Goal: Task Accomplishment & Management: Use online tool/utility

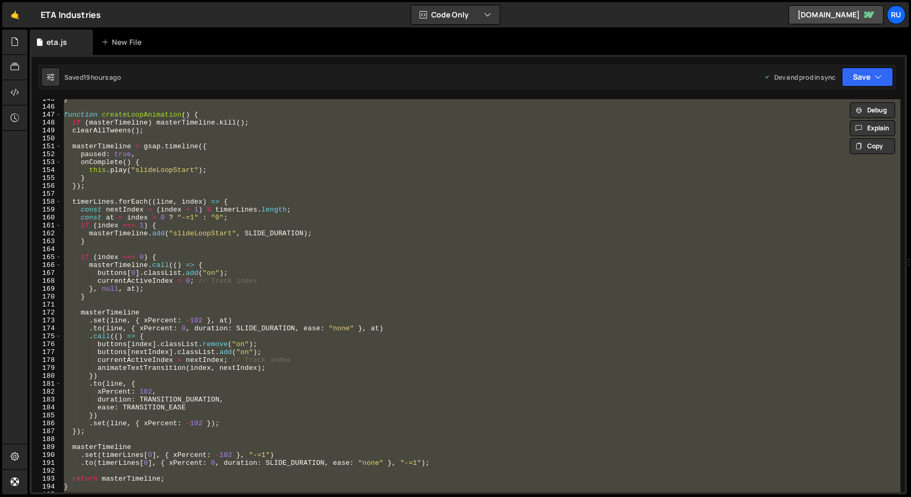
scroll to position [1152, 0]
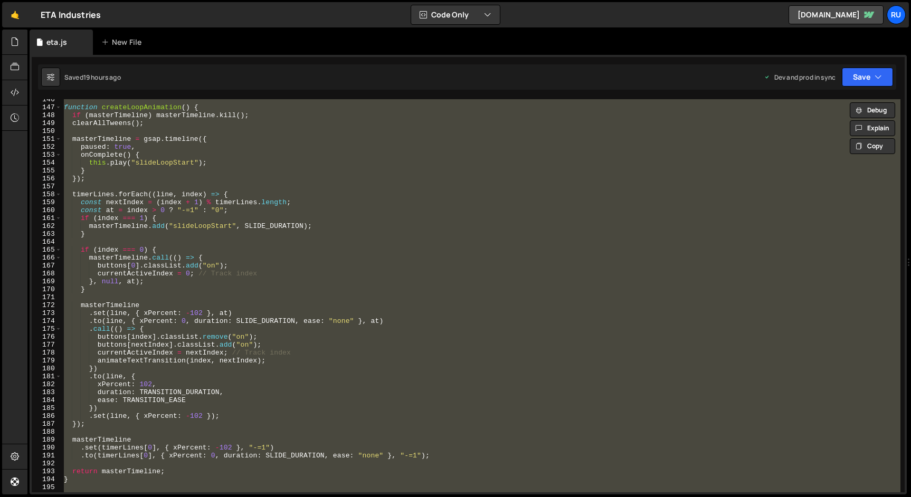
click at [196, 288] on div "function createLoopAnimation ( ) { if ( masterTimeline ) masterTimeline . kill …" at bounding box center [481, 295] width 839 height 393
click at [96, 136] on div "function createLoopAnimation ( ) { if ( masterTimeline ) masterTimeline . kill …" at bounding box center [481, 295] width 839 height 393
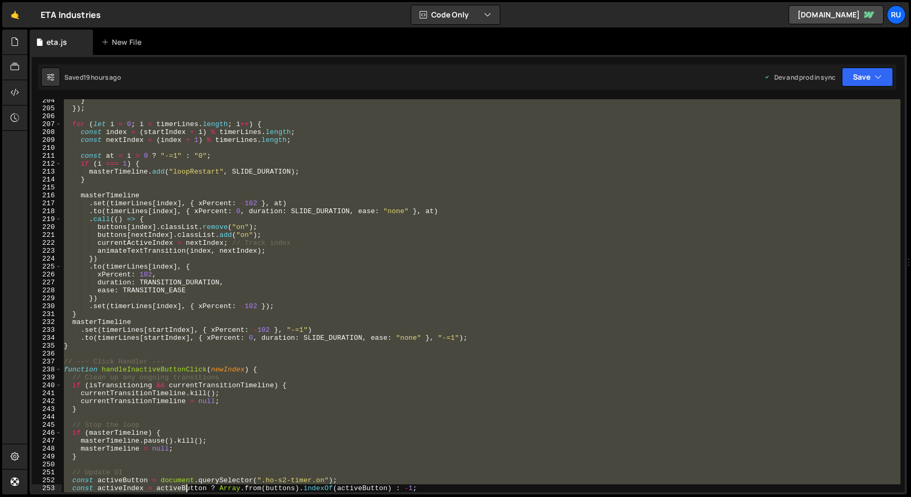
scroll to position [1666, 0]
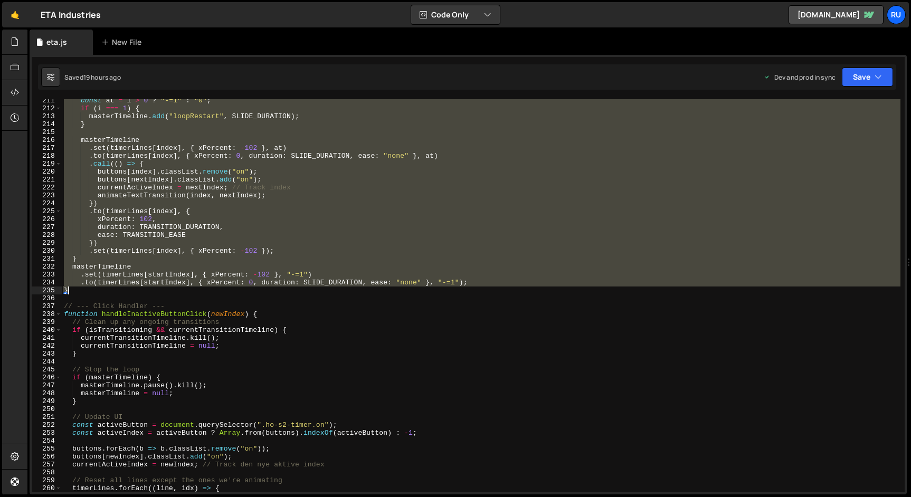
drag, startPoint x: 65, startPoint y: 107, endPoint x: 257, endPoint y: 294, distance: 267.7
click at [257, 294] on div "const at = i > 0 ? "-=1" : "0" ; if ( i === 1 ) { masterTimeline . add ( "loopR…" at bounding box center [481, 301] width 839 height 409
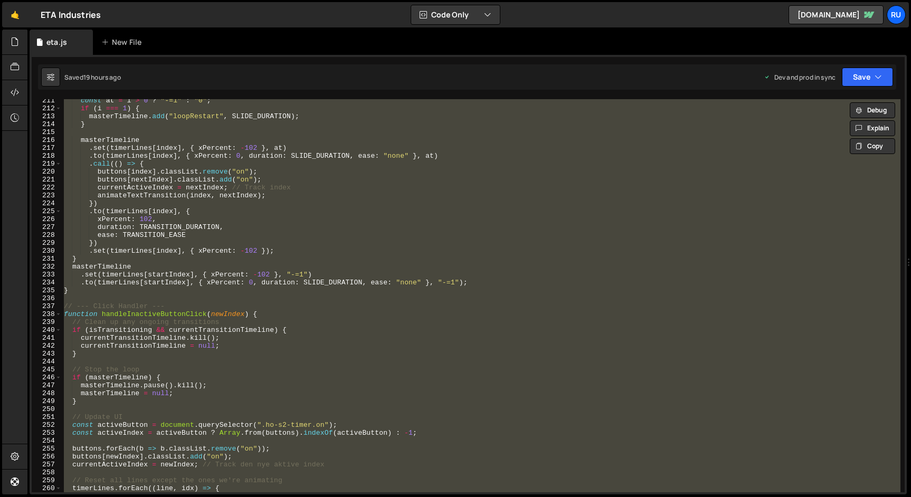
click at [222, 212] on div "const at = i > 0 ? "-=1" : "0" ; if ( i === 1 ) { masterTimeline . add ( "loopR…" at bounding box center [481, 295] width 839 height 393
type textarea ".to(timerLines[index], {"
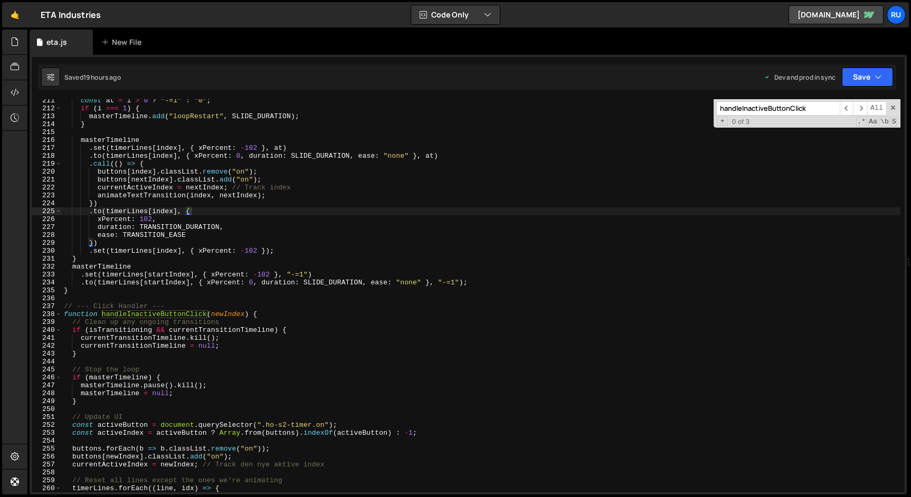
paste input "animateTextTransition"
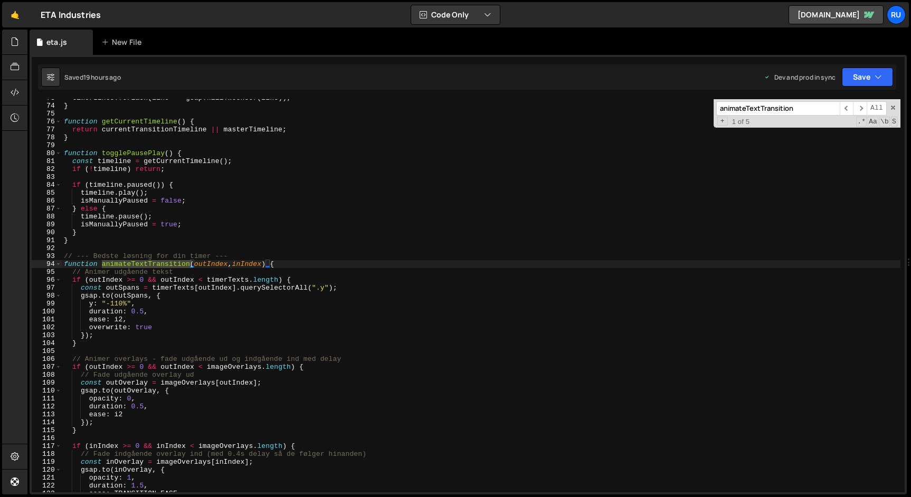
scroll to position [628, 0]
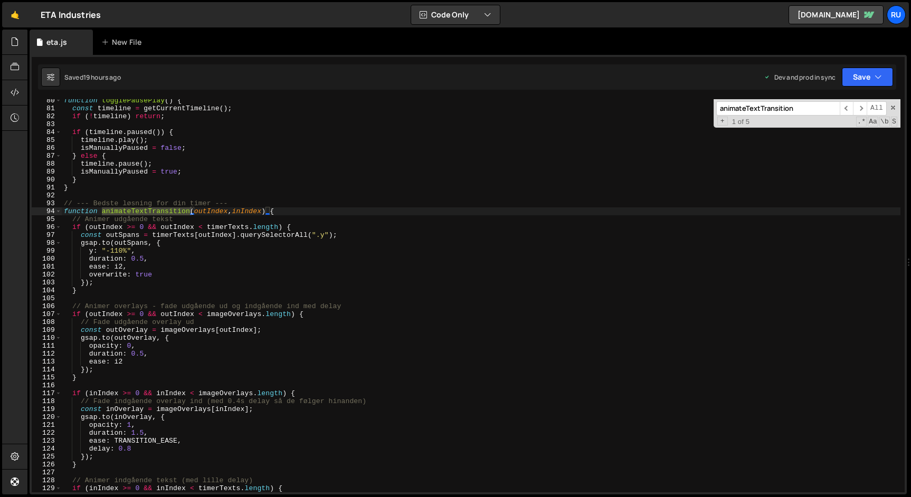
type input "animateTextTransition"
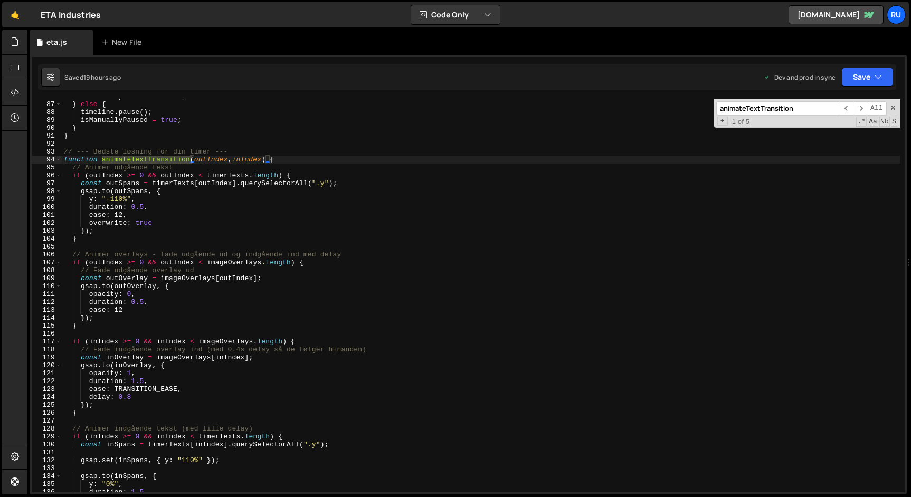
scroll to position [689, 0]
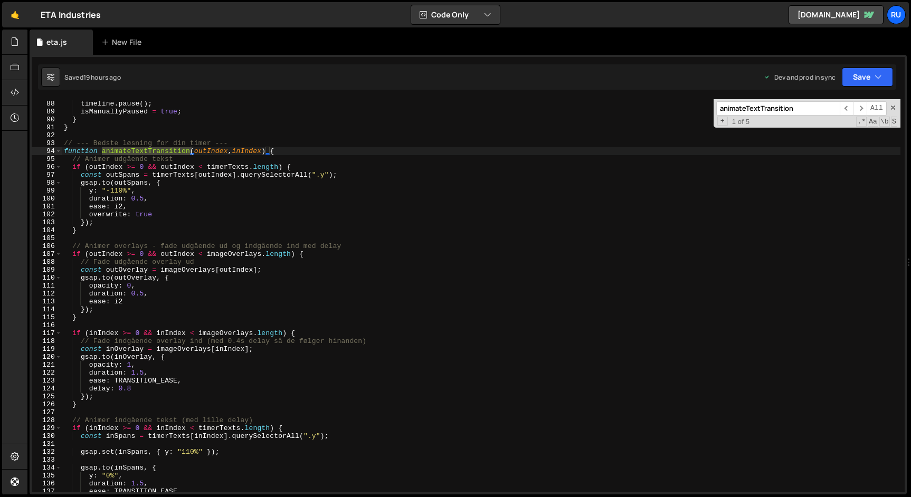
type textarea "const outSpans = timerTexts[outIndex].querySelectorAll(".y");"
click at [355, 174] on div "} else { timeline . pause ( ) ; isManuallyPaused = true ; } } // --- Bedste løs…" at bounding box center [481, 296] width 839 height 409
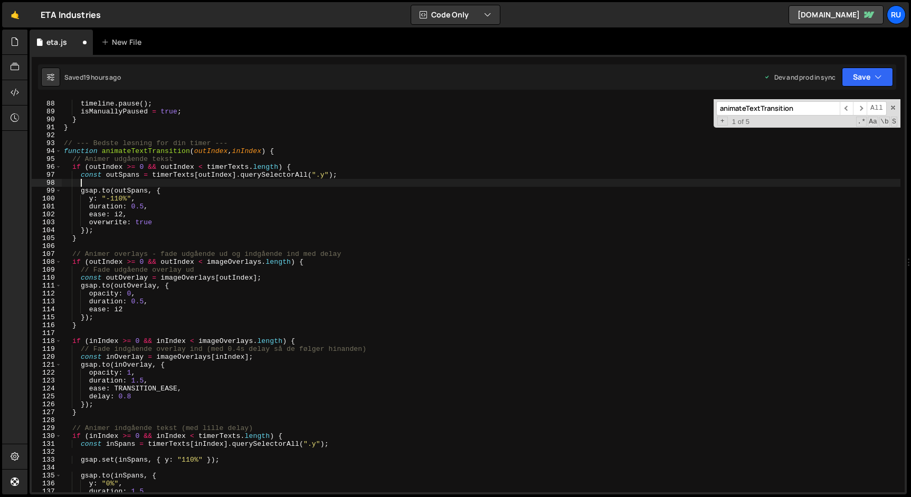
scroll to position [0, 1]
paste textarea "gsap.killTweensOf(outOverlay);"
type textarea "gsap.killTweensOf(outOverlay);"
paste textarea "gsap.killTweensOf(outOverlay);"
click at [272, 279] on div "} else { timeline . pause ( ) ; isManuallyPaused = true ; } } // --- Bedste løs…" at bounding box center [481, 296] width 839 height 409
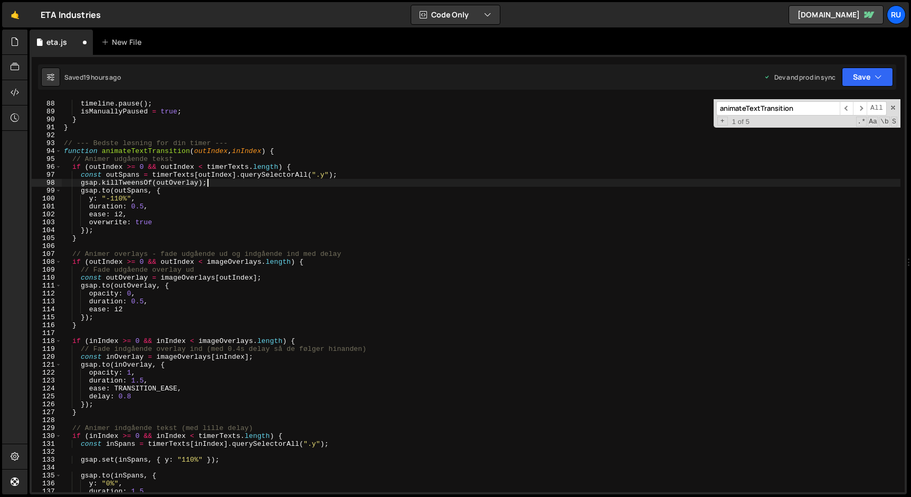
type textarea "const outOverlay = imageOverlays[outIndex];"
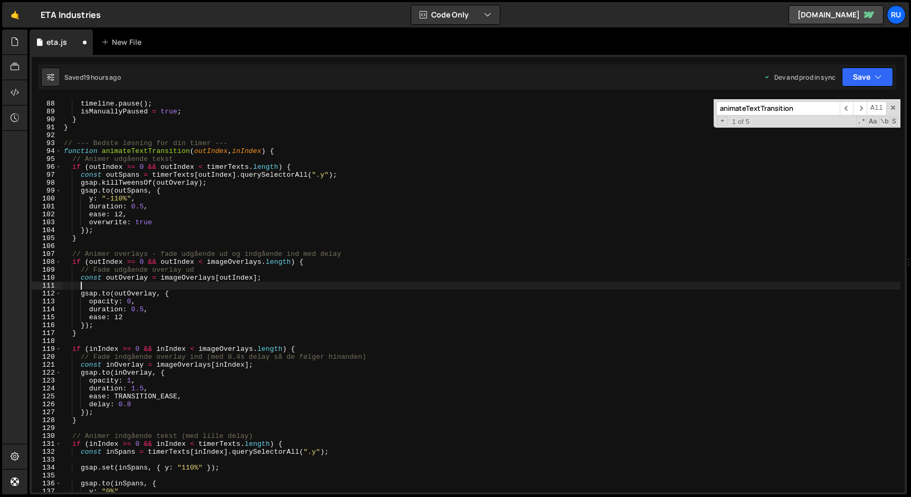
paste textarea "gsap.killTweensOf(outOverlay);"
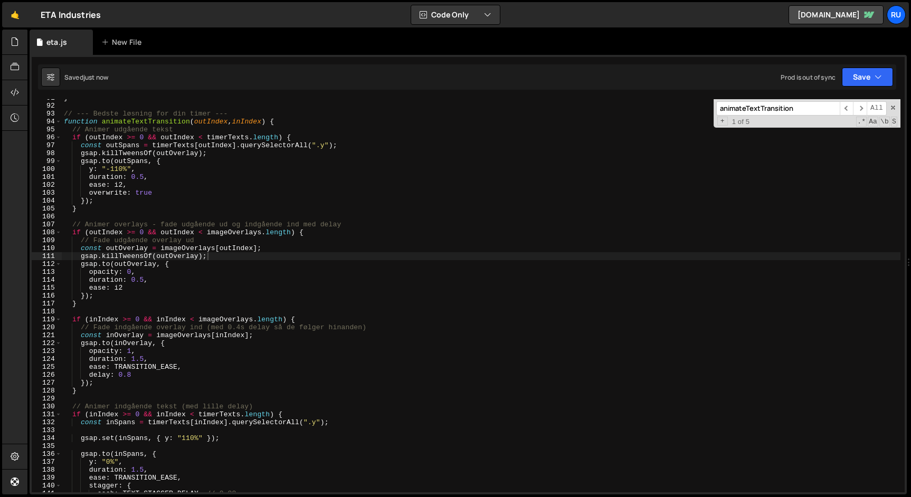
scroll to position [730, 0]
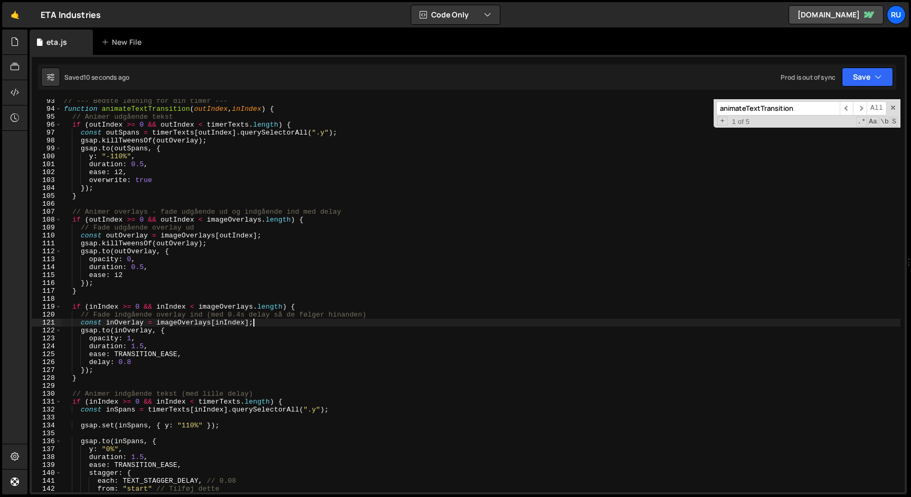
click at [276, 321] on div "// --- Bedste løsning for din timer --- function animateTextTransition ( outInd…" at bounding box center [481, 301] width 839 height 409
type textarea "const inOverlay = imageOverlays[inIndex];"
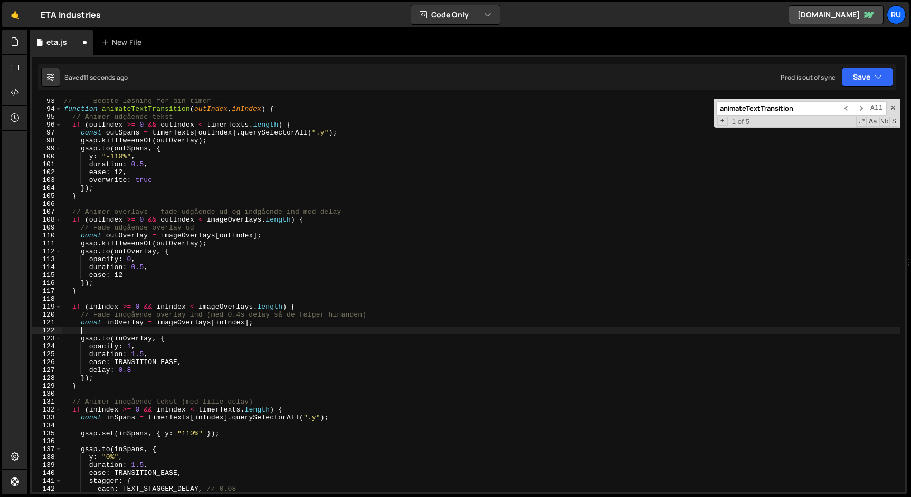
paste textarea "gsap.killTweensOf(inOverlay);"
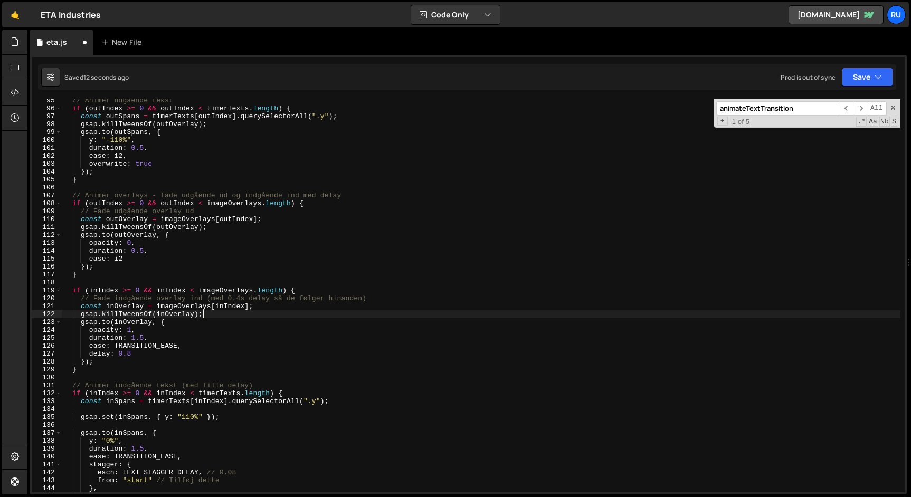
scroll to position [792, 0]
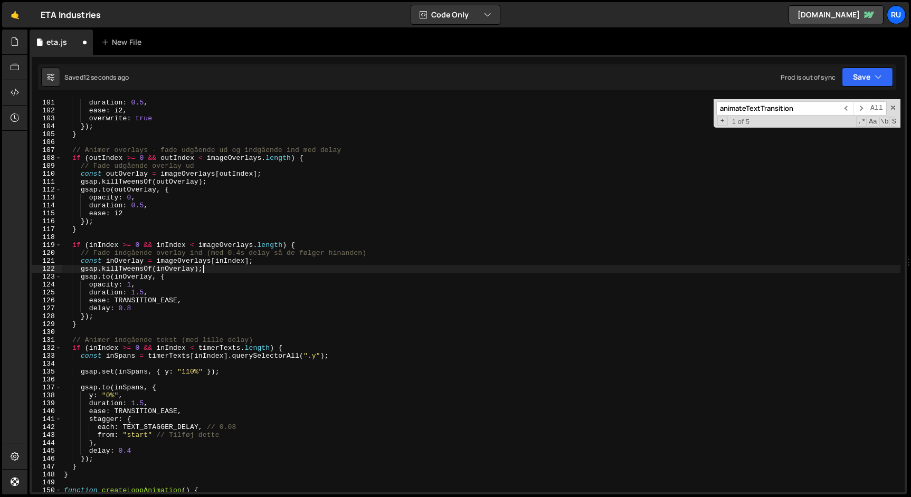
type textarea "gsap.killTweensOf(inOverlay);"
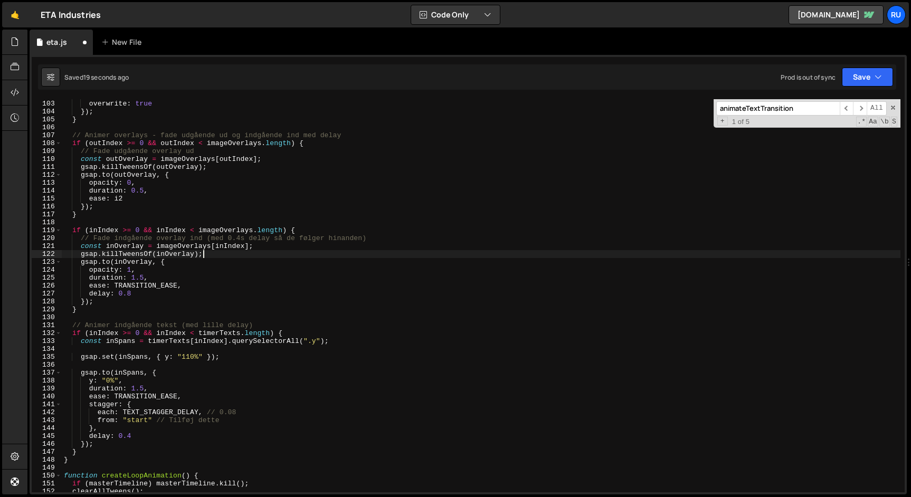
scroll to position [875, 0]
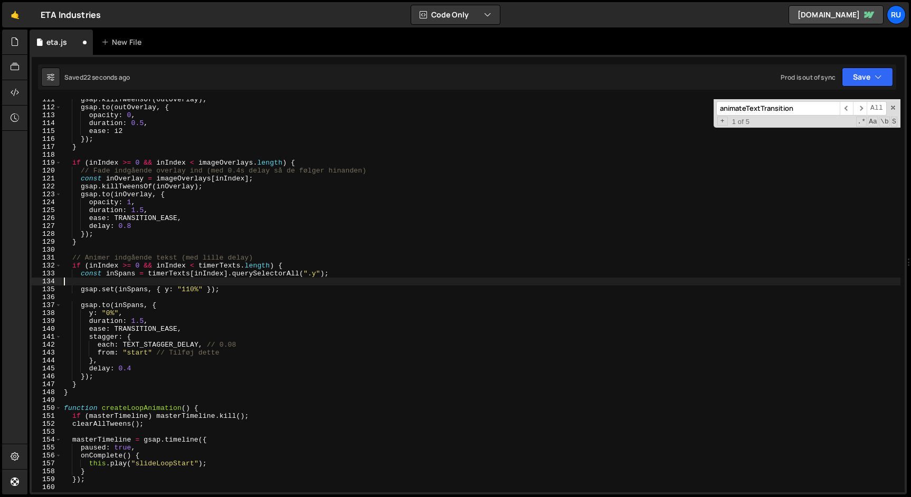
click at [130, 285] on div "gsap . killTweensOf ( outOverlay ) ; gsap . to ( outOverlay , { opacity : 0 , d…" at bounding box center [481, 300] width 839 height 409
paste textarea "gsap.killTweensOf(inSpans);"
click at [865, 74] on button "Save" at bounding box center [867, 77] width 51 height 19
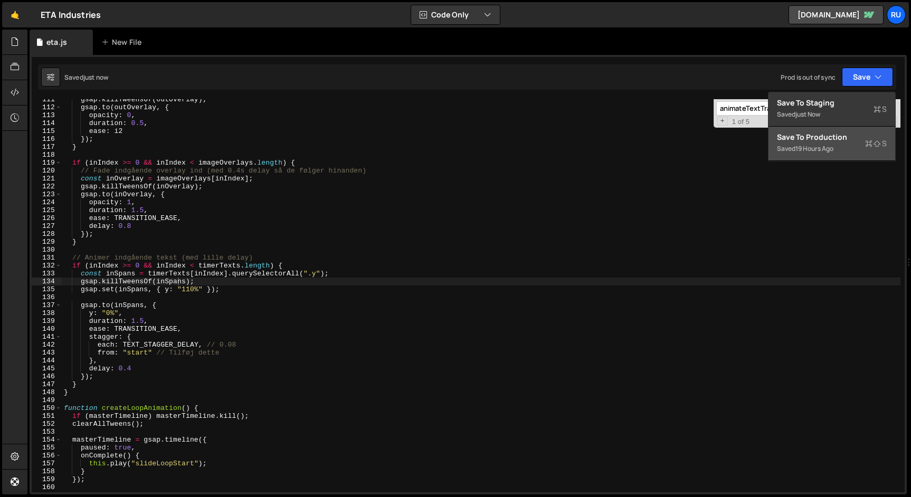
click at [834, 150] on div "19 hours ago" at bounding box center [815, 148] width 38 height 9
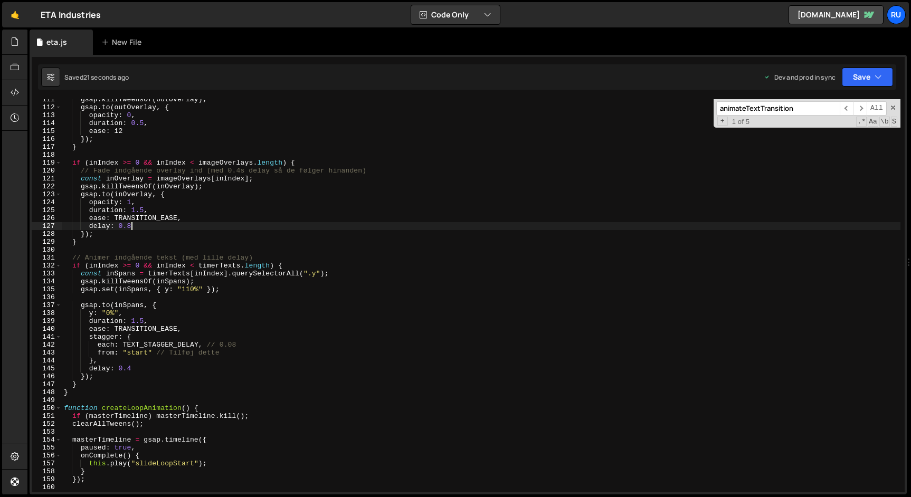
click at [233, 230] on div "gsap . killTweensOf ( outOverlay ) ; gsap . to ( outOverlay , { opacity : 0 , d…" at bounding box center [481, 300] width 839 height 409
type textarea "});"
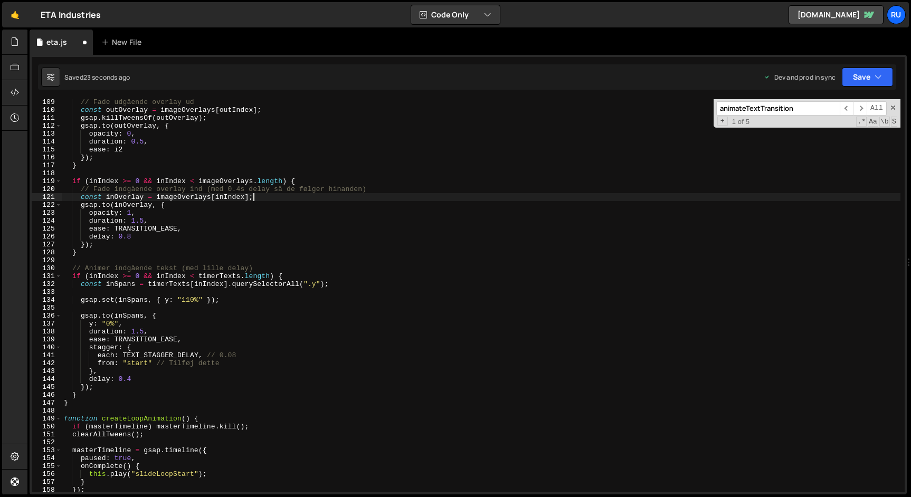
type textarea "});"
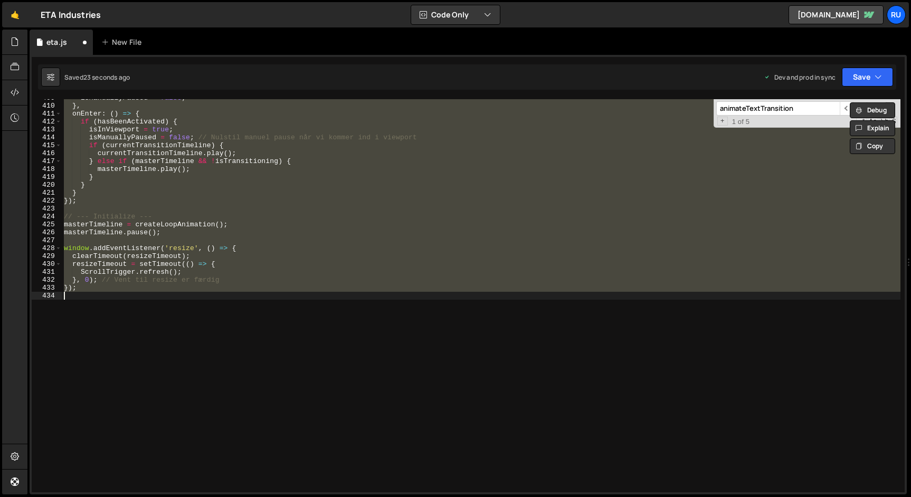
scroll to position [674, 0]
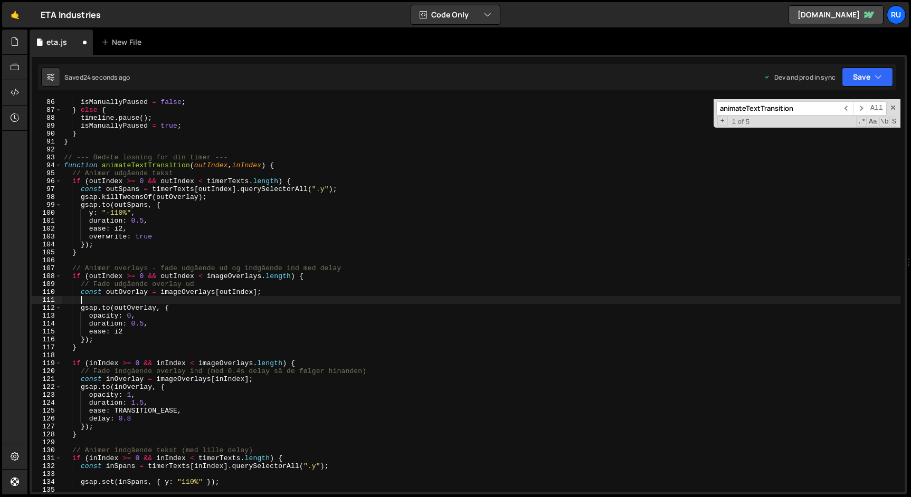
type textarea "const outOverlay = imageOverlays[outIndex];"
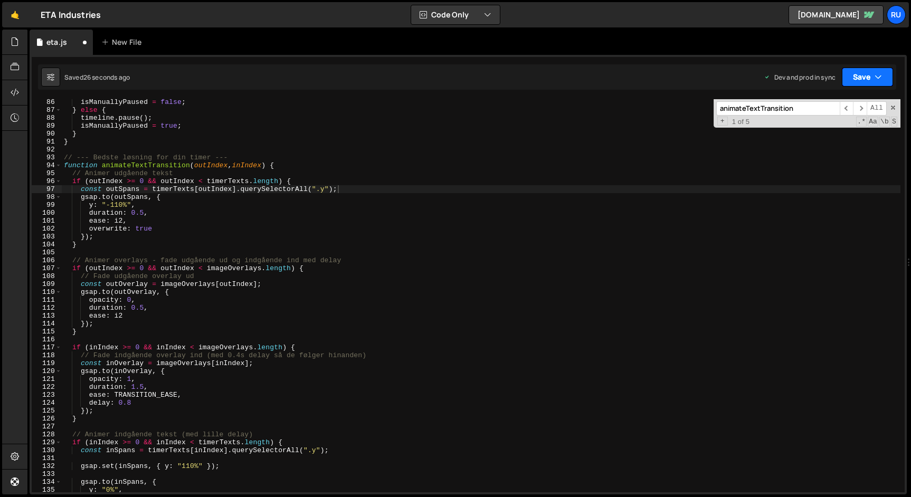
click at [862, 74] on button "Save" at bounding box center [867, 77] width 51 height 19
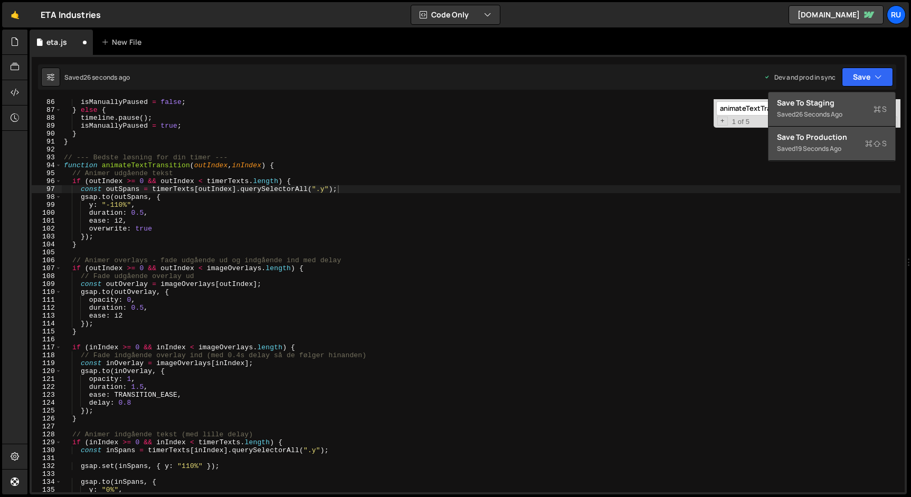
click at [859, 124] on button "Save to Staging S Saved 26 seconds ago" at bounding box center [832, 109] width 127 height 34
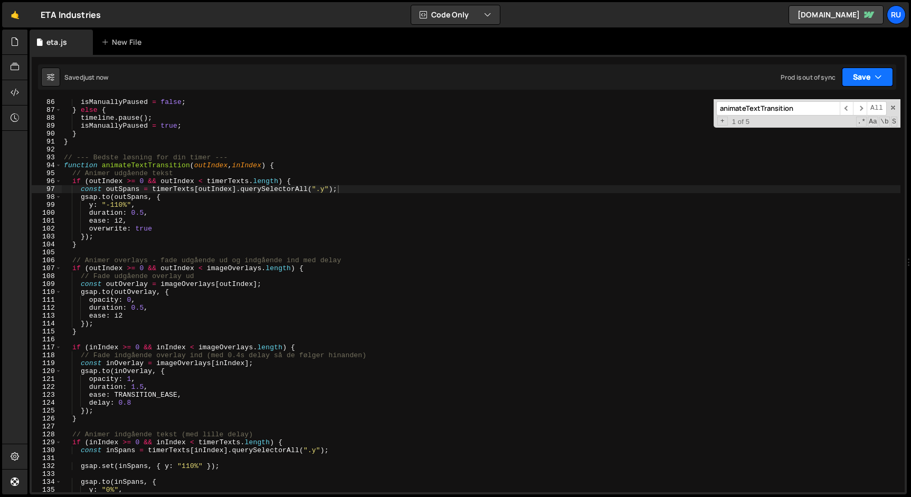
click at [869, 70] on button "Save" at bounding box center [867, 77] width 51 height 19
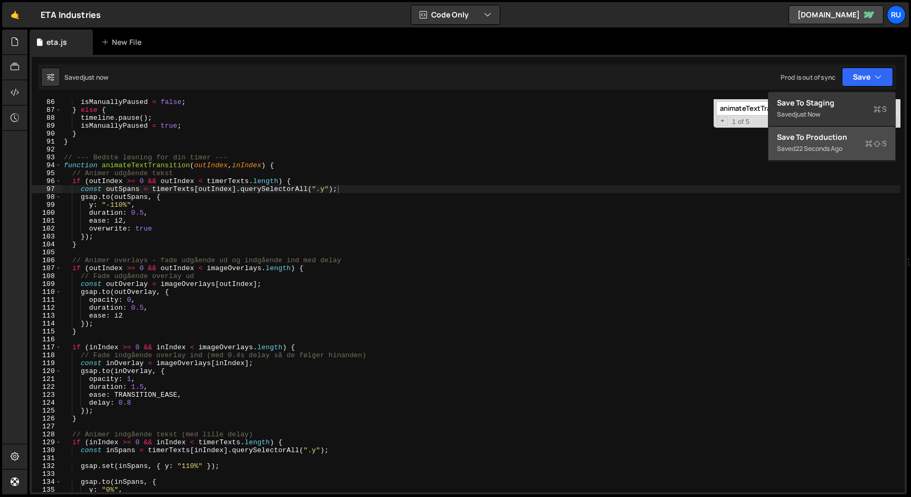
click at [844, 143] on div "Saved 22 seconds ago" at bounding box center [832, 149] width 110 height 13
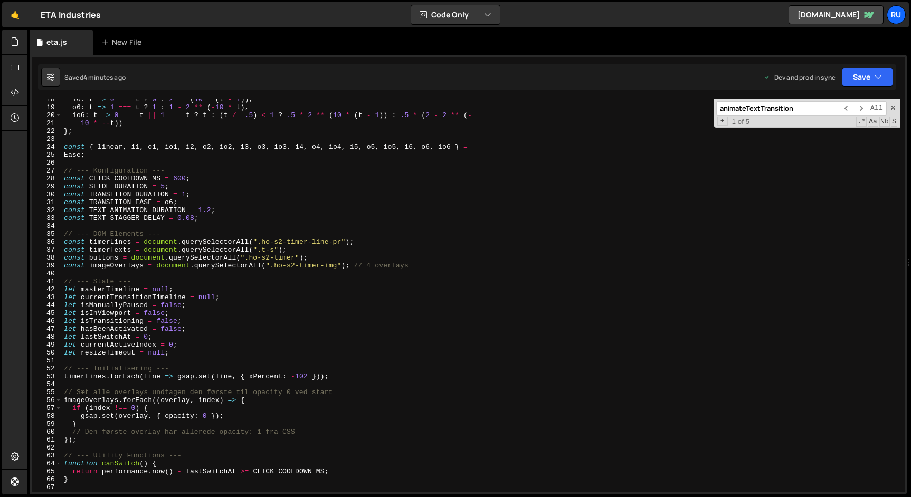
scroll to position [140, 0]
type textarea "const imageOverlays = document.querySelectorAll(".ho-s2-timer-img"); // 4 overl…"
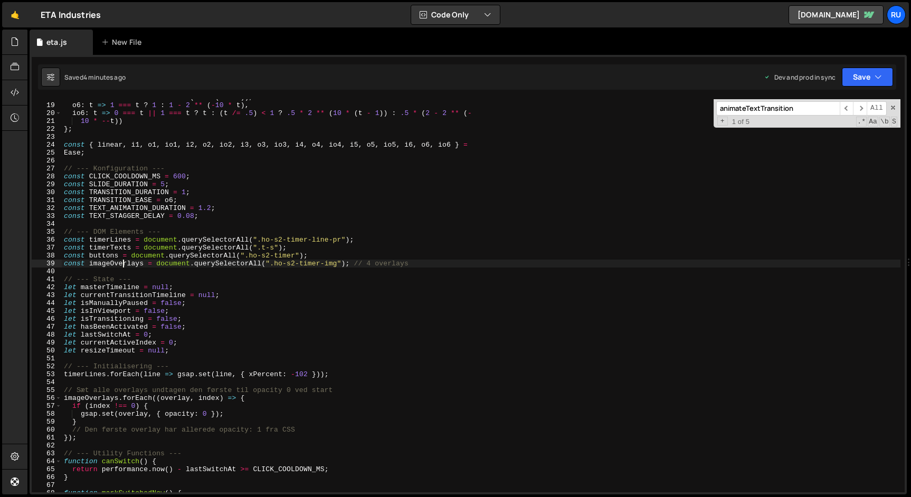
click at [123, 263] on div "i6 : t => 0 === t ? 0 : 2 ** ( 10 * ( t - 1 )) , o6 : t => 1 === t ? 1 : 1 - 2 …" at bounding box center [481, 297] width 839 height 409
click at [825, 114] on input "animateTextTransition" at bounding box center [779, 108] width 124 height 14
paste input "imageOverlays"
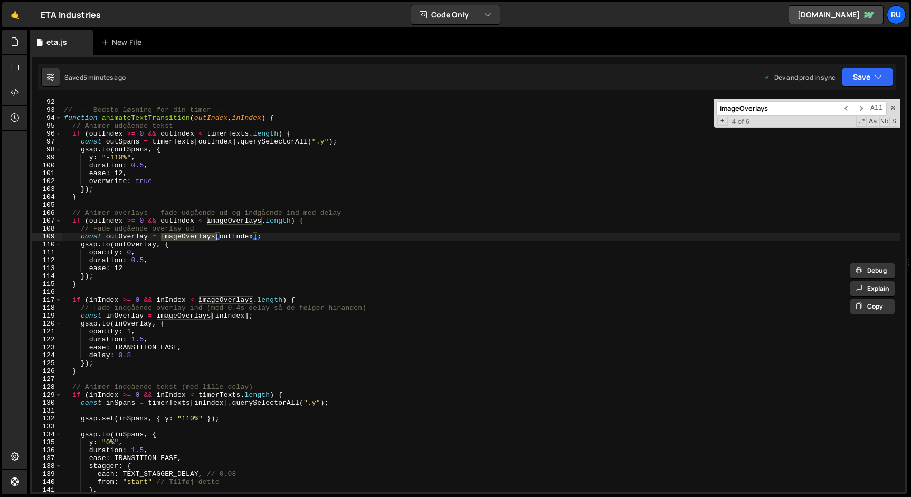
scroll to position [726, 0]
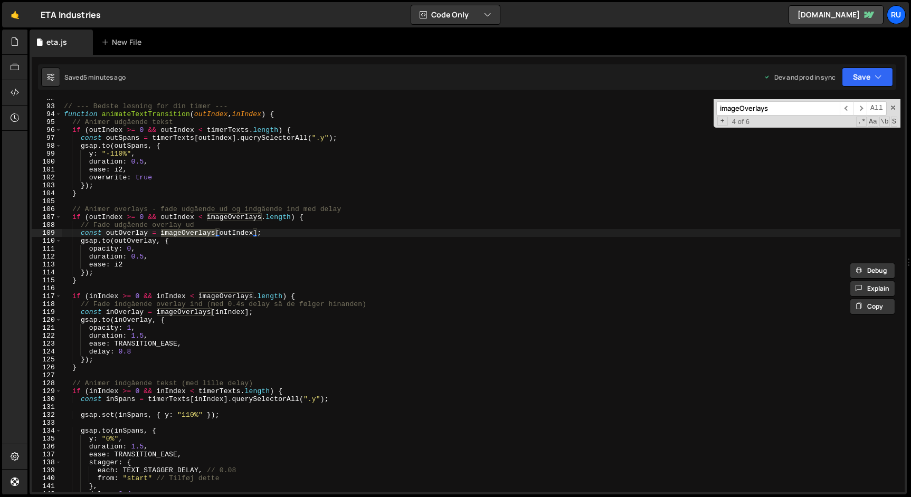
type input "imageOverlays"
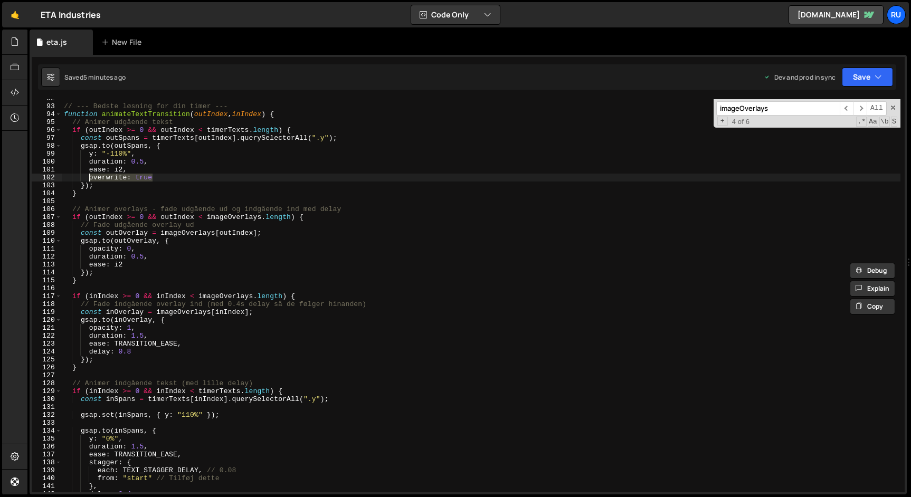
drag, startPoint x: 154, startPoint y: 179, endPoint x: 90, endPoint y: 178, distance: 63.9
click at [90, 178] on div "// --- Bedste løsning for din timer --- function animateTextTransition ( outInd…" at bounding box center [481, 299] width 839 height 409
click at [137, 267] on div "// --- Bedste løsning for din timer --- function animateTextTransition ( outInd…" at bounding box center [481, 299] width 839 height 409
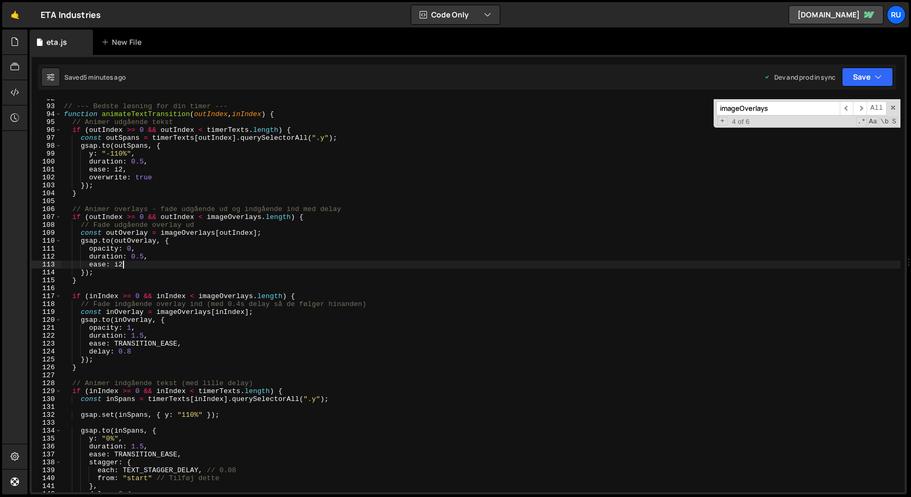
type textarea "ease: i2,"
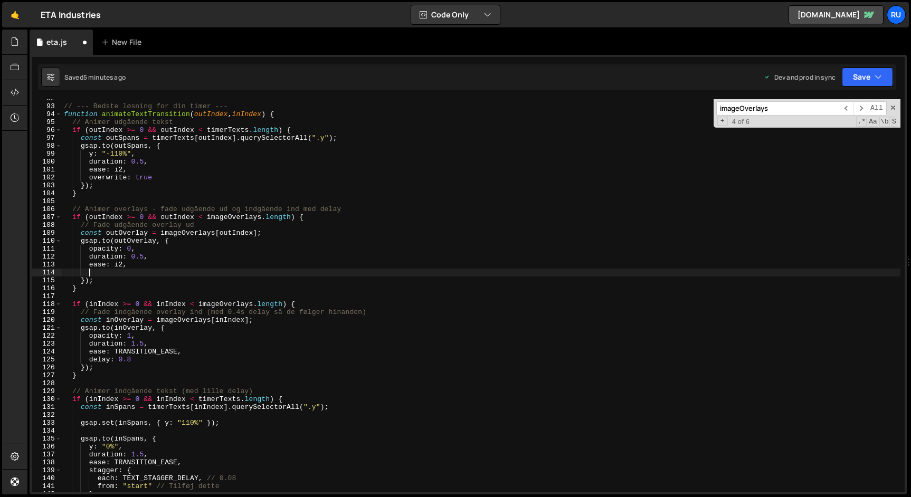
paste textarea "overwrite: true"
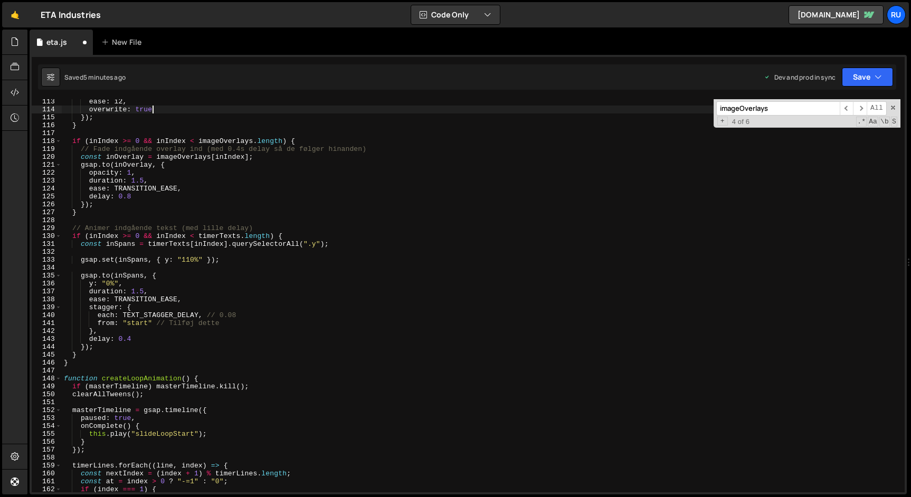
scroll to position [889, 0]
click at [877, 70] on button "Save" at bounding box center [867, 77] width 51 height 19
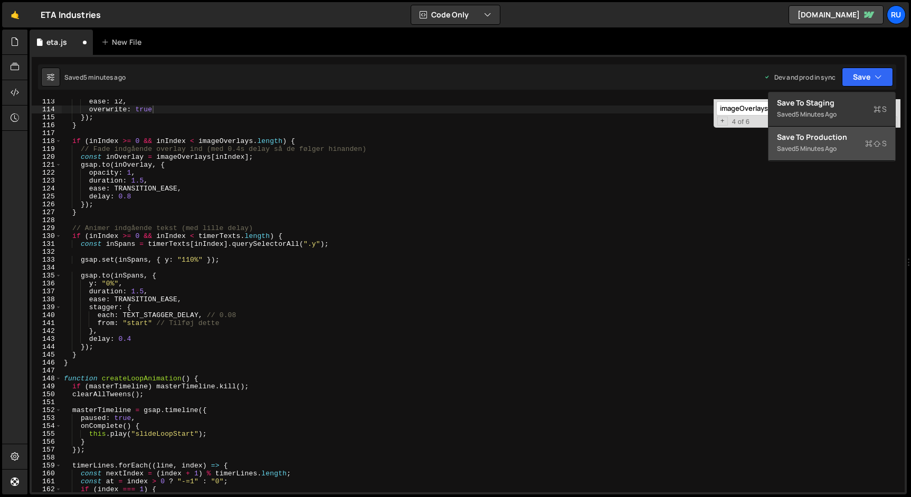
click at [833, 143] on div "Saved 5 minutes ago" at bounding box center [832, 149] width 110 height 13
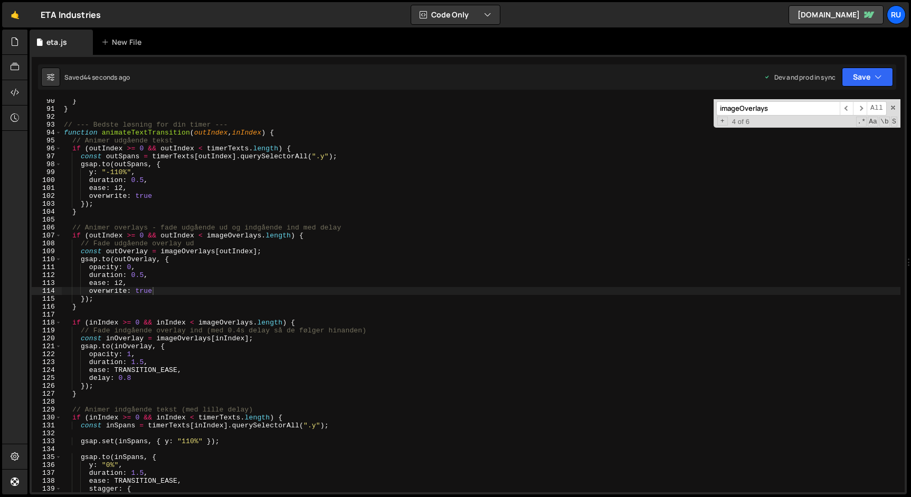
scroll to position [707, 0]
click at [792, 116] on div "imageOverlays ​ ​ All Replace All + 4 of 6 .* Aa \b S" at bounding box center [807, 113] width 187 height 29
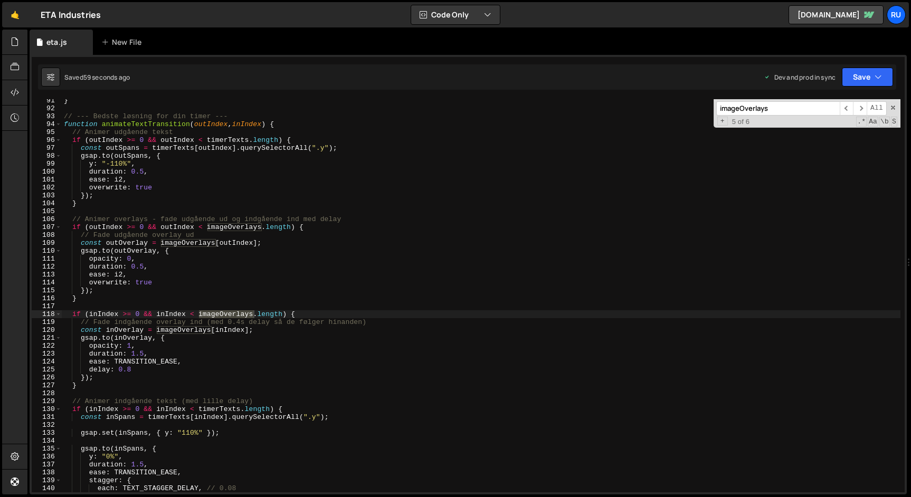
scroll to position [725, 0]
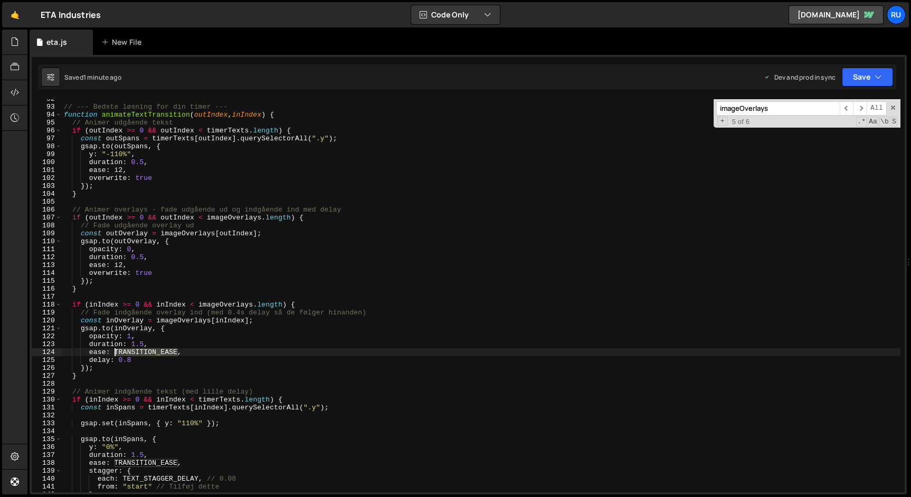
drag, startPoint x: 178, startPoint y: 353, endPoint x: 113, endPoint y: 351, distance: 65.5
click at [113, 351] on div "// --- Bedste løsning for din timer --- function animateTextTransition ( outInd…" at bounding box center [481, 299] width 839 height 409
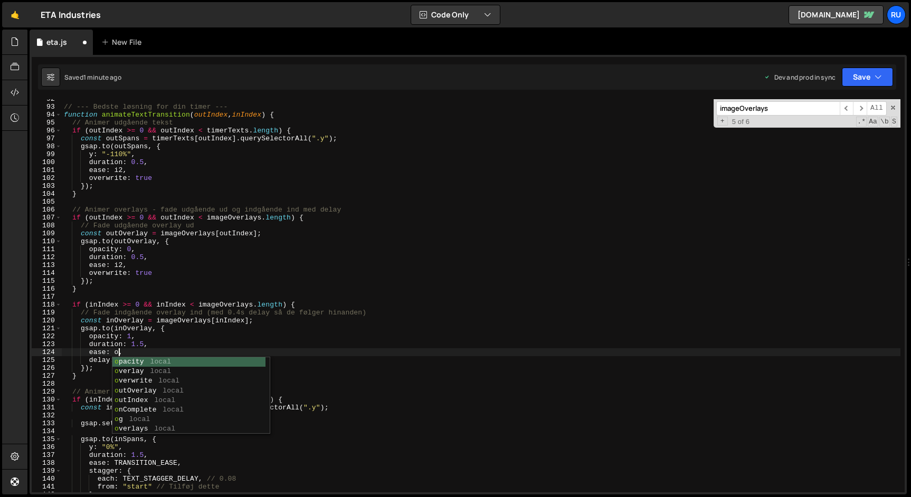
type textarea "ease: o2,"
click at [211, 298] on div "// --- Bedste løsning for din timer --- function animateTextTransition ( outInd…" at bounding box center [481, 299] width 839 height 409
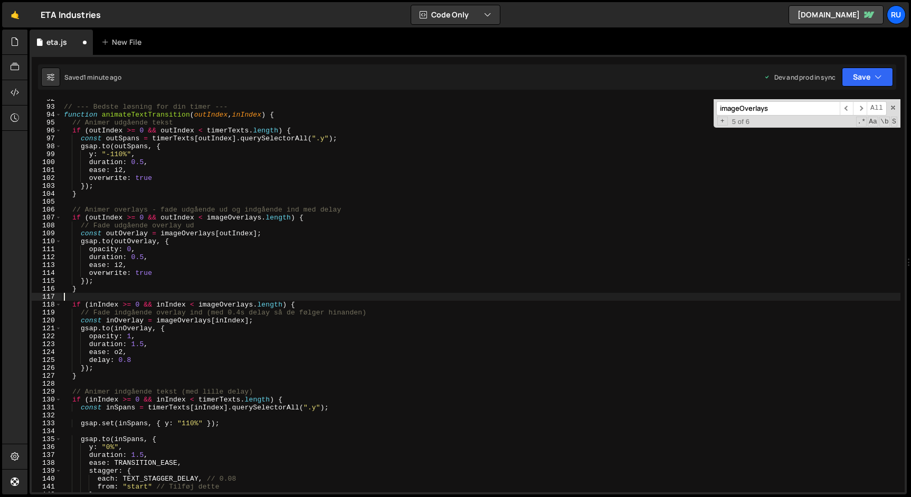
scroll to position [0, 0]
click at [858, 73] on button "Save" at bounding box center [867, 77] width 51 height 19
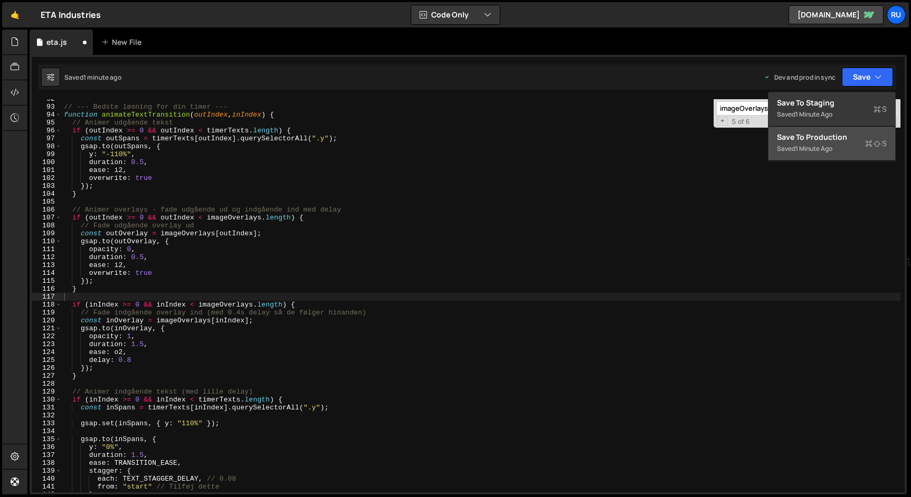
click at [853, 142] on div "Save to Production S" at bounding box center [832, 137] width 110 height 11
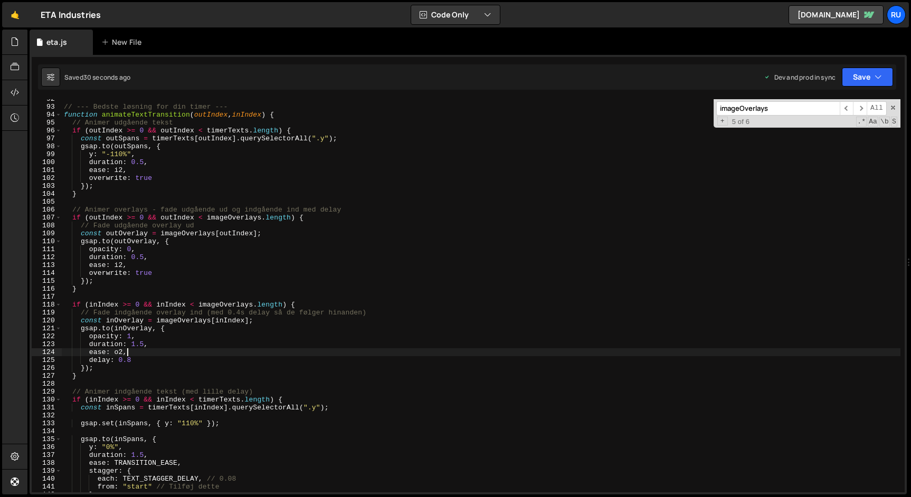
click at [213, 355] on div "// --- Bedste løsning for din timer --- function animateTextTransition ( outInd…" at bounding box center [481, 299] width 839 height 409
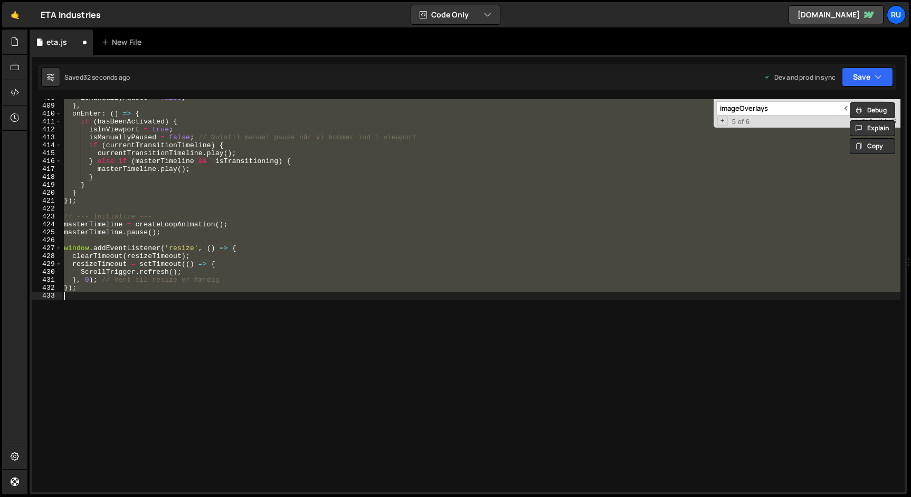
scroll to position [777, 0]
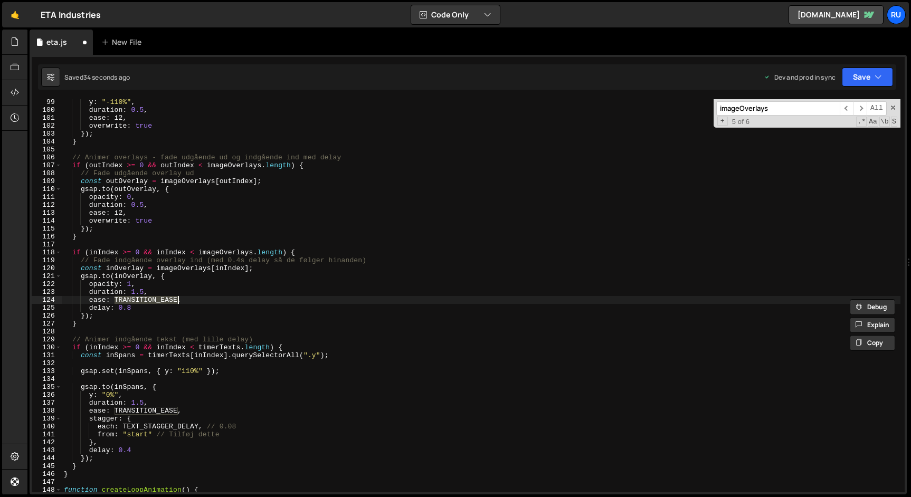
click at [135, 307] on div "y : "-110%" , duration : 0.5 , ease : i2 , overwrite : true }) ; } // Animer ov…" at bounding box center [481, 302] width 839 height 409
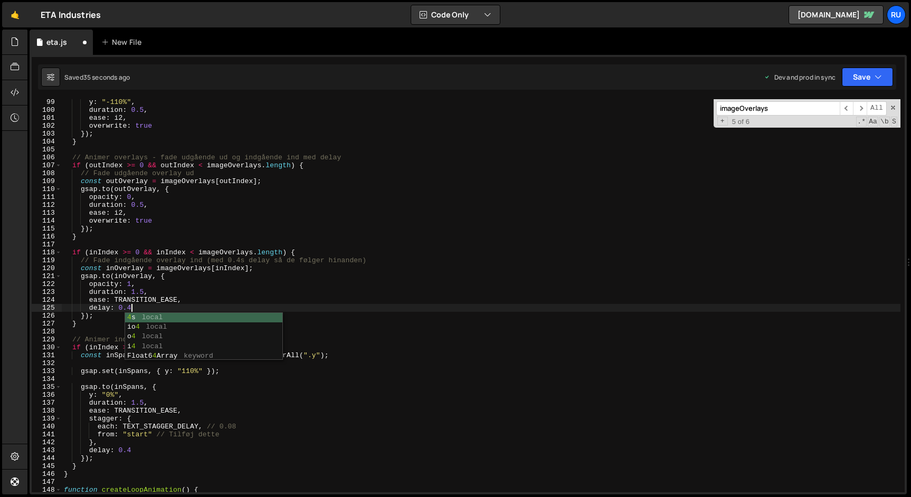
scroll to position [0, 4]
click at [862, 73] on button "Save" at bounding box center [867, 77] width 51 height 19
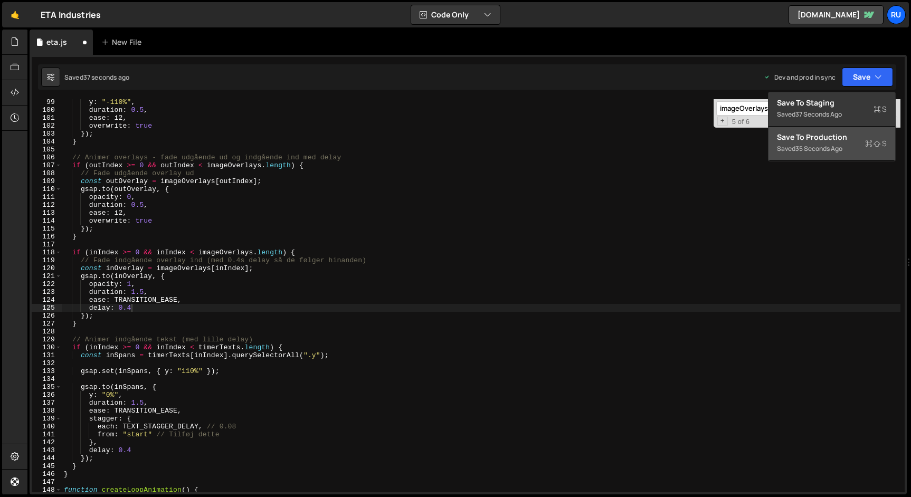
click at [855, 143] on div "Saved 35 seconds ago" at bounding box center [832, 149] width 110 height 13
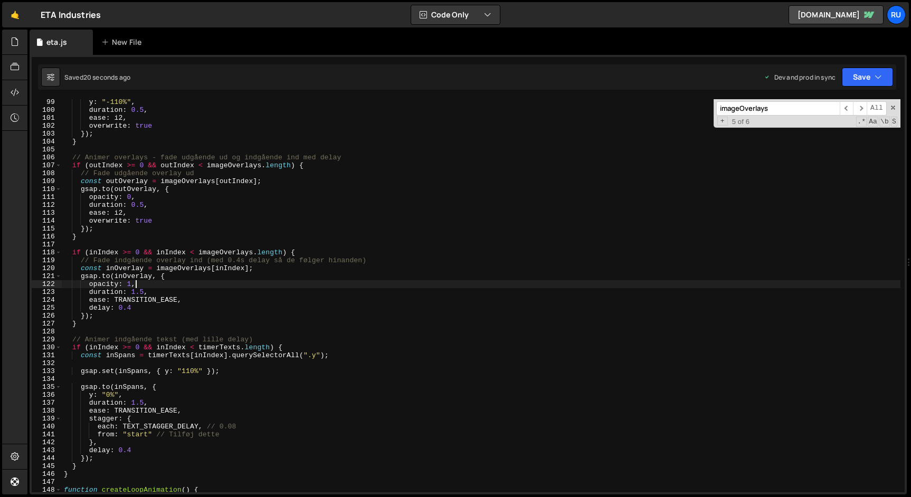
click at [185, 283] on div "y : "-110%" , duration : 0.5 , ease : i2 , overwrite : true }) ; } // Animer ov…" at bounding box center [481, 302] width 839 height 409
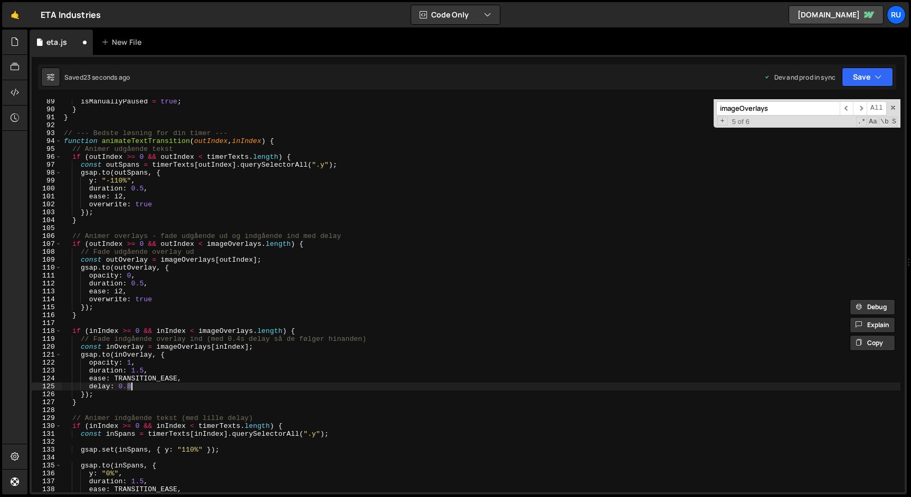
scroll to position [735, 0]
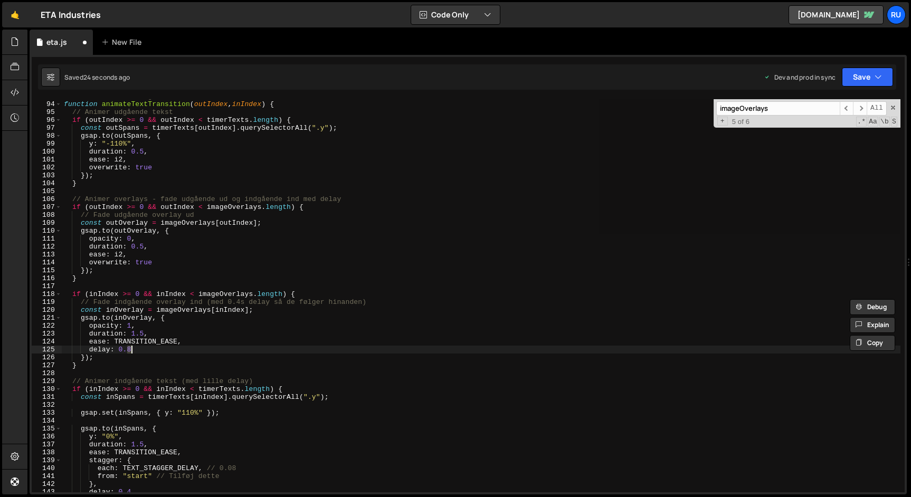
click at [153, 348] on div "// --- Bedste løsning for din timer --- function animateTextTransition ( outInd…" at bounding box center [481, 295] width 839 height 393
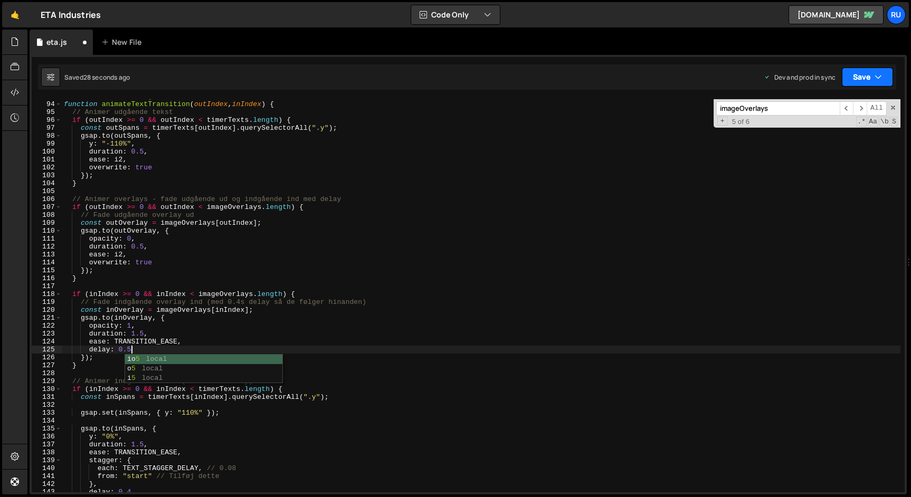
click at [881, 77] on icon "button" at bounding box center [878, 77] width 7 height 11
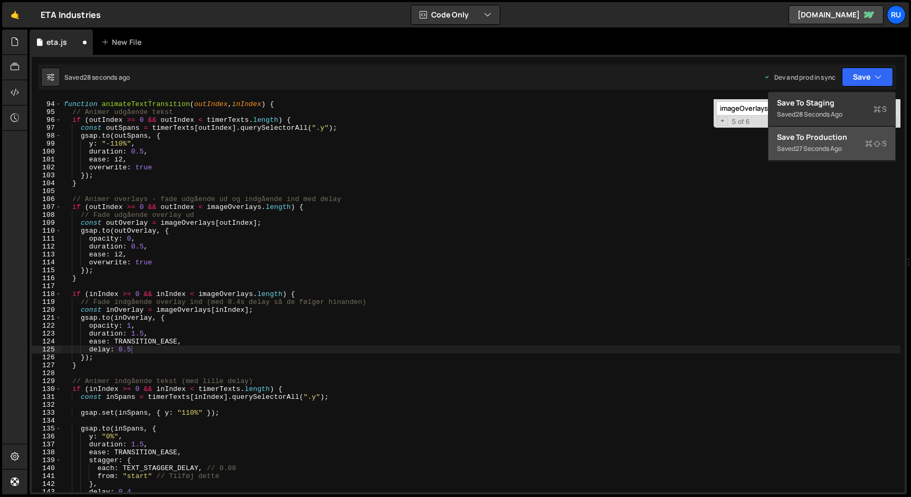
click at [847, 146] on div "Saved 27 seconds ago" at bounding box center [832, 149] width 110 height 13
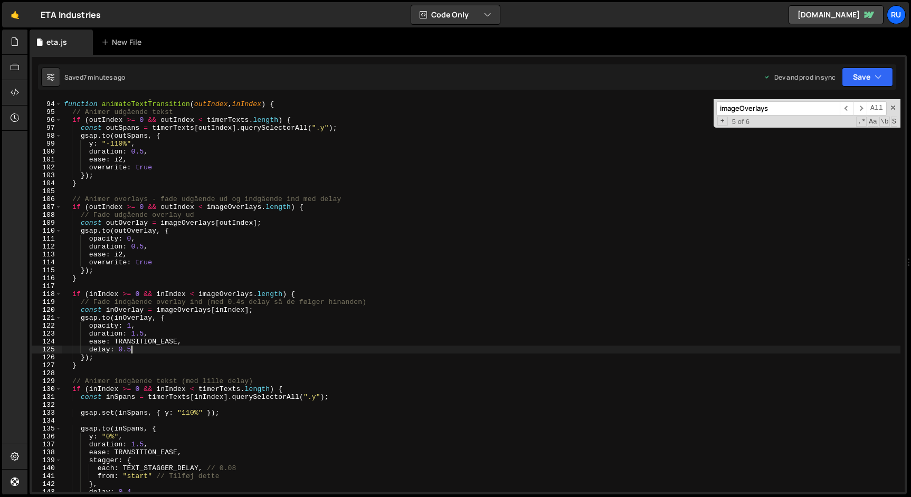
click at [149, 347] on div "// --- Bedste løsning for din timer --- function animateTextTransition ( outInd…" at bounding box center [481, 296] width 839 height 409
click at [864, 76] on button "Save" at bounding box center [867, 77] width 51 height 19
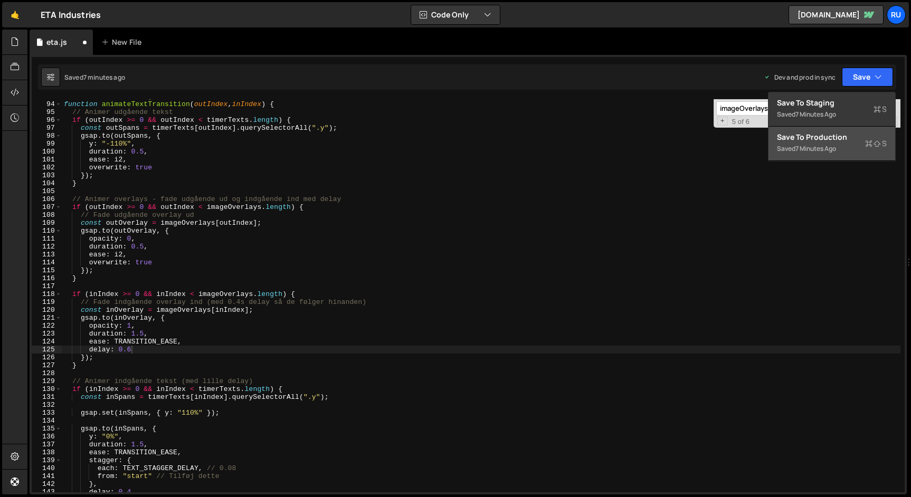
click at [857, 155] on button "Save to Production S Saved 7 minutes ago" at bounding box center [832, 144] width 127 height 34
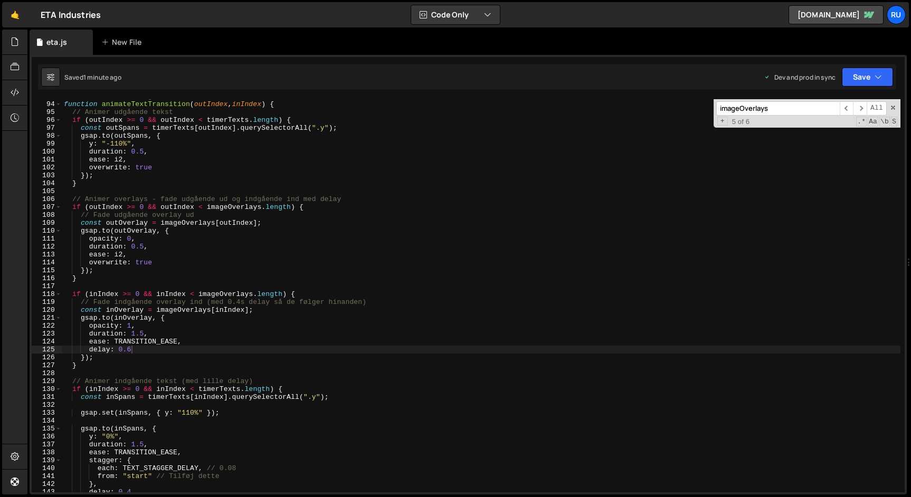
click at [248, 318] on div "// --- Bedste løsning for din timer --- function animateTextTransition ( outInd…" at bounding box center [481, 296] width 839 height 409
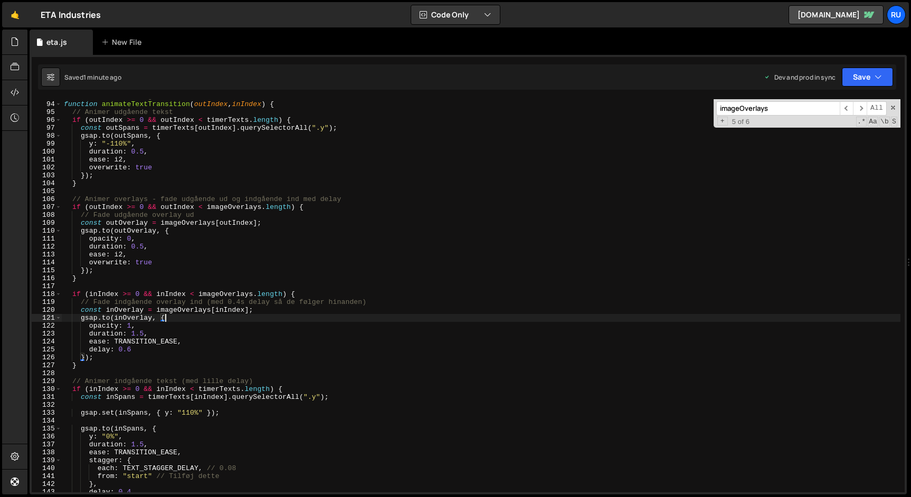
scroll to position [0, 1]
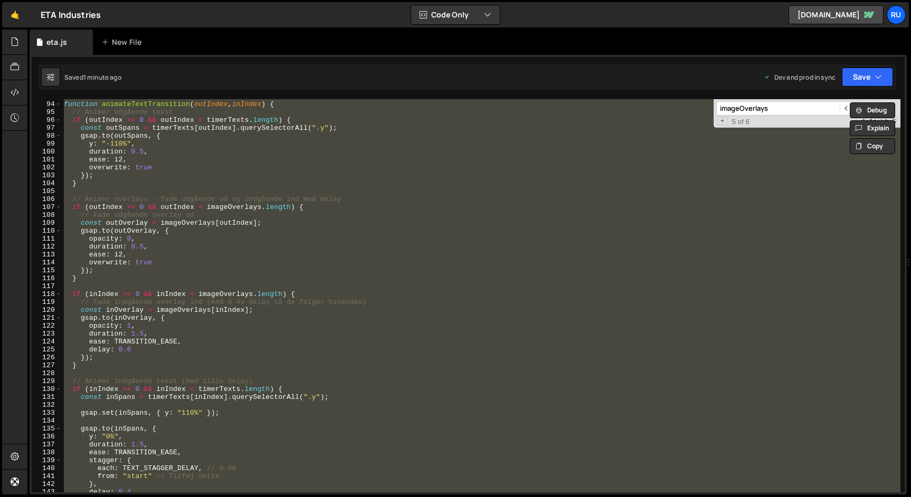
click at [248, 347] on div "// --- Bedste løsning for din timer --- function animateTextTransition ( outInd…" at bounding box center [481, 295] width 839 height 393
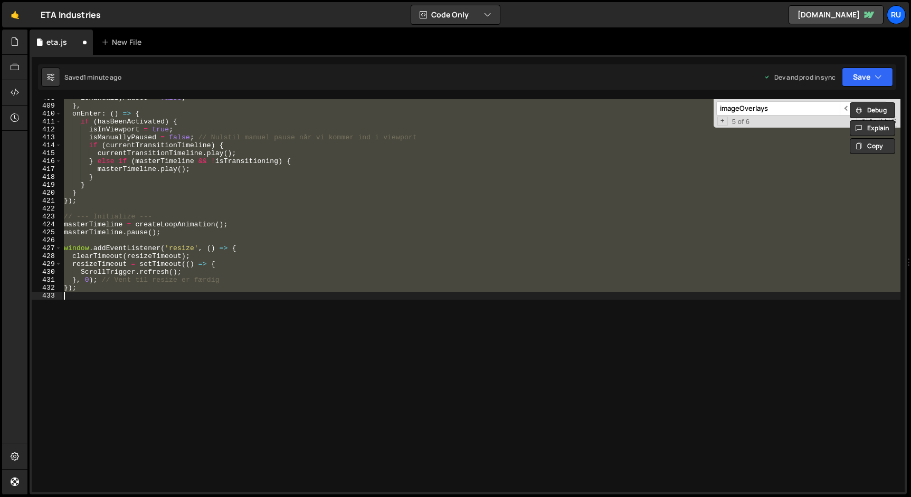
scroll to position [785, 0]
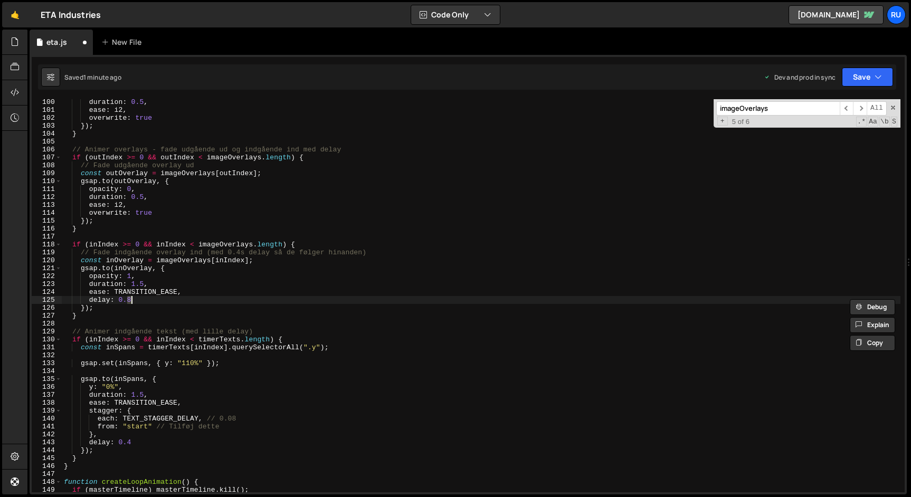
type textarea "});"
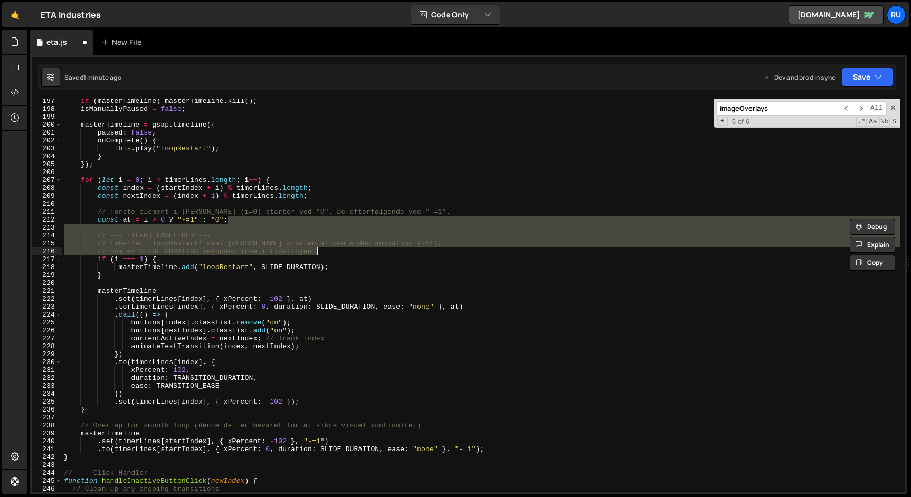
scroll to position [1533, 0]
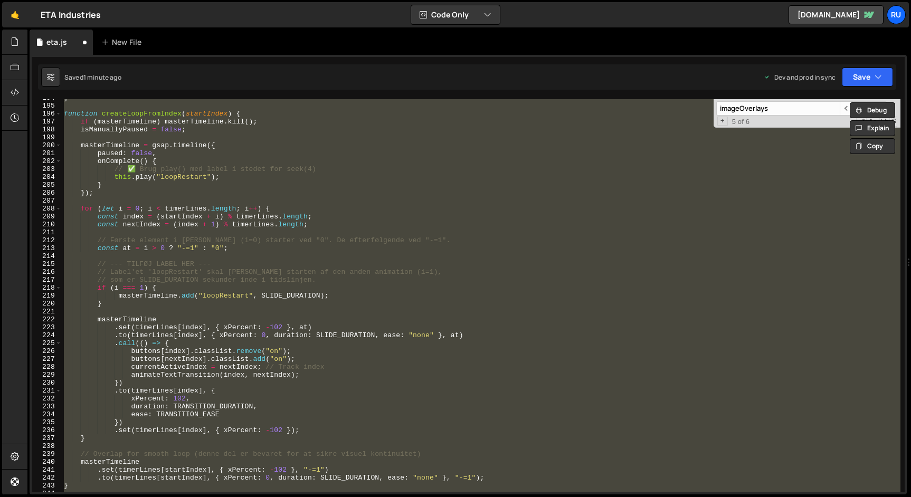
click at [208, 214] on div "} function createLoopFromIndex ( startIndex ) { if ( masterTimeline ) masterTim…" at bounding box center [481, 295] width 839 height 393
type textarea "const index = (startIndex + i) % timerLines.length;"
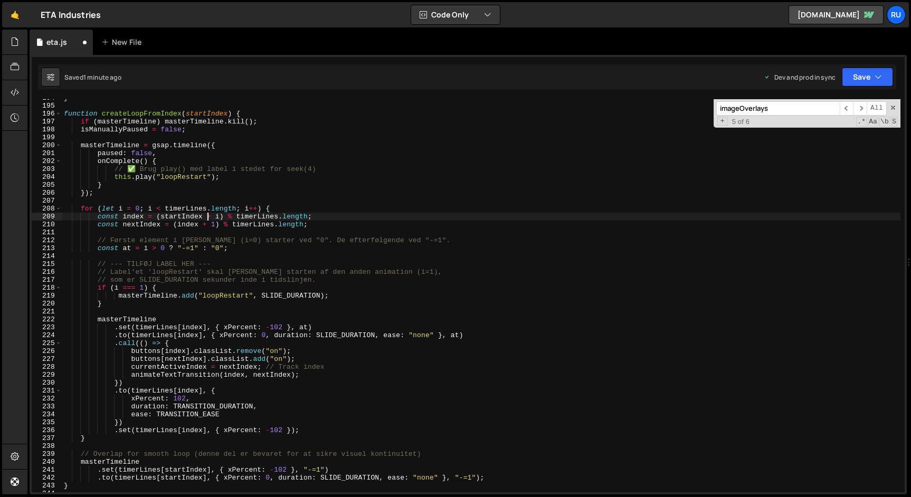
click at [318, 235] on div "} function createLoopFromIndex ( startIndex ) { if ( masterTimeline ) masterTim…" at bounding box center [481, 298] width 839 height 409
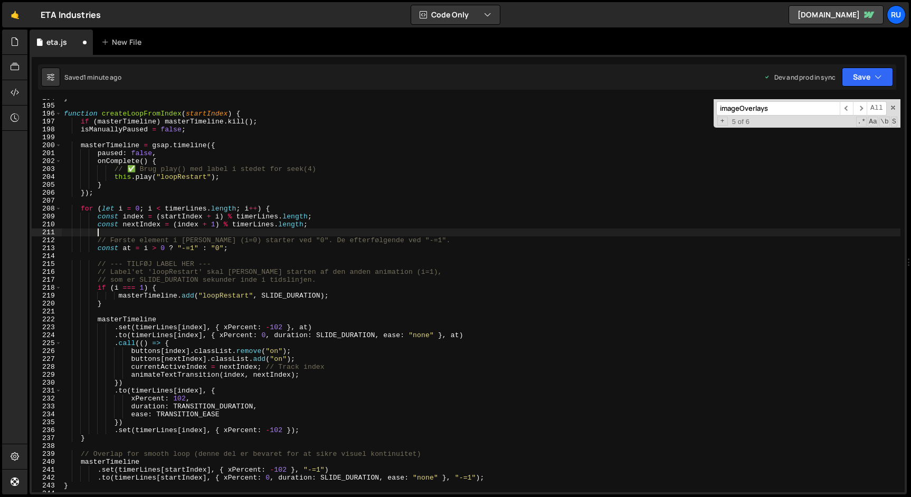
type textarea "});"
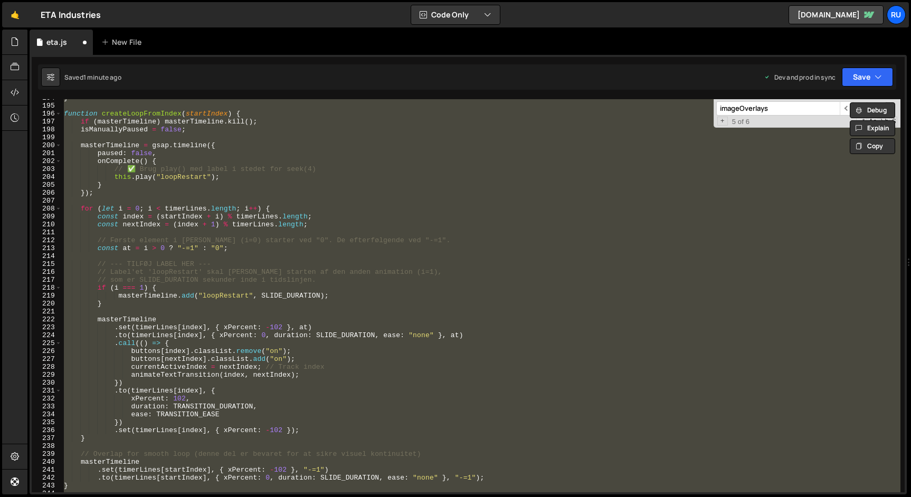
paste textarea
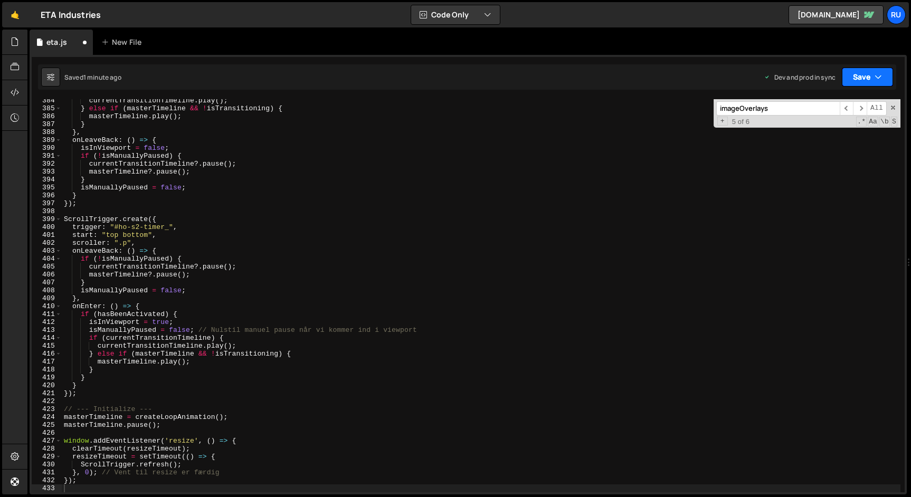
click at [858, 77] on button "Save" at bounding box center [867, 77] width 51 height 19
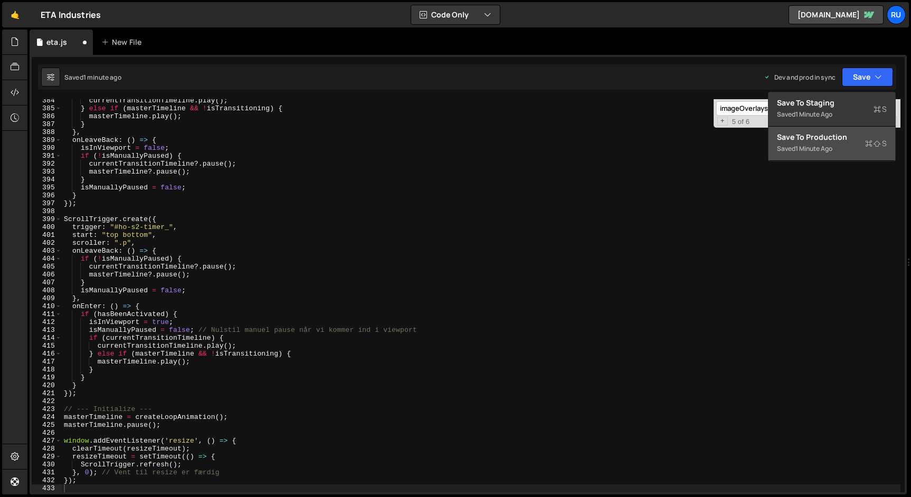
click at [838, 146] on div "Saved 1 minute ago" at bounding box center [832, 149] width 110 height 13
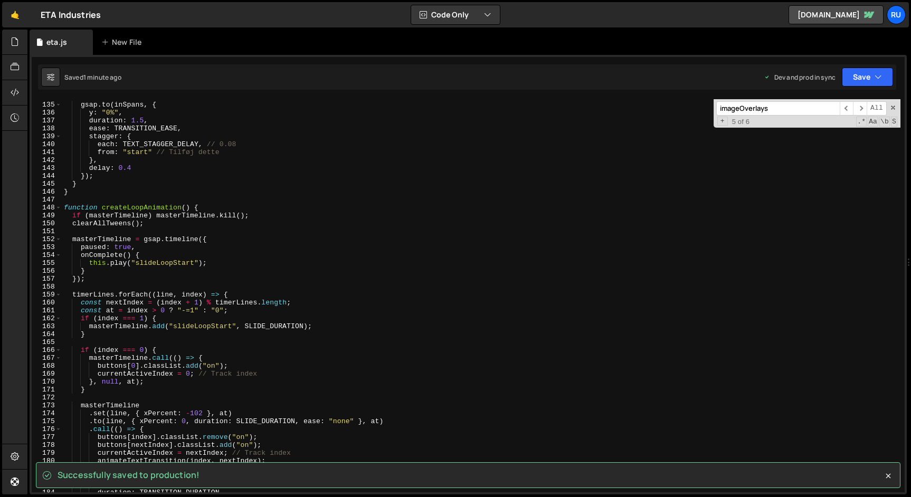
scroll to position [1060, 0]
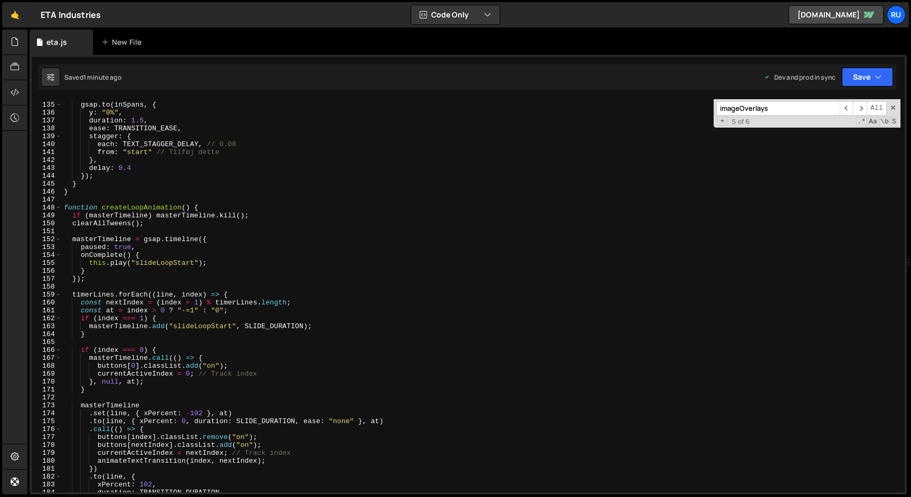
click at [420, 265] on div "gsap . to ( inSpans , { y : "0%" , duration : 1.5 , ease : TRANSITION_EASE , st…" at bounding box center [481, 297] width 839 height 409
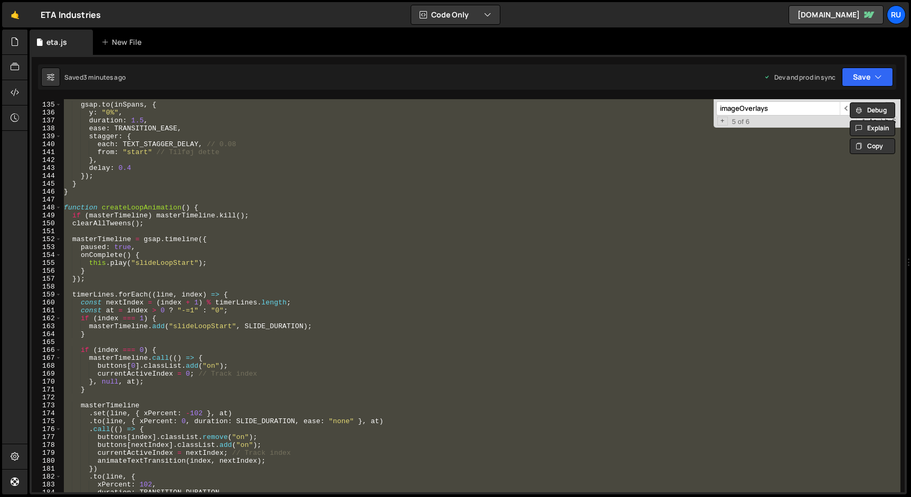
click at [239, 216] on div "gsap . to ( inSpans , { y : "0%" , duration : 1.5 , ease : TRANSITION_EASE , st…" at bounding box center [481, 295] width 839 height 393
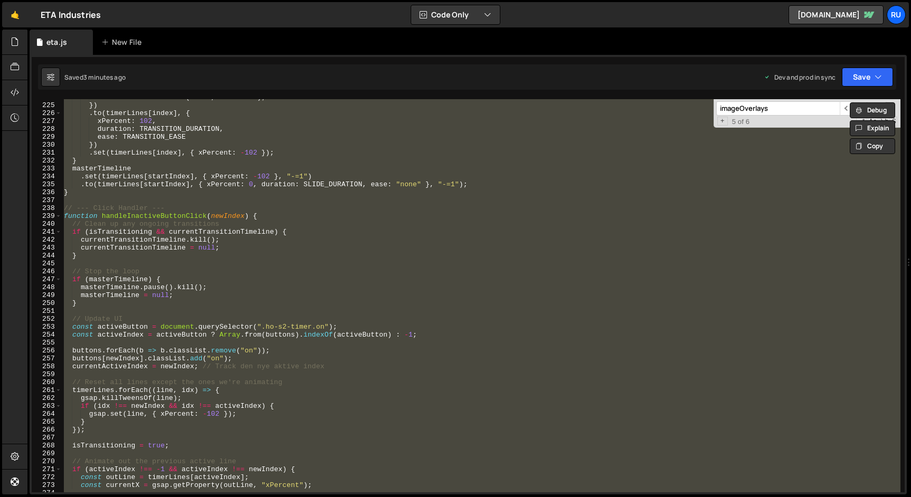
scroll to position [1776, 0]
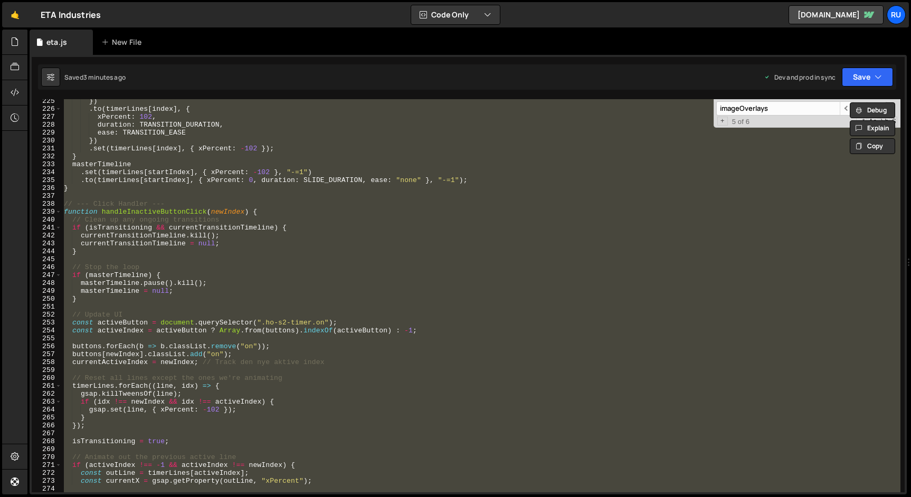
click at [146, 266] on div "}) . to ( timerLines [ index ] , { xPercent : 102 , duration : TRANSITION_DURAT…" at bounding box center [481, 295] width 839 height 393
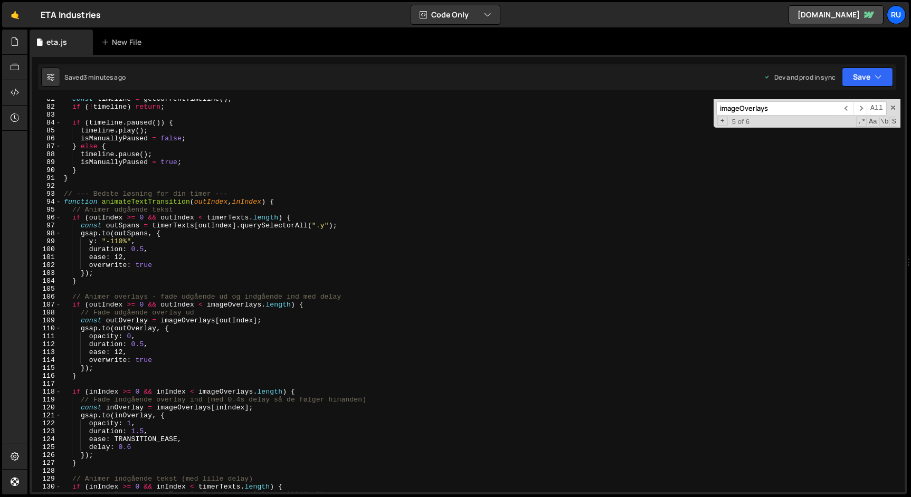
scroll to position [663, 0]
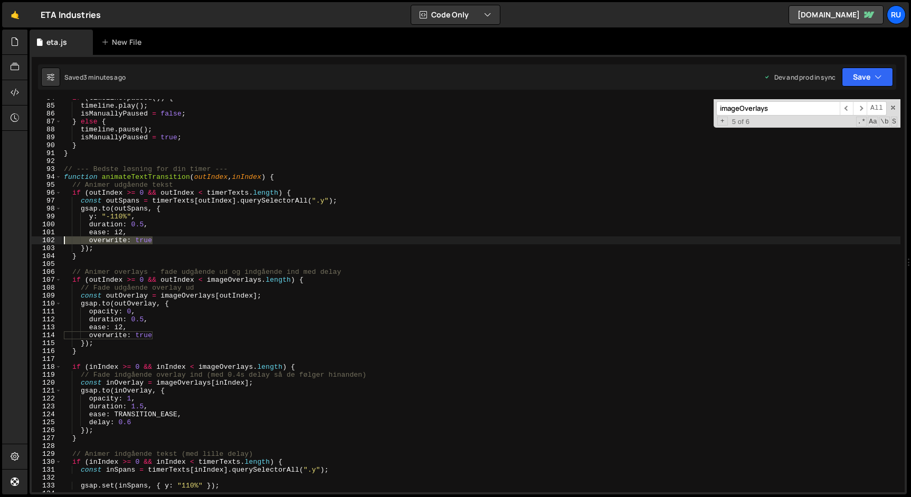
drag, startPoint x: 161, startPoint y: 241, endPoint x: 12, endPoint y: 241, distance: 149.4
click at [12, 241] on div "Hold on a sec... Are you certain you wish to leave this page? Any changes you'v…" at bounding box center [455, 248] width 911 height 497
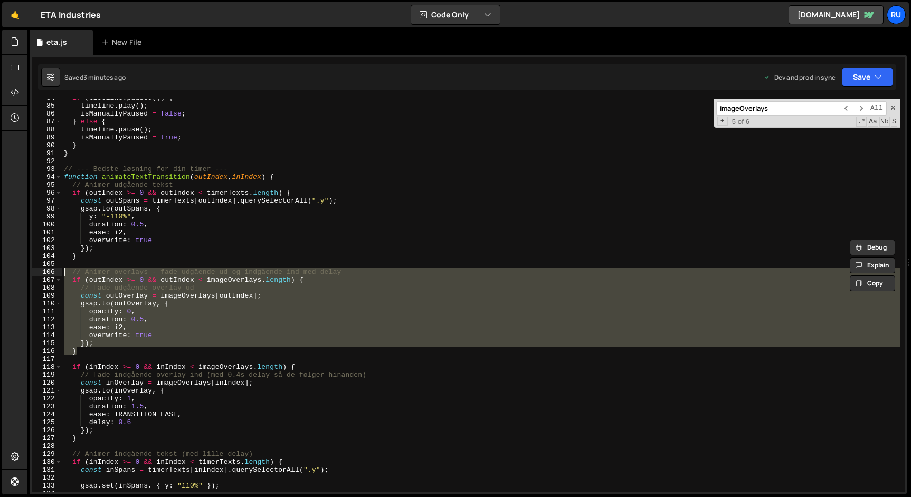
drag, startPoint x: 99, startPoint y: 351, endPoint x: 58, endPoint y: 271, distance: 89.7
click at [58, 271] on div "overwrite: true 84 85 86 87 88 89 90 91 92 93 94 95 96 97 98 99 100 101 102 103…" at bounding box center [468, 295] width 873 height 393
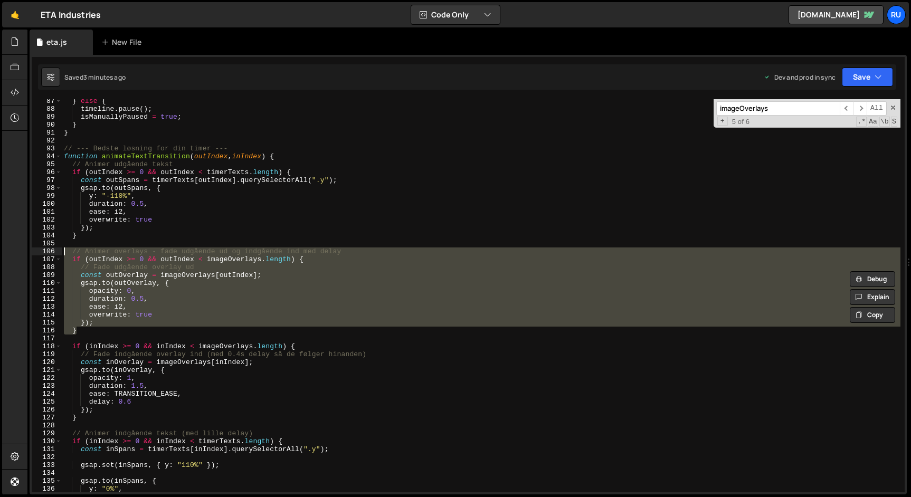
scroll to position [761, 0]
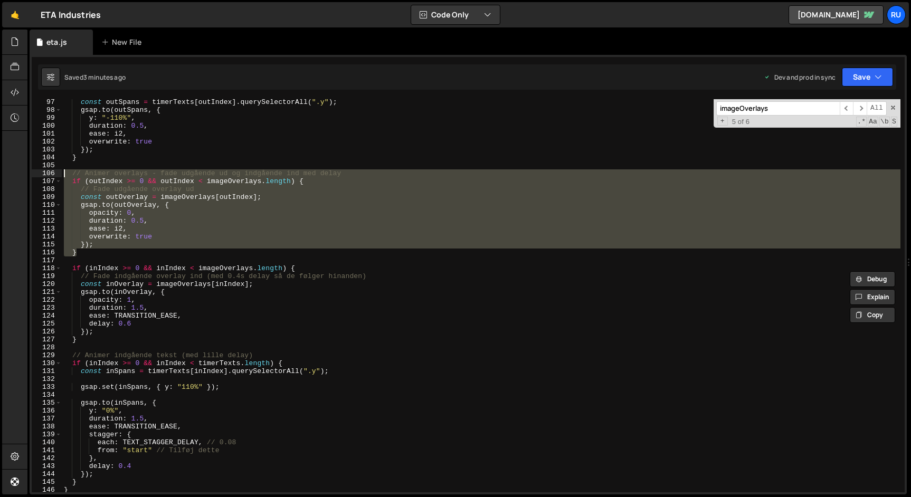
click at [210, 246] on div "const outSpans = timerTexts [ outIndex ] . querySelectorAll ( ".y" ) ; gsap . t…" at bounding box center [481, 302] width 839 height 409
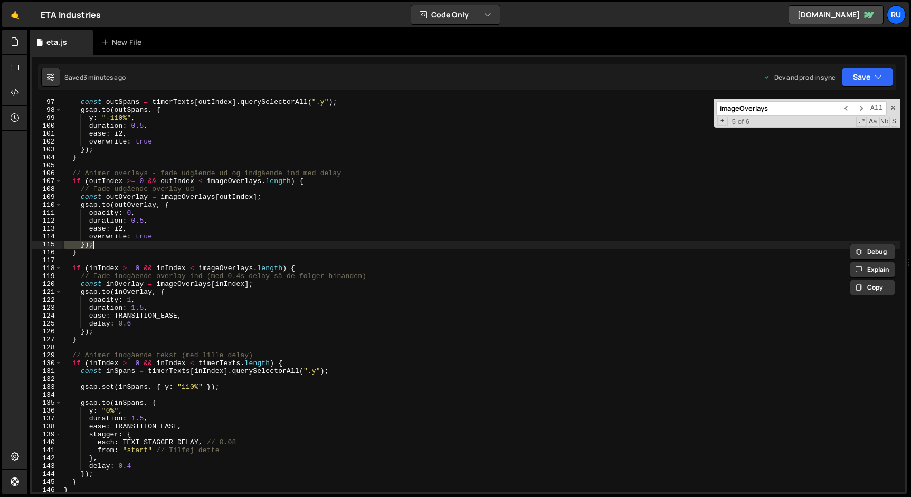
click at [210, 246] on div "const outSpans = timerTexts [ outIndex ] . querySelectorAll ( ".y" ) ; gsap . t…" at bounding box center [481, 302] width 839 height 409
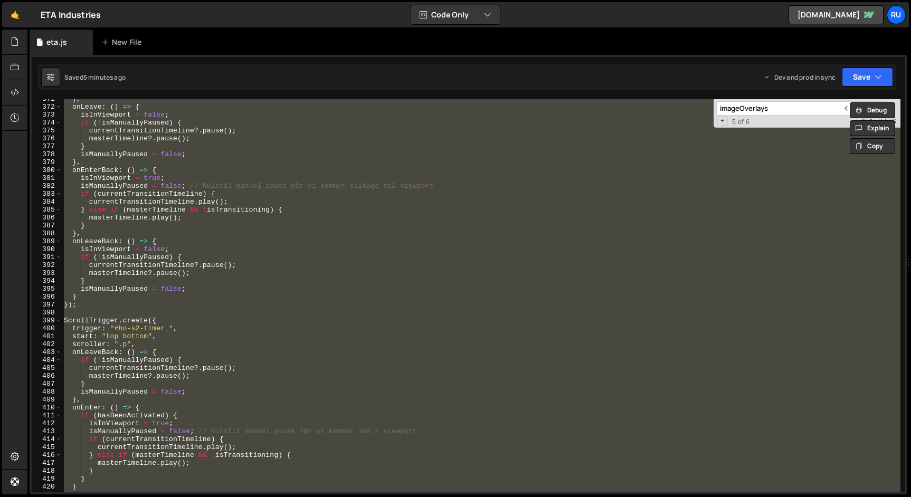
click at [156, 287] on div "} , onLeave : ( ) => { isInViewport = false ; if ( ! isManuallyPaused ) { curre…" at bounding box center [481, 295] width 839 height 393
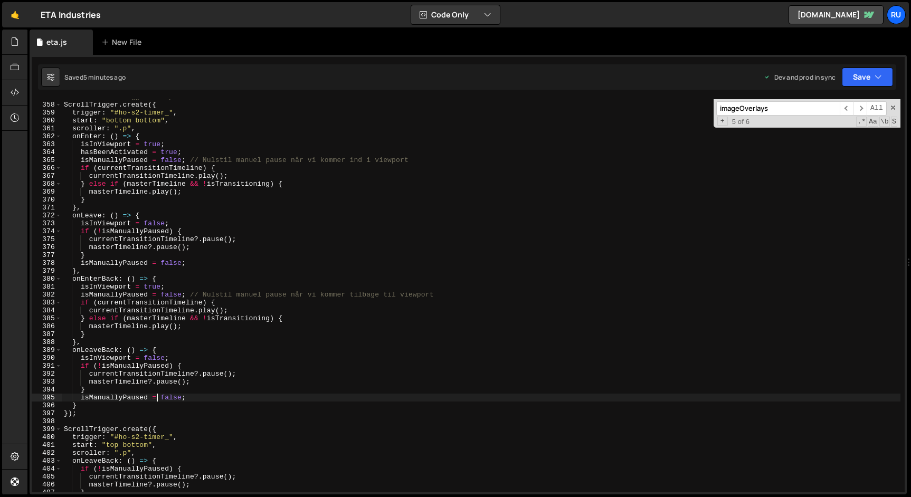
scroll to position [2812, 0]
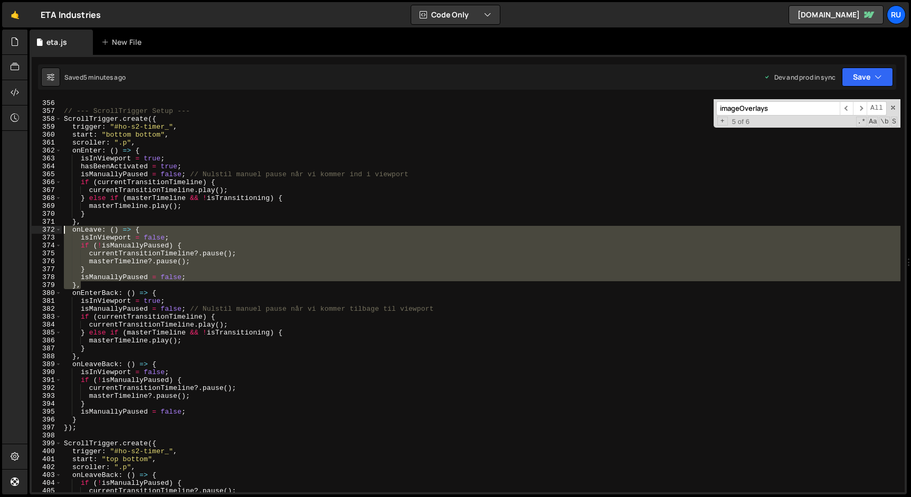
drag, startPoint x: 88, startPoint y: 285, endPoint x: 44, endPoint y: 232, distance: 69.0
click at [44, 232] on div "isManuallyPaused = false; 355 356 357 358 359 360 361 362 363 364 365 366 367 3…" at bounding box center [468, 295] width 873 height 393
paste textarea "}"
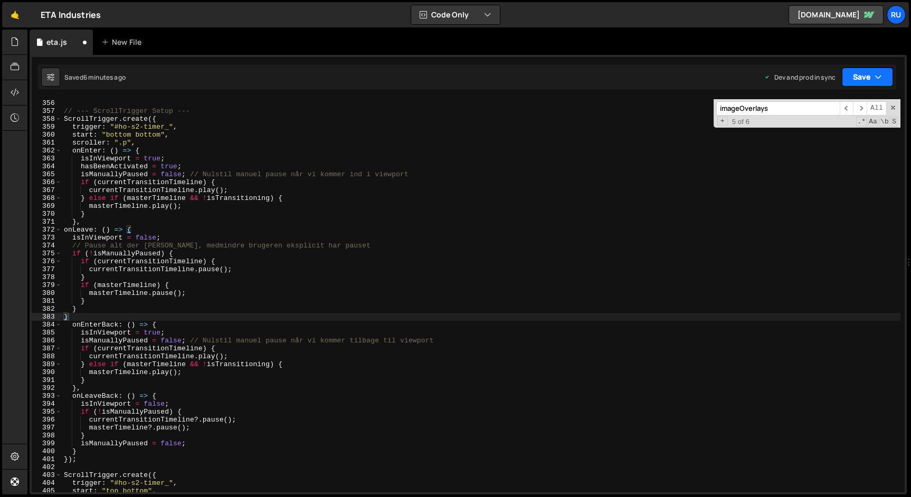
click at [868, 77] on button "Save" at bounding box center [867, 77] width 51 height 19
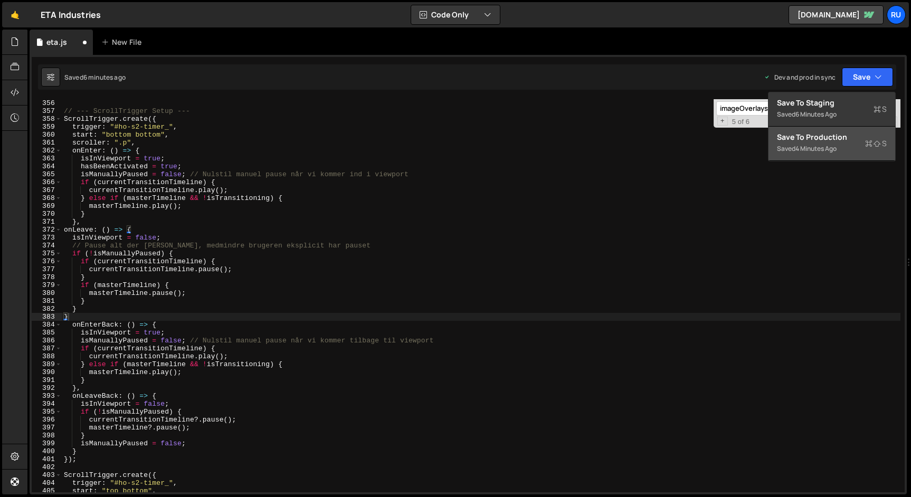
click at [854, 139] on div "Save to Production S" at bounding box center [832, 137] width 110 height 11
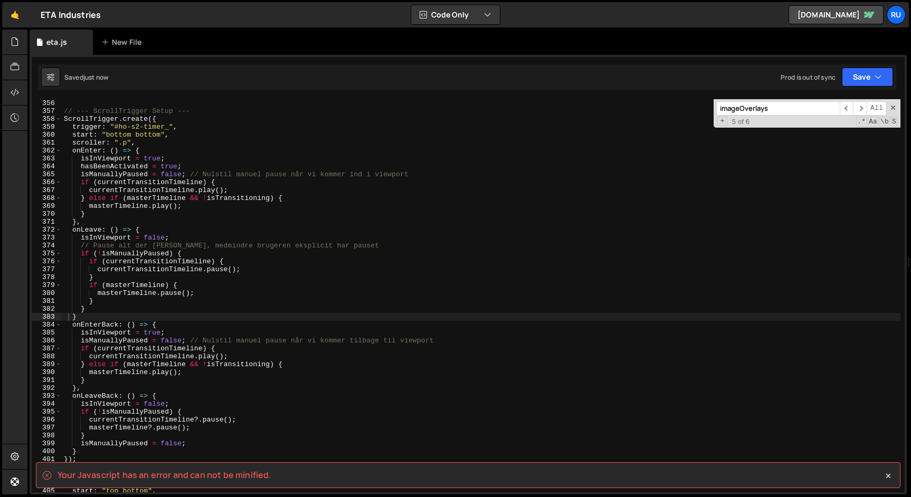
click at [164, 295] on div "}) ; // --- ScrollTrigger Setup --- ScrollTrigger . create ({ trigger : "#ho-s2…" at bounding box center [481, 295] width 839 height 409
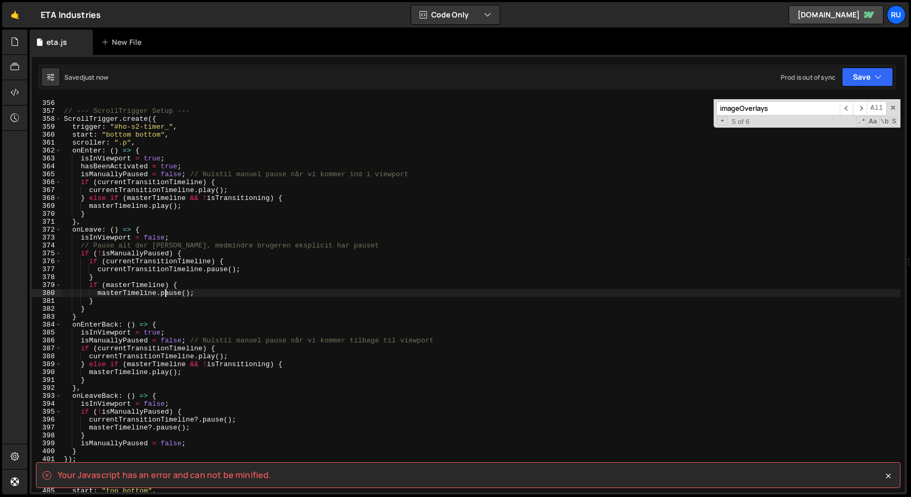
click at [98, 316] on div "}) ; // --- ScrollTrigger Setup --- ScrollTrigger . create ({ trigger : "#ho-s2…" at bounding box center [481, 295] width 839 height 409
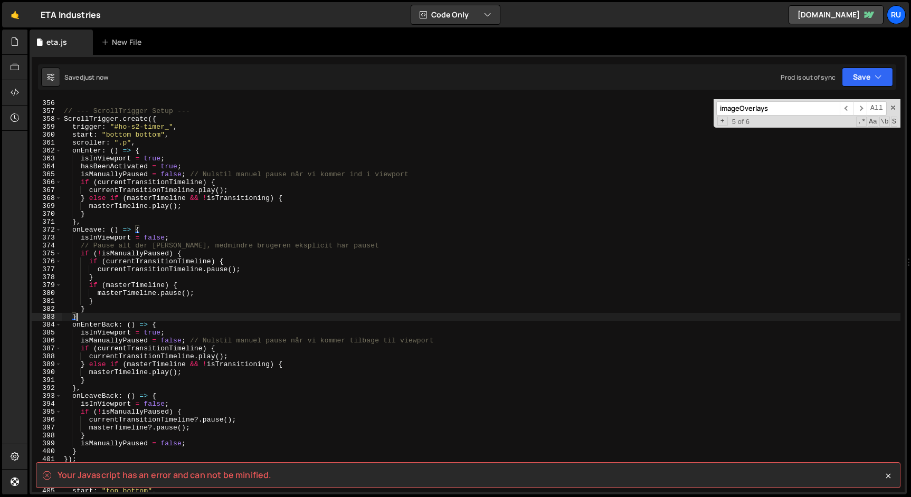
scroll to position [0, 1]
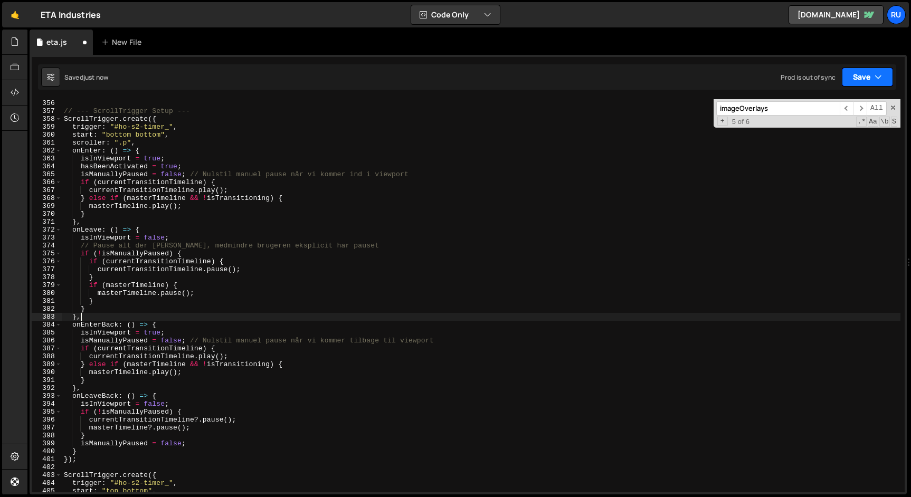
click at [877, 72] on icon "button" at bounding box center [878, 77] width 7 height 11
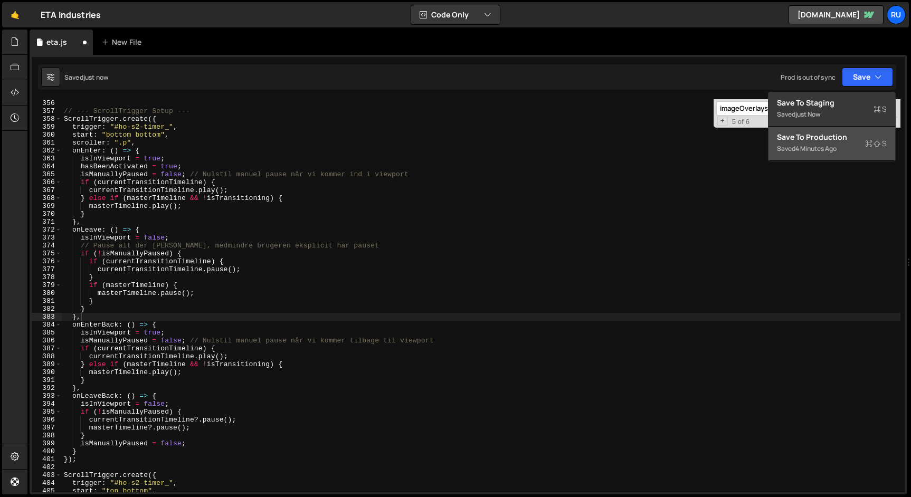
click at [817, 146] on div "4 minutes ago" at bounding box center [816, 148] width 41 height 9
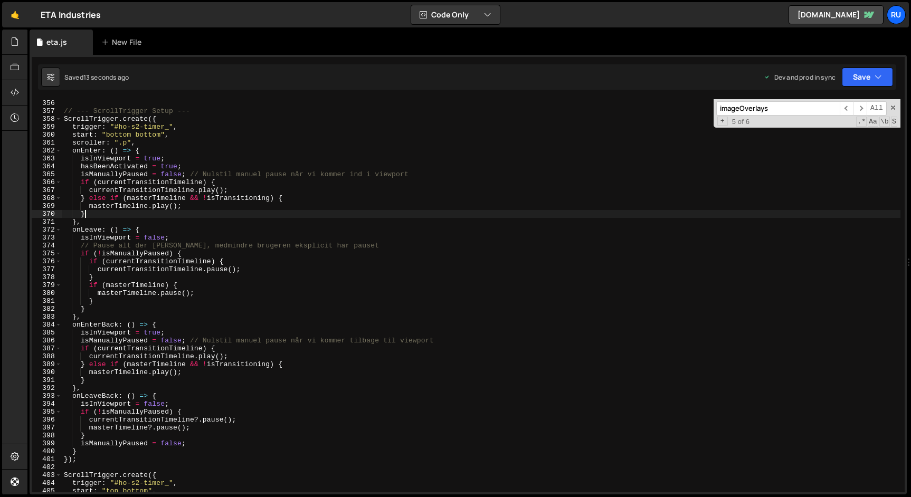
click at [212, 214] on div "}) ; // --- ScrollTrigger Setup --- ScrollTrigger . create ({ trigger : "#ho-s2…" at bounding box center [481, 295] width 839 height 409
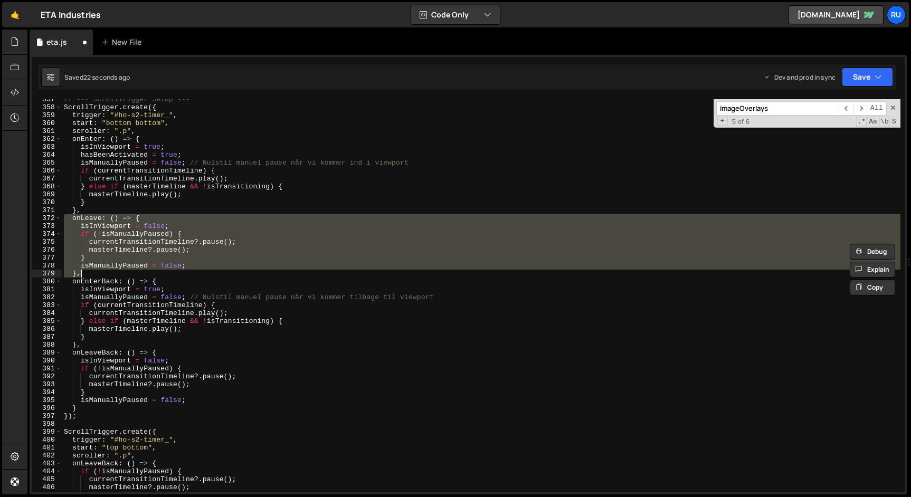
scroll to position [2823, 0]
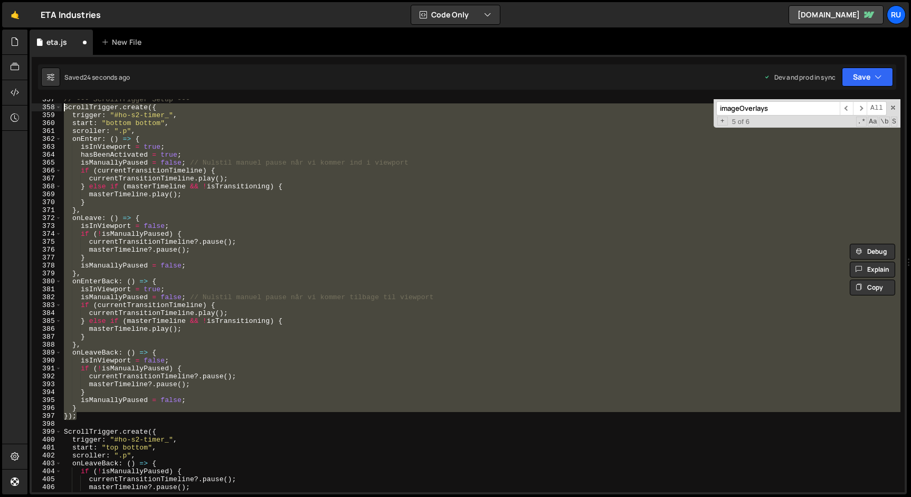
drag, startPoint x: 81, startPoint y: 416, endPoint x: 62, endPoint y: 108, distance: 309.0
click at [62, 108] on div "// --- ScrollTrigger Setup --- ScrollTrigger . create ({ trigger : "#ho-s2-time…" at bounding box center [481, 300] width 839 height 409
paste textarea "});"
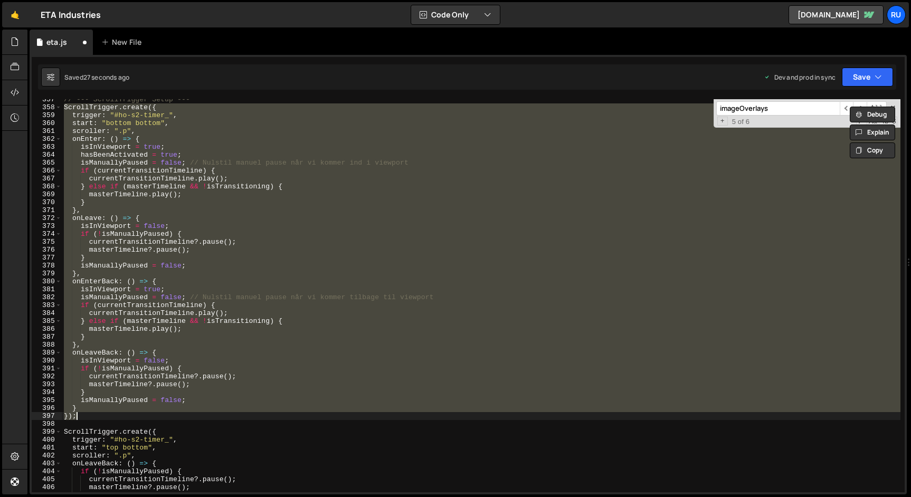
paste textarea
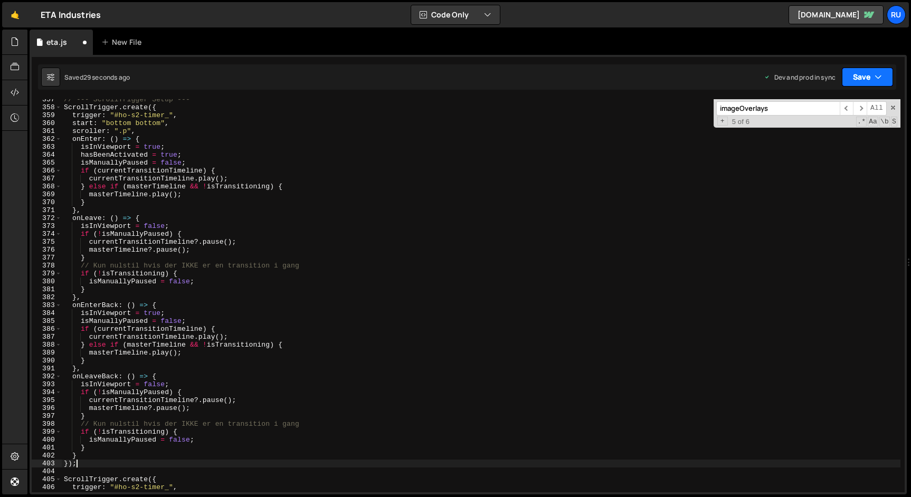
click at [873, 78] on button "Save" at bounding box center [867, 77] width 51 height 19
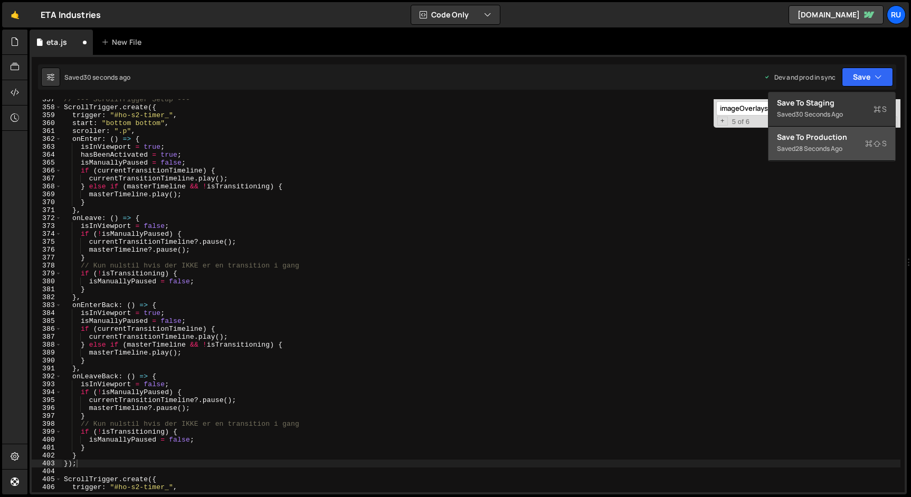
click at [849, 143] on div "Saved 28 seconds ago" at bounding box center [832, 149] width 110 height 13
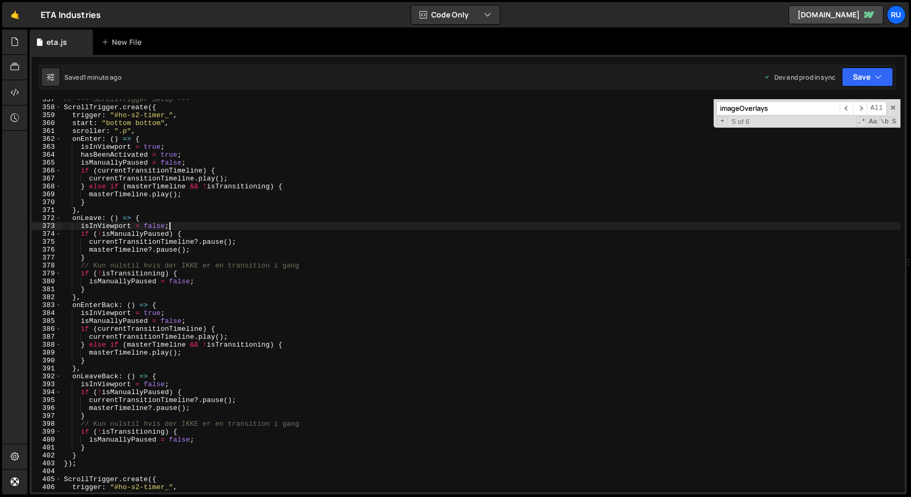
click at [214, 227] on div "// --- ScrollTrigger Setup --- ScrollTrigger . create ({ trigger : "#ho-s2-time…" at bounding box center [481, 300] width 839 height 409
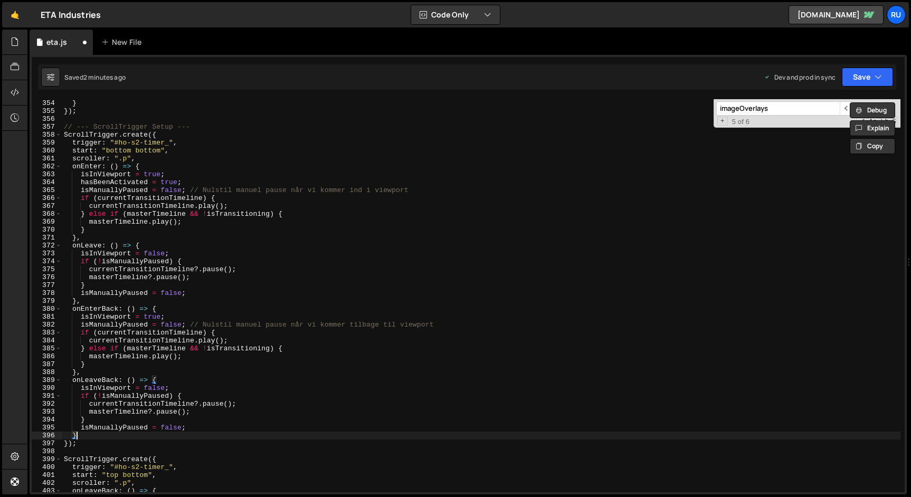
scroll to position [2804, 0]
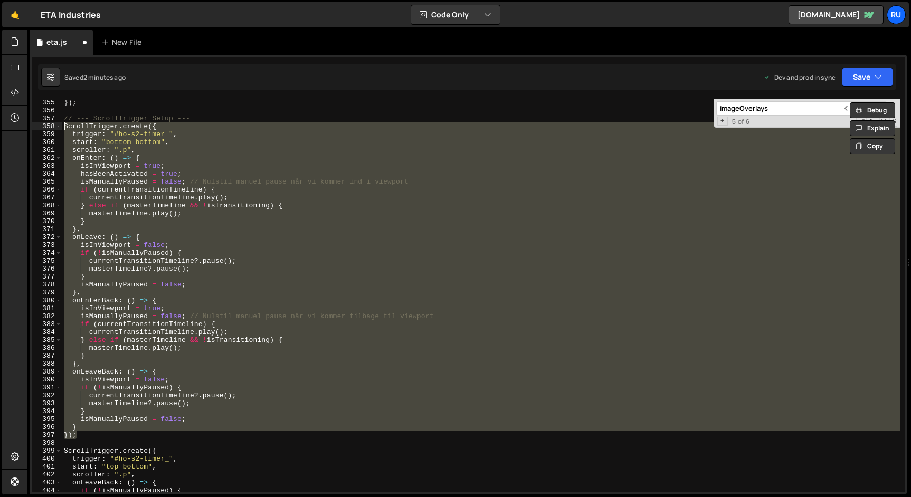
drag, startPoint x: 86, startPoint y: 434, endPoint x: 63, endPoint y: 129, distance: 306.0
click at [63, 129] on div "}) ; // --- ScrollTrigger Setup --- ScrollTrigger . create ({ trigger : "#ho-s2…" at bounding box center [481, 303] width 839 height 409
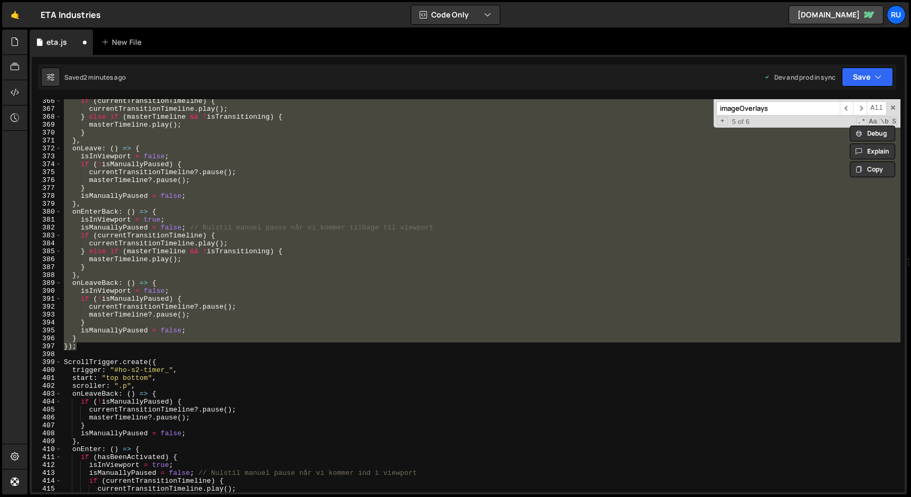
scroll to position [2893, 0]
paste textarea "});"
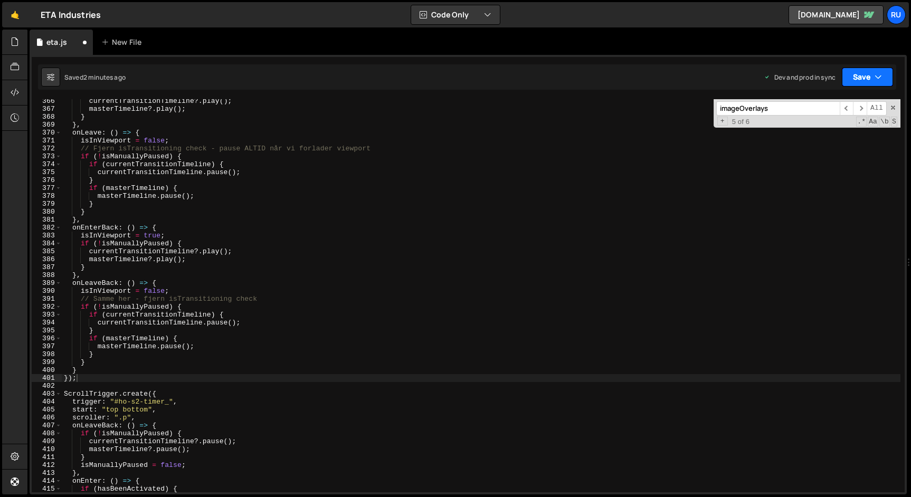
click at [859, 80] on button "Save" at bounding box center [867, 77] width 51 height 19
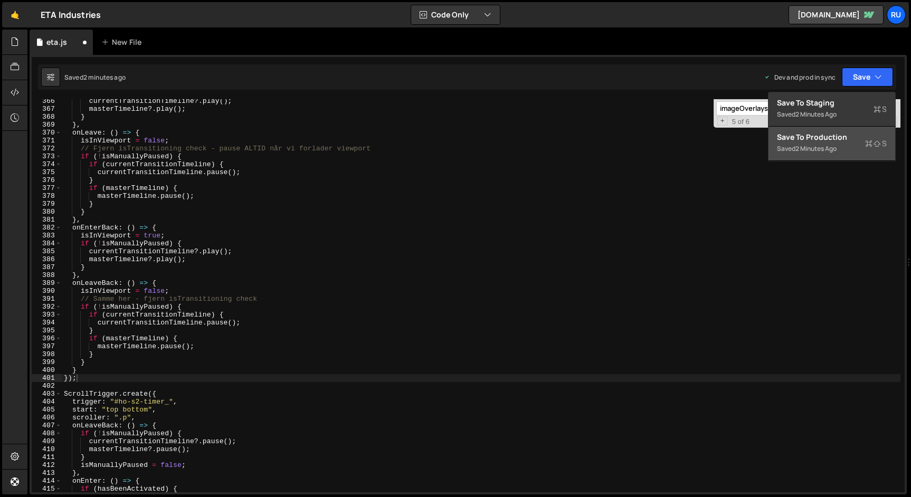
click at [833, 144] on div "Saved 2 minutes ago" at bounding box center [832, 149] width 110 height 13
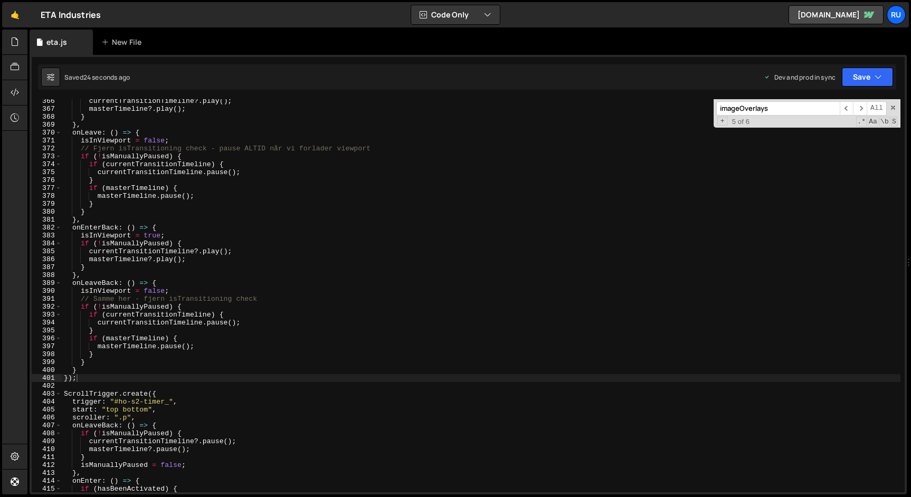
click at [165, 251] on div "currentTransitionTimeline ?. play ( ) ; masterTimeline ?. play ( ) ; } } , onLe…" at bounding box center [481, 301] width 839 height 409
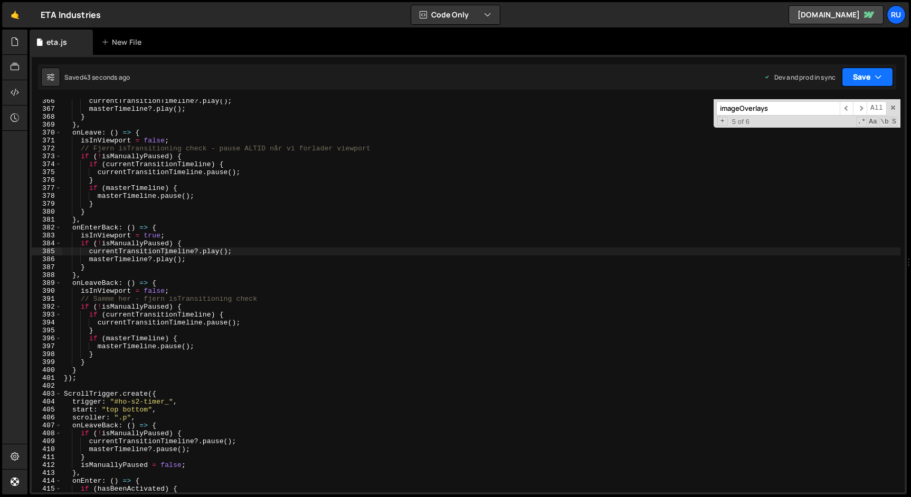
click at [852, 80] on button "Save" at bounding box center [867, 77] width 51 height 19
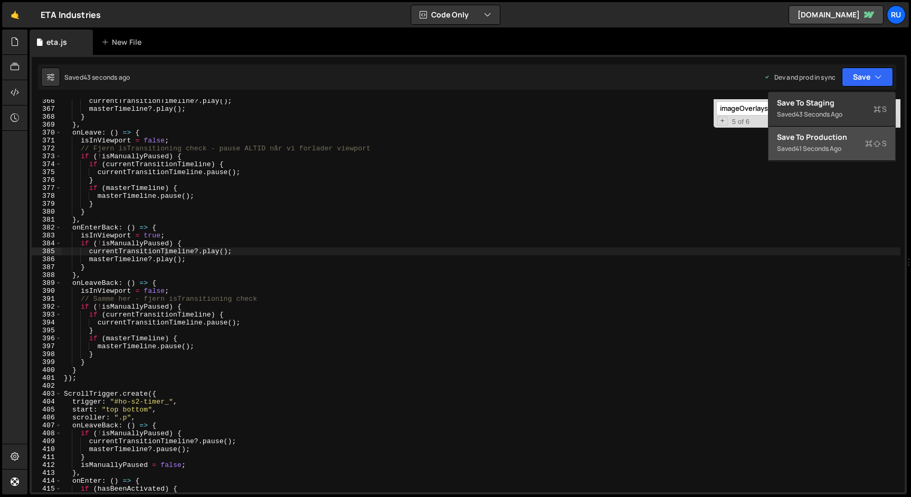
click at [839, 144] on div "Saved 41 seconds ago" at bounding box center [832, 149] width 110 height 13
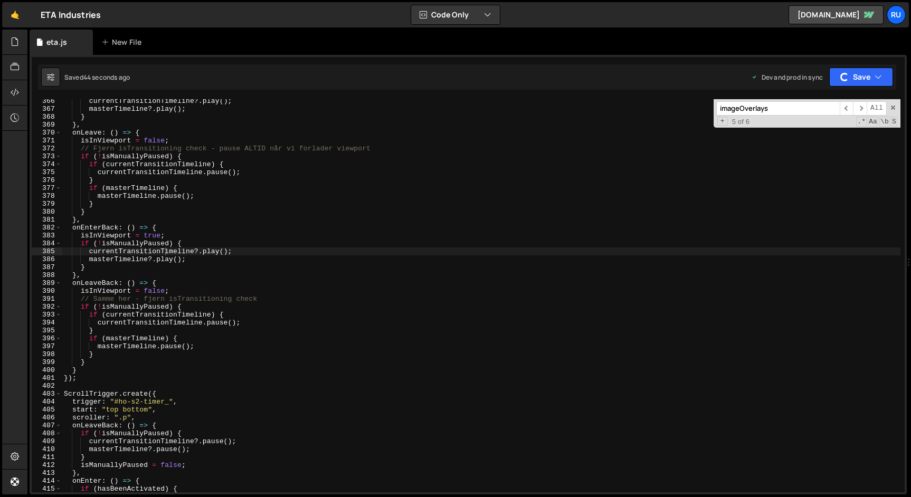
click at [184, 302] on div "currentTransitionTimeline ?. play ( ) ; masterTimeline ?. play ( ) ; } } , onLe…" at bounding box center [481, 301] width 839 height 409
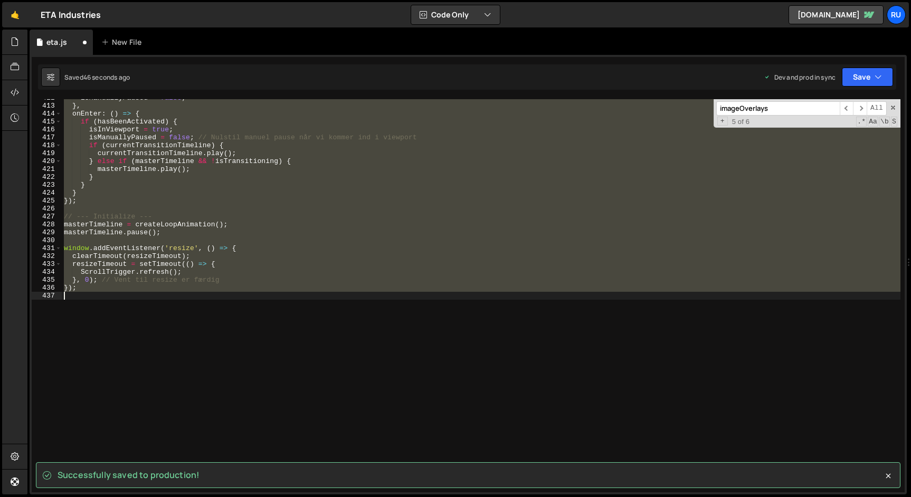
scroll to position [2940, 0]
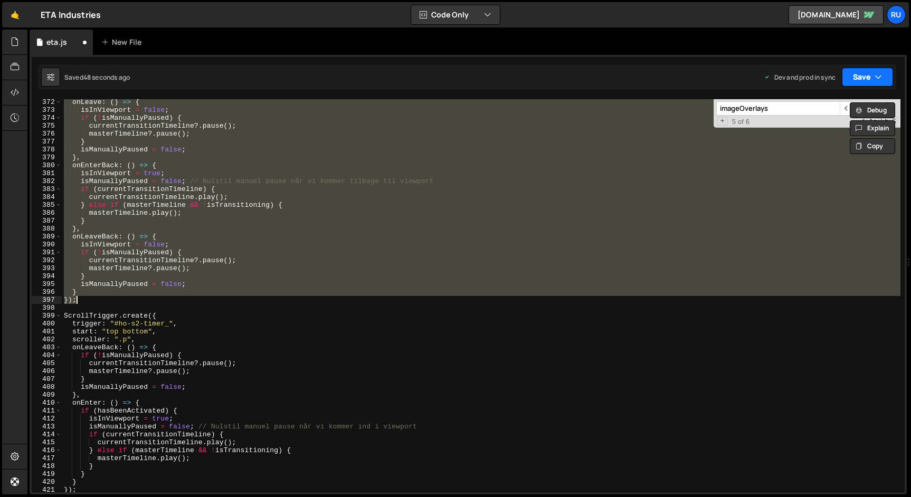
click at [866, 72] on button "Save" at bounding box center [867, 77] width 51 height 19
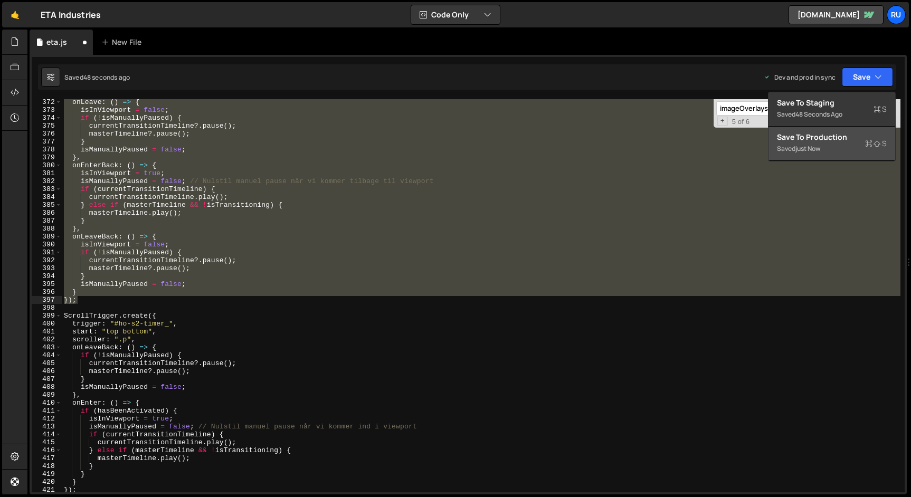
click at [827, 143] on div "Saved just now" at bounding box center [832, 149] width 110 height 13
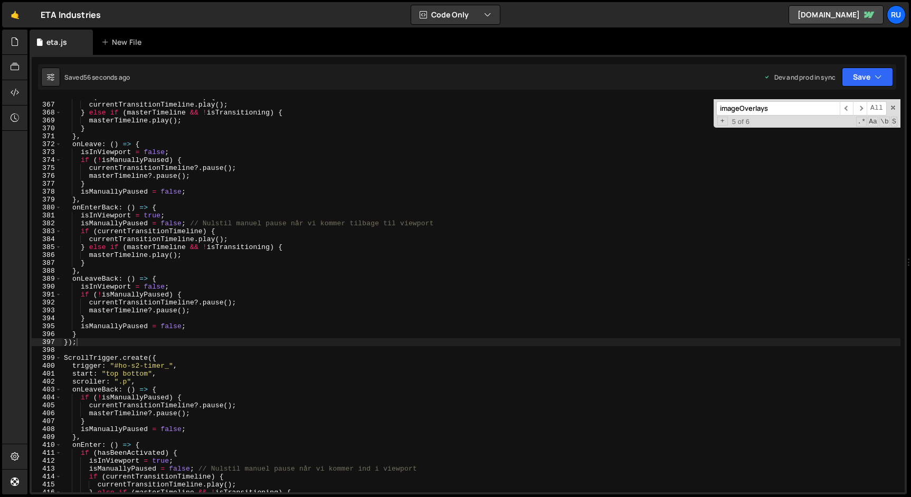
scroll to position [2897, 0]
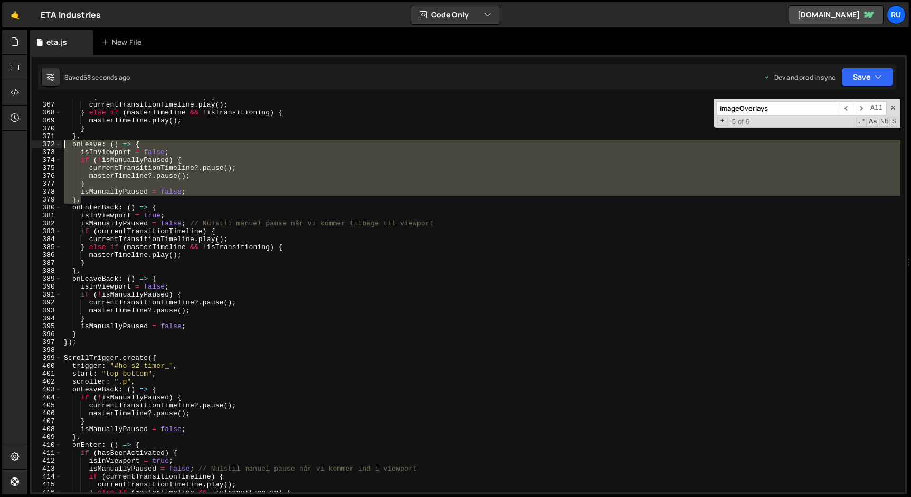
drag, startPoint x: 96, startPoint y: 200, endPoint x: 42, endPoint y: 143, distance: 78.1
click at [42, 143] on div "}, 366 367 368 369 370 371 372 373 374 375 376 377 378 379 380 381 382 383 384 …" at bounding box center [468, 295] width 873 height 393
paste textarea "}"
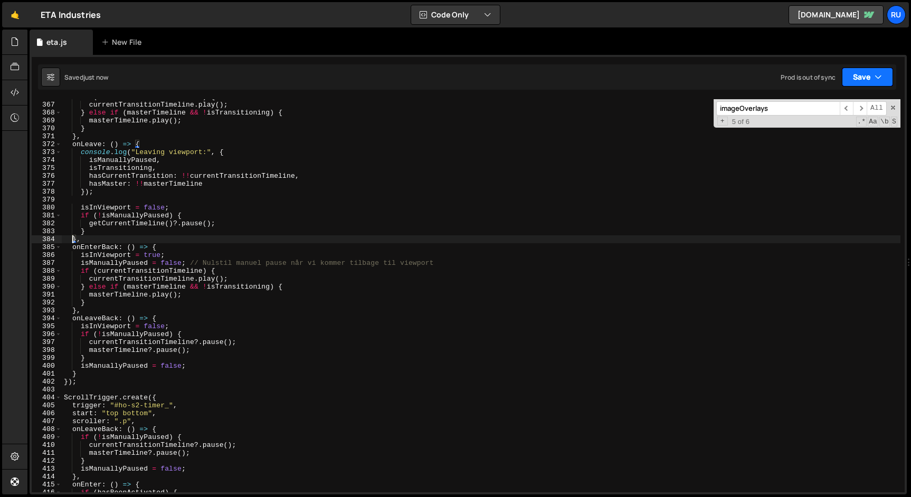
click at [865, 84] on button "Save" at bounding box center [867, 77] width 51 height 19
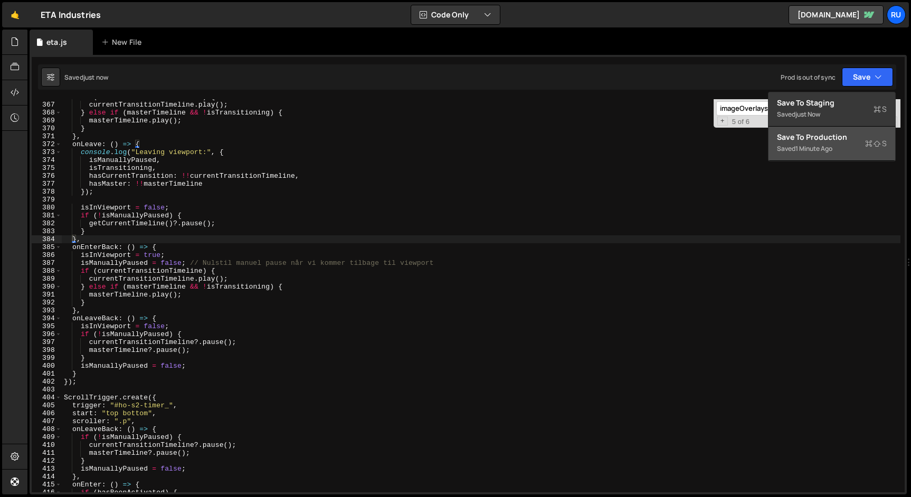
click at [808, 145] on div "1 minute ago" at bounding box center [814, 148] width 37 height 9
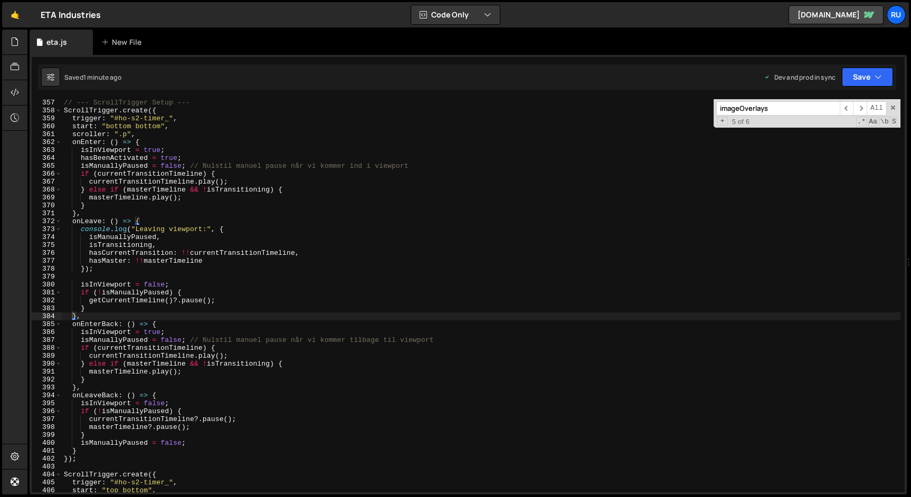
scroll to position [2813, 0]
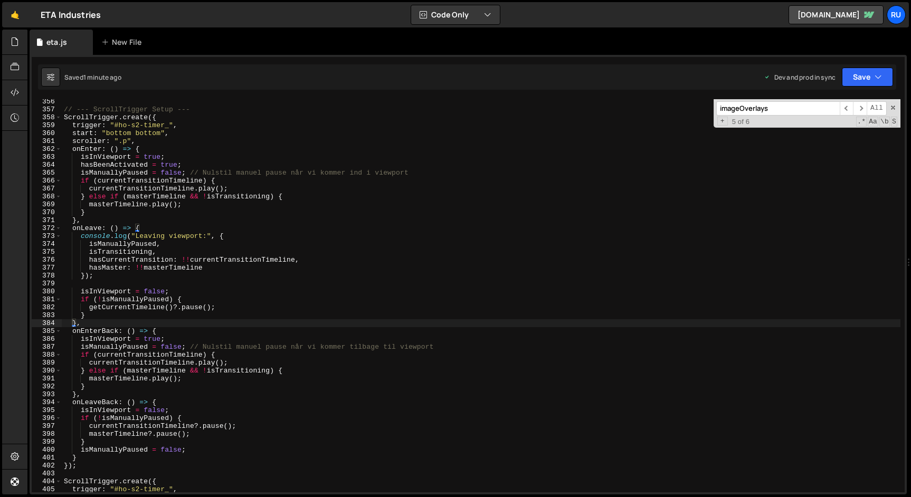
type textarea "scroller: ".p","
click at [160, 140] on div "// --- ScrollTrigger Setup --- ScrollTrigger . create ({ trigger : "#ho-s2-time…" at bounding box center [481, 302] width 839 height 409
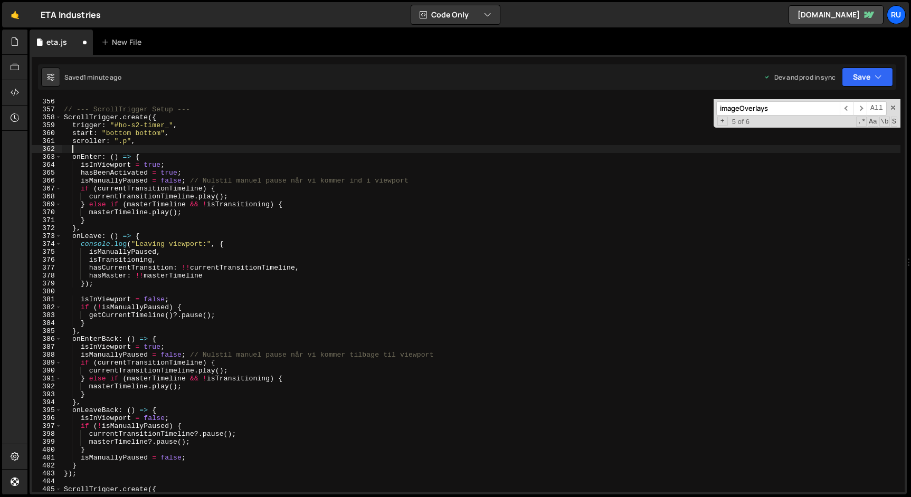
paste textarea "markers: true,"
click at [864, 79] on button "Save" at bounding box center [867, 77] width 51 height 19
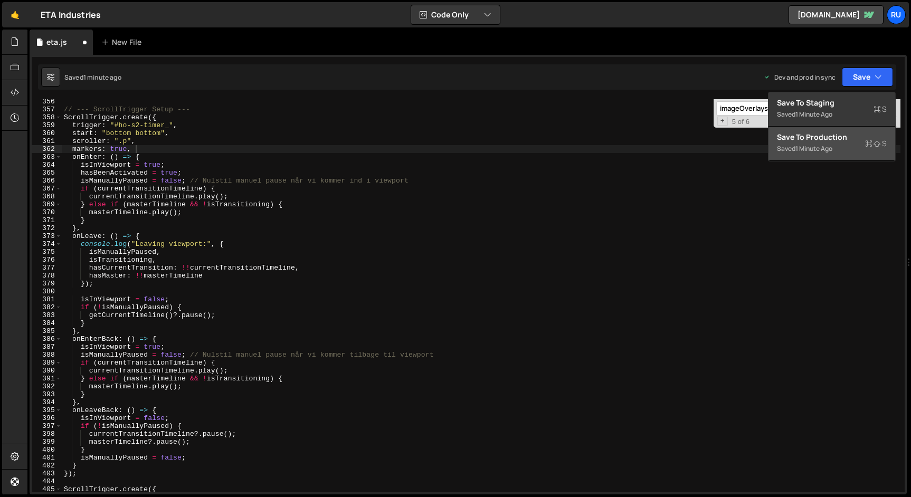
click at [826, 134] on div "Save to Production S" at bounding box center [832, 137] width 110 height 11
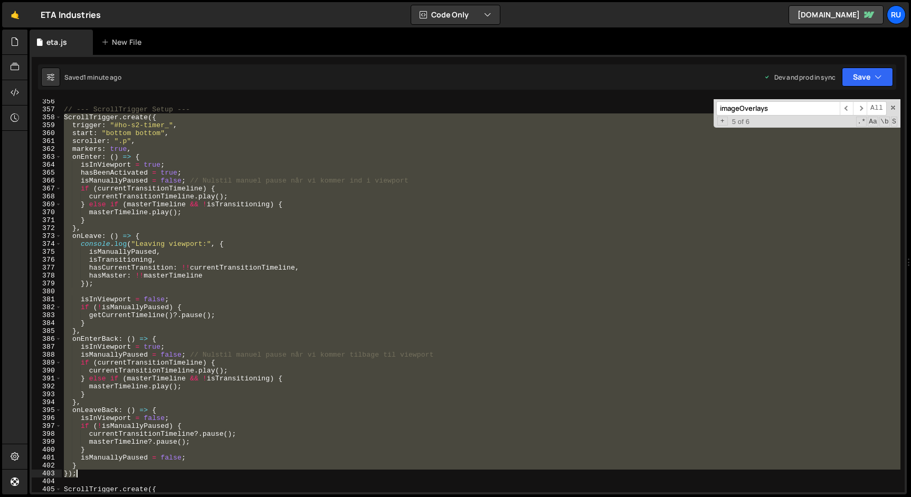
drag, startPoint x: 64, startPoint y: 115, endPoint x: 116, endPoint y: 474, distance: 363.3
click at [116, 474] on div "// --- ScrollTrigger Setup --- ScrollTrigger . create ({ trigger : "#ho-s2-time…" at bounding box center [481, 302] width 839 height 409
paste textarea
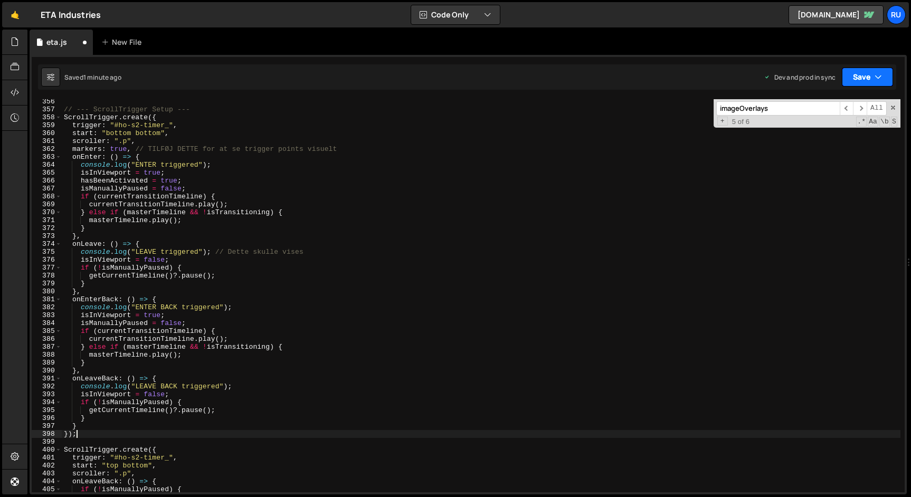
click at [865, 72] on button "Save" at bounding box center [867, 77] width 51 height 19
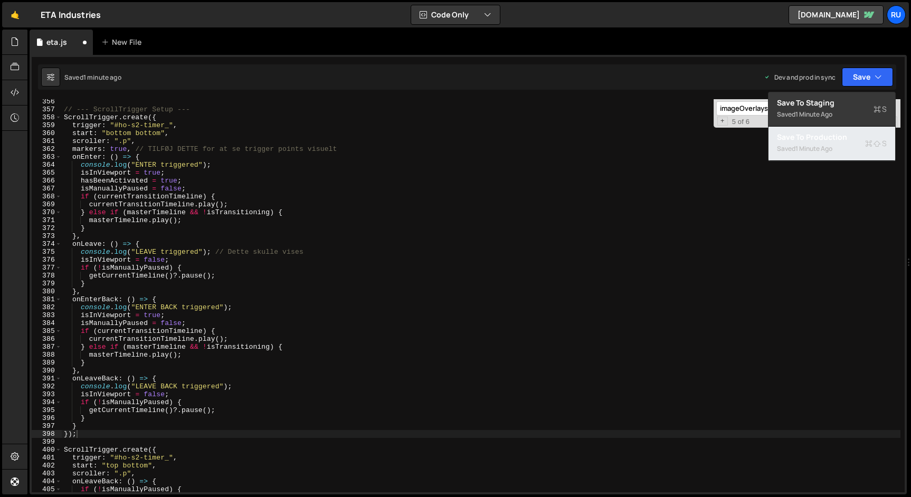
click at [847, 143] on div "Saved 1 minute ago" at bounding box center [832, 149] width 110 height 13
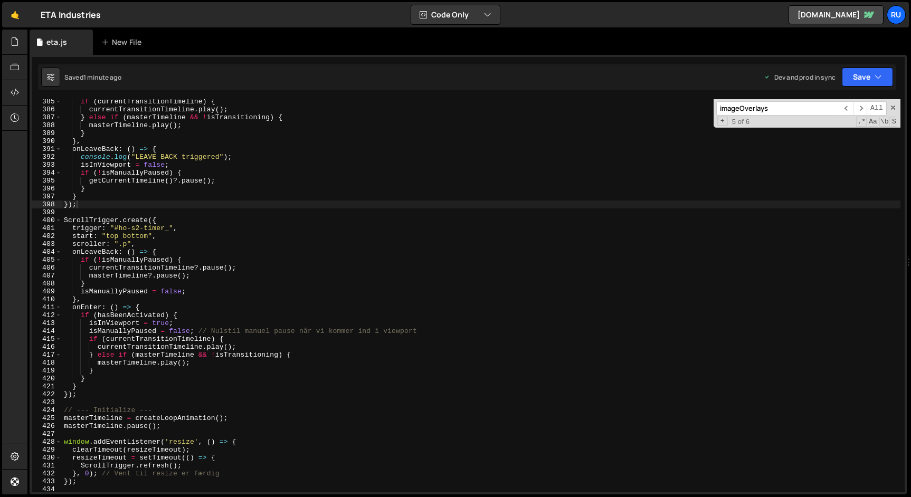
scroll to position [3043, 0]
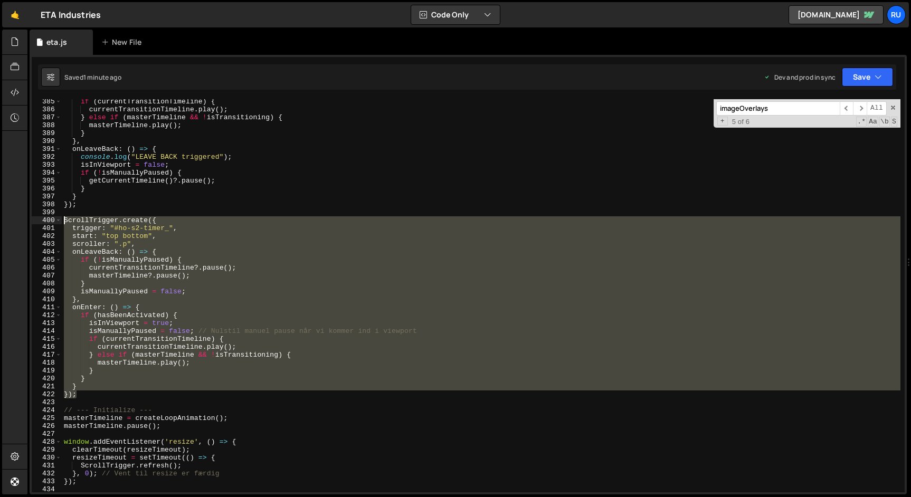
drag, startPoint x: 96, startPoint y: 396, endPoint x: 43, endPoint y: 221, distance: 182.9
click at [43, 221] on div "}); 385 386 387 388 389 390 391 392 393 394 395 396 397 398 399 400 401 402 403…" at bounding box center [468, 295] width 873 height 393
type textarea "ScrollTrigger.create({ trigger: "#ho-s2-timer_","
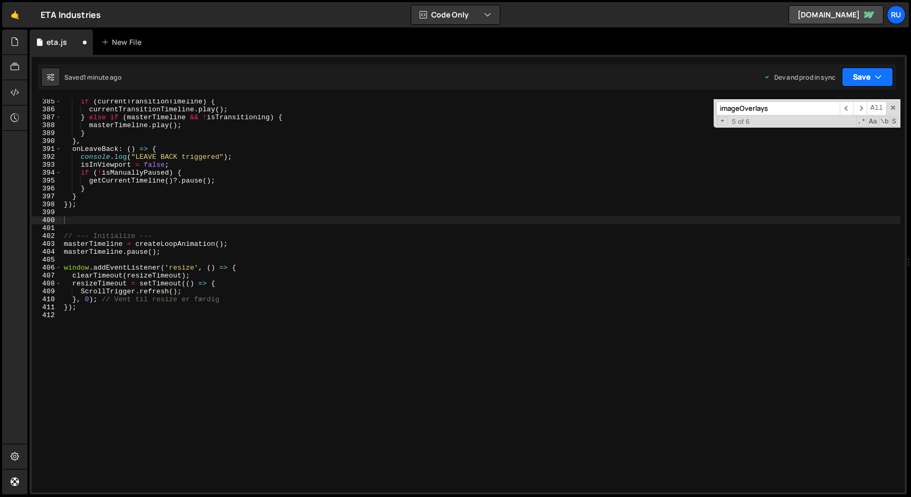
click at [880, 77] on icon "button" at bounding box center [878, 77] width 7 height 11
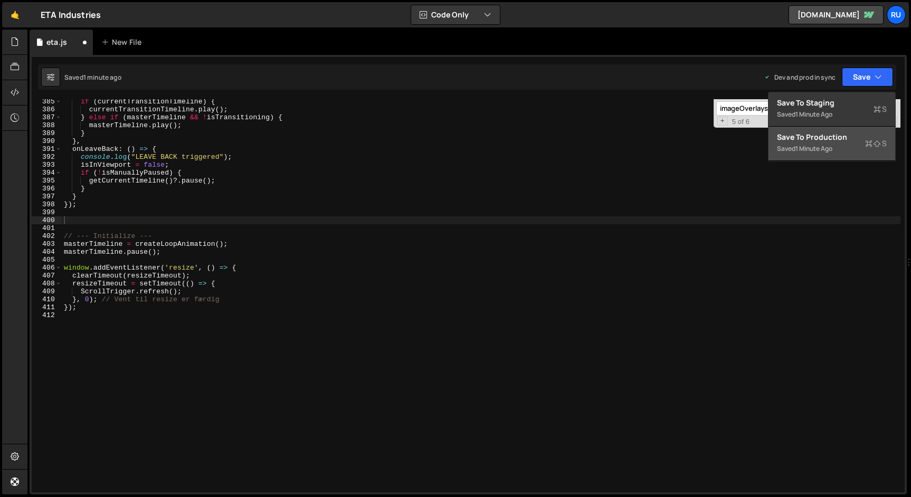
click at [835, 138] on div "Save to Production S" at bounding box center [832, 137] width 110 height 11
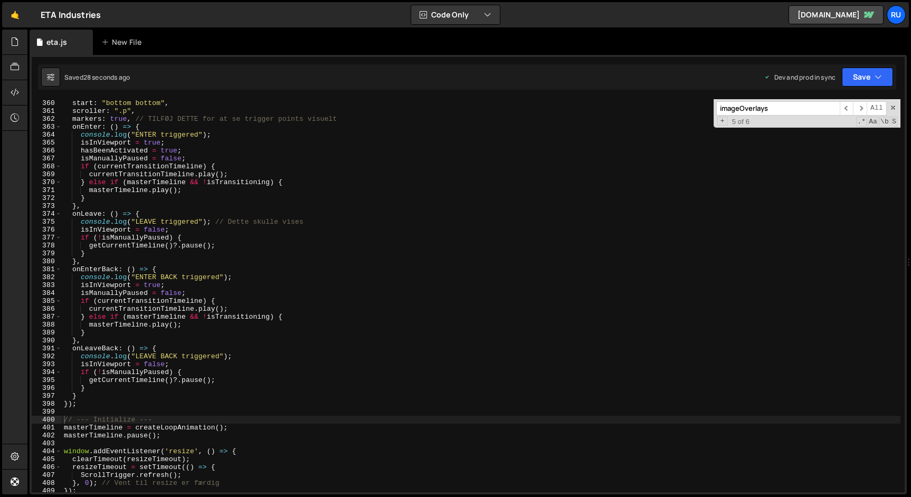
scroll to position [2826, 0]
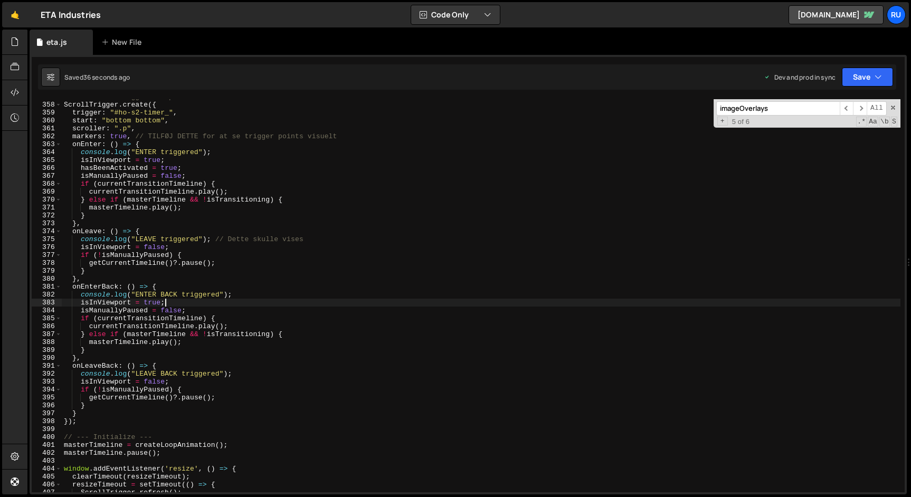
click at [211, 306] on div "// --- ScrollTrigger Setup --- ScrollTrigger . create ({ trigger : "#ho-s2-time…" at bounding box center [481, 297] width 839 height 409
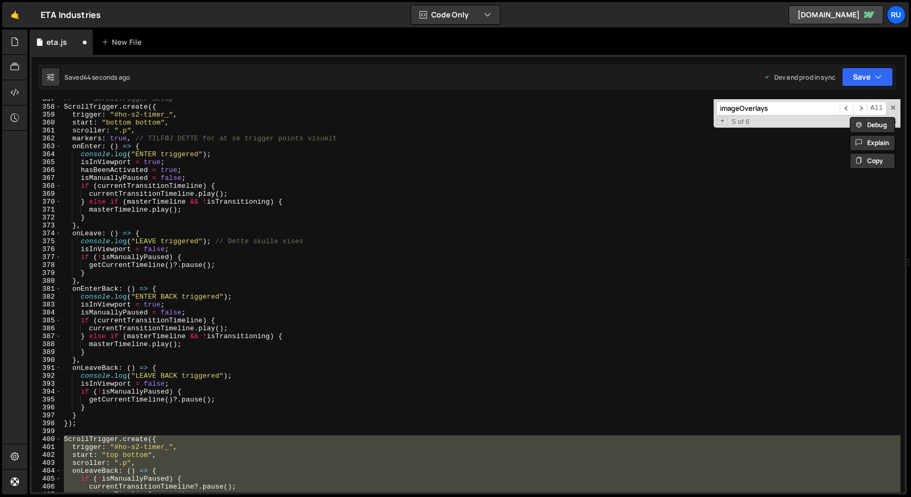
scroll to position [2792, 0]
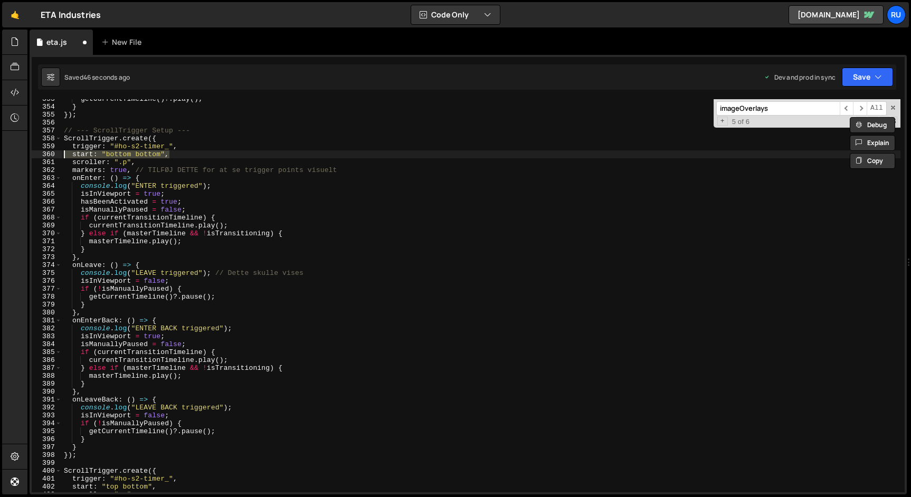
drag, startPoint x: 174, startPoint y: 156, endPoint x: 59, endPoint y: 156, distance: 115.1
click at [59, 156] on div "} }); 353 354 355 356 357 358 359 360 361 362 363 364 365 366 367 368 369 370 3…" at bounding box center [468, 295] width 873 height 393
type textarea "start: "bottom bottom","
click at [177, 155] on div "getCurrentTimeline ( ) ?. play ( ) ; } }) ; // --- ScrollTrigger Setup --- Scro…" at bounding box center [481, 295] width 839 height 393
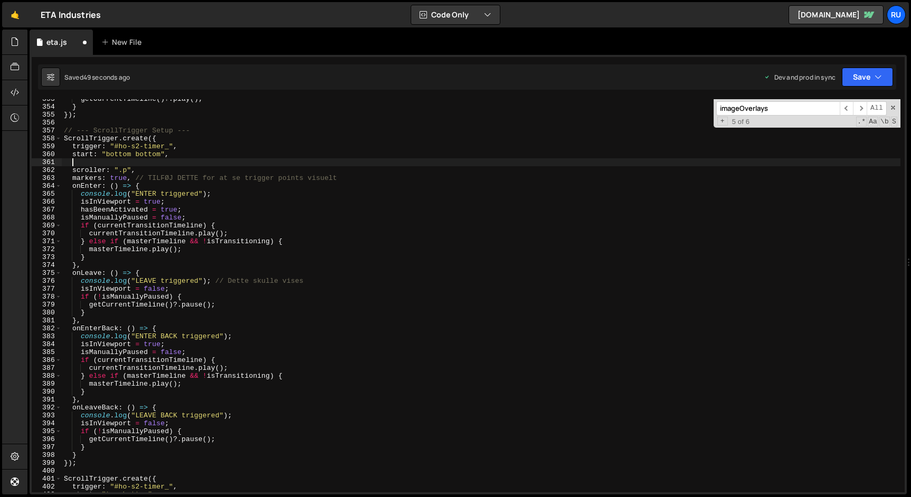
paste textarea "start: "bottom bottom","
click at [125, 161] on div "getCurrentTimeline ( ) ?. play ( ) ; } }) ; // --- ScrollTrigger Setup --- Scro…" at bounding box center [481, 299] width 839 height 409
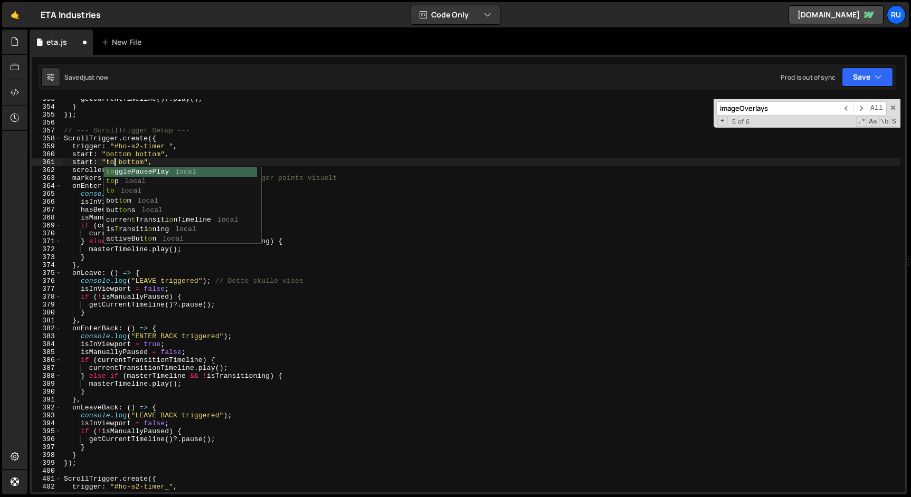
scroll to position [0, 4]
click at [868, 77] on button "Save" at bounding box center [867, 77] width 51 height 19
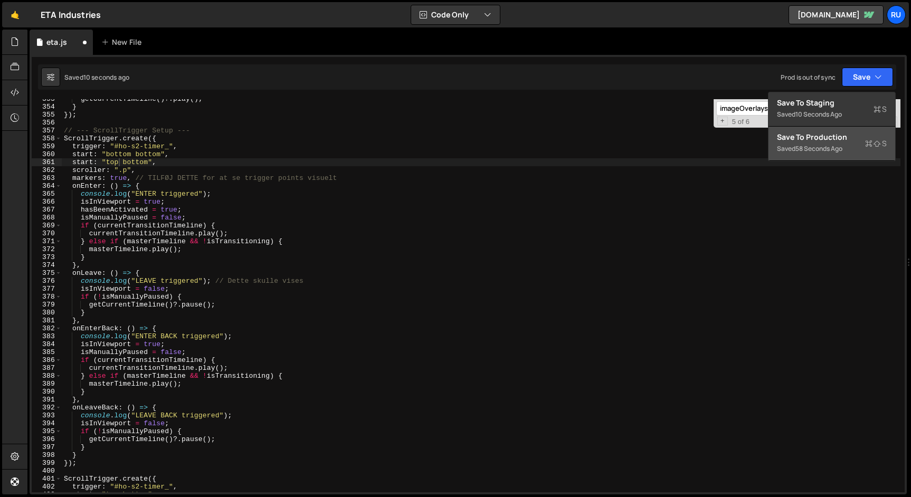
click at [841, 134] on div "Save to Production S" at bounding box center [832, 137] width 110 height 11
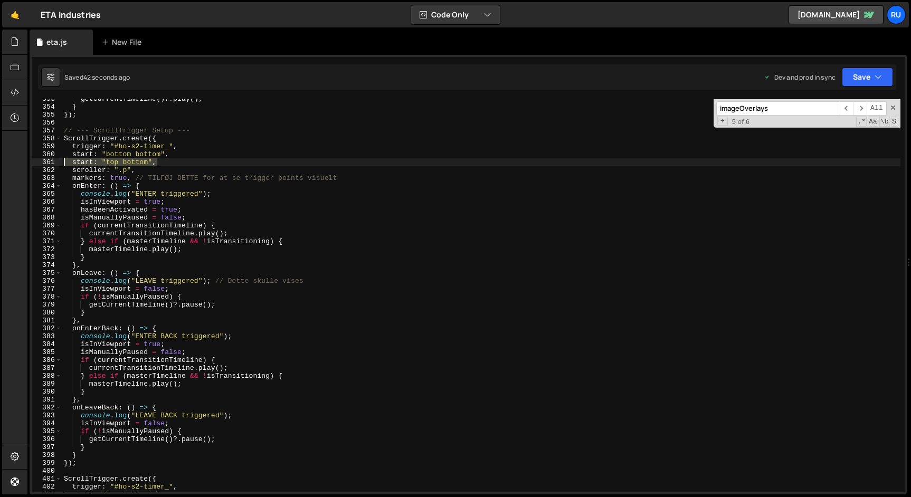
drag, startPoint x: 173, startPoint y: 164, endPoint x: 22, endPoint y: 164, distance: 150.5
click at [22, 164] on div "Hold on a sec... Are you certain you wish to leave this page? Any changes you'v…" at bounding box center [455, 248] width 911 height 497
click at [110, 164] on div "getCurrentTimeline ( ) ?. play ( ) ; } }) ; // --- ScrollTrigger Setup --- Scro…" at bounding box center [481, 295] width 839 height 393
click at [110, 164] on div "getCurrentTimeline ( ) ?. play ( ) ; } }) ; // --- ScrollTrigger Setup --- Scro…" at bounding box center [481, 299] width 839 height 409
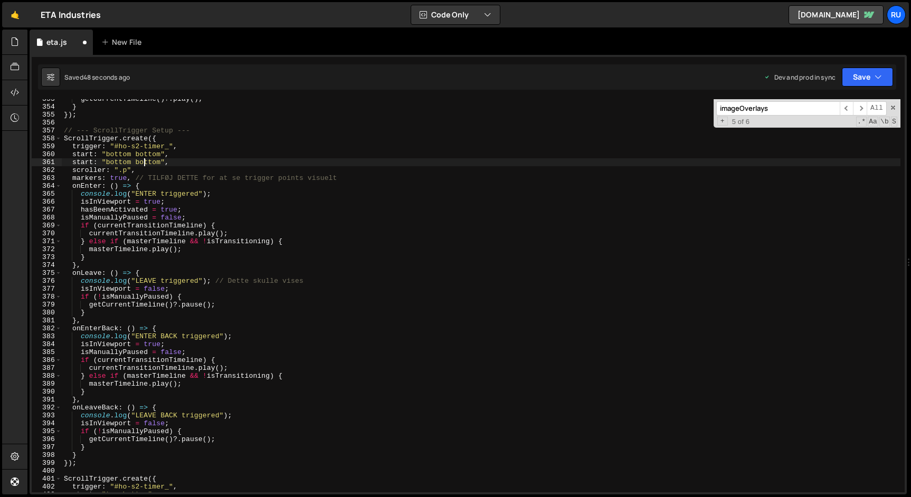
click at [145, 166] on div "getCurrentTimeline ( ) ?. play ( ) ; } }) ; // --- ScrollTrigger Setup --- Scro…" at bounding box center [481, 299] width 839 height 409
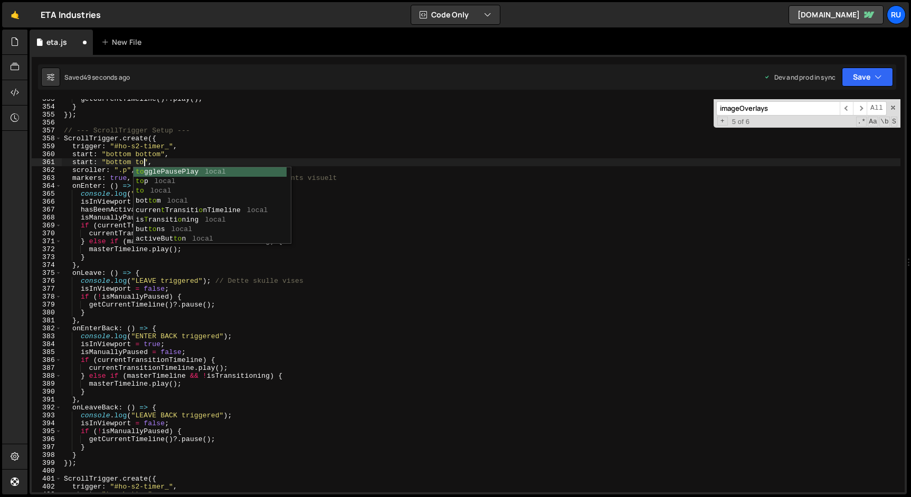
scroll to position [0, 6]
click at [864, 87] on div "Saved 51 seconds ago Dev and prod in sync Upgrade to Edit Save Save to Staging …" at bounding box center [467, 76] width 859 height 25
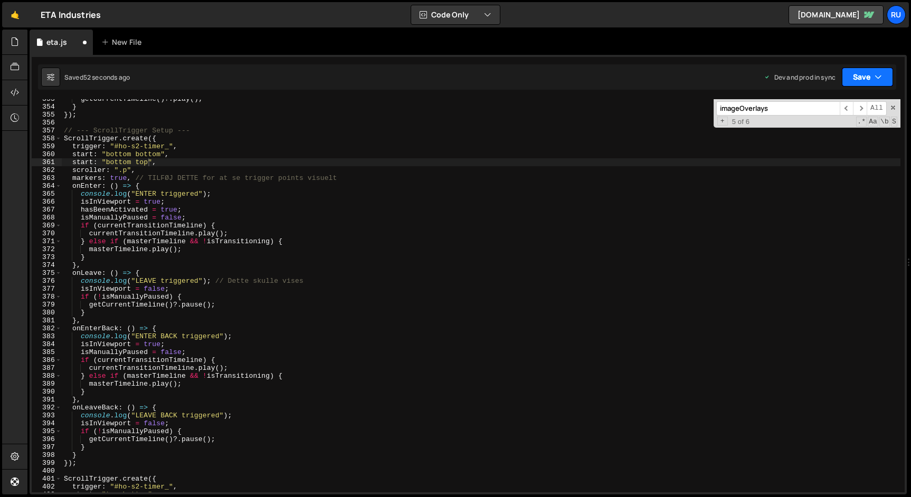
click at [864, 82] on button "Save" at bounding box center [867, 77] width 51 height 19
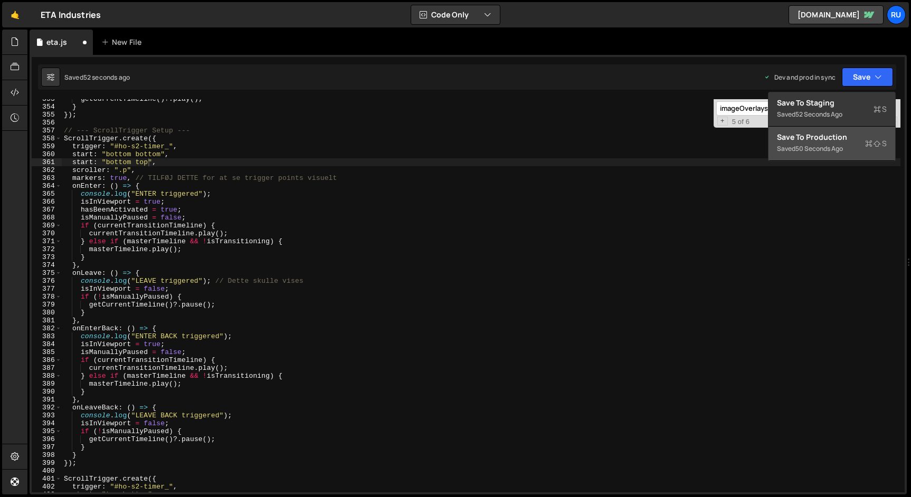
click at [853, 134] on div "Save to Production S" at bounding box center [832, 137] width 110 height 11
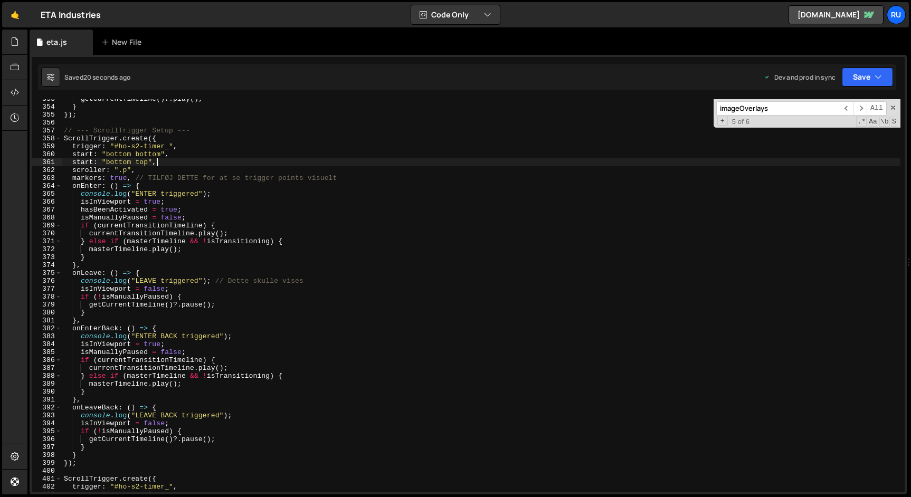
click at [165, 159] on div "getCurrentTimeline ( ) ?. play ( ) ; } }) ; // --- ScrollTrigger Setup --- Scro…" at bounding box center [481, 299] width 839 height 409
drag, startPoint x: 174, startPoint y: 160, endPoint x: 0, endPoint y: 159, distance: 174.2
click at [0, 159] on div "Hold on a sec... Are you certain you wish to leave this page? Any changes you'v…" at bounding box center [455, 248] width 911 height 497
click at [86, 163] on div "getCurrentTimeline ( ) ?. play ( ) ; } }) ; // --- ScrollTrigger Setup --- Scro…" at bounding box center [481, 295] width 839 height 393
click at [86, 163] on div "getCurrentTimeline ( ) ?. play ( ) ; } }) ; // --- ScrollTrigger Setup --- Scro…" at bounding box center [481, 299] width 839 height 409
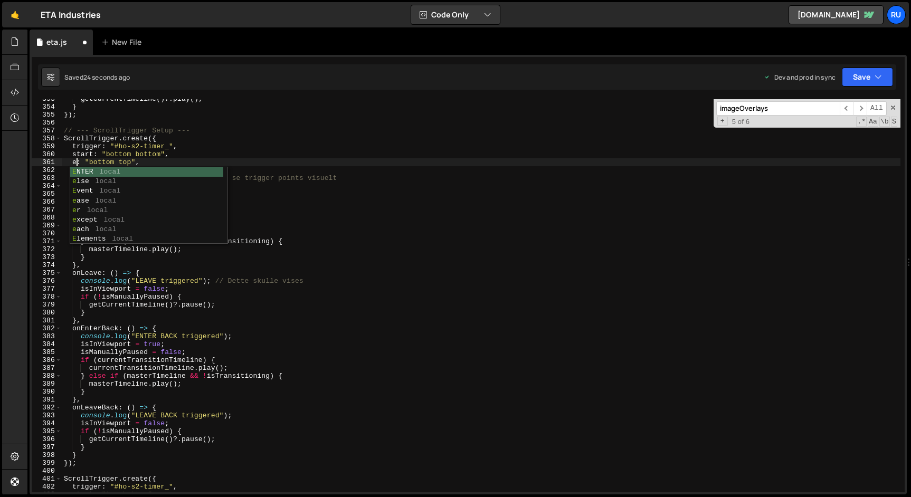
scroll to position [0, 1]
click at [111, 163] on div "getCurrentTimeline ( ) ?. play ( ) ; } }) ; // --- ScrollTrigger Setup --- Scro…" at bounding box center [481, 299] width 839 height 409
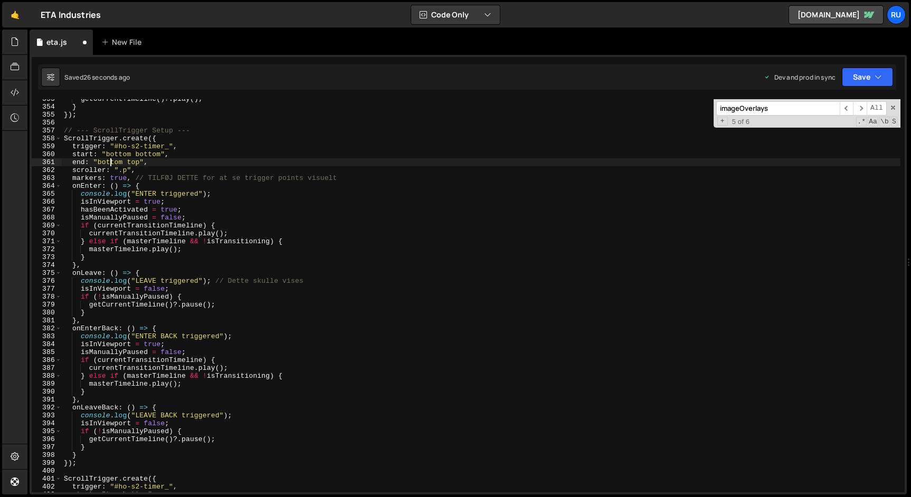
click at [111, 163] on div "getCurrentTimeline ( ) ?. play ( ) ; } }) ; // --- ScrollTrigger Setup --- Scro…" at bounding box center [481, 299] width 839 height 409
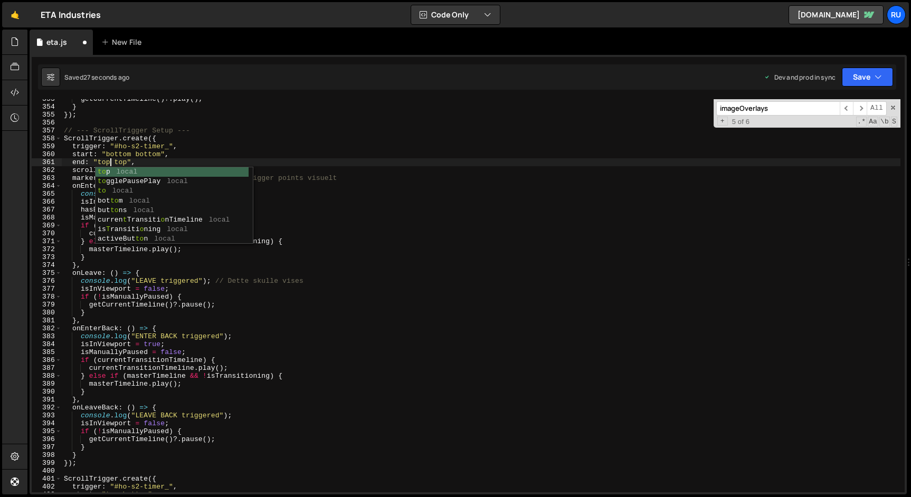
scroll to position [0, 3]
click at [123, 161] on div "getCurrentTimeline ( ) ?. play ( ) ; } }) ; // --- ScrollTrigger Setup --- Scro…" at bounding box center [481, 299] width 839 height 409
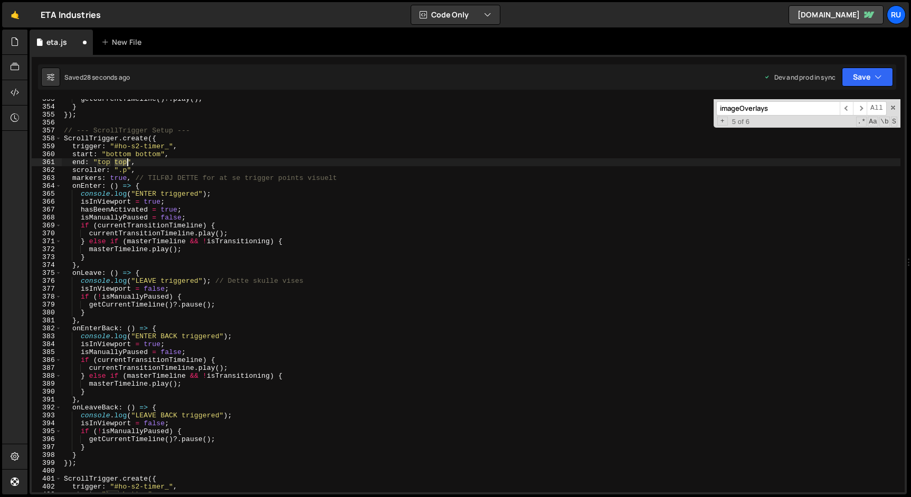
click at [123, 161] on div "getCurrentTimeline ( ) ?. play ( ) ; } }) ; // --- ScrollTrigger Setup --- Scro…" at bounding box center [481, 299] width 839 height 409
type textarea "end: "top bottom","
click at [869, 77] on button "Save" at bounding box center [867, 77] width 51 height 19
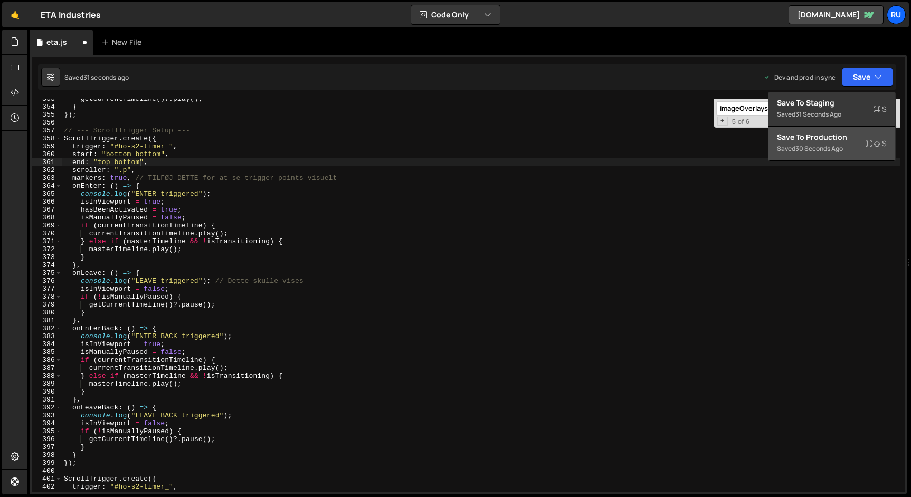
click at [847, 139] on div "Save to Production S" at bounding box center [832, 137] width 110 height 11
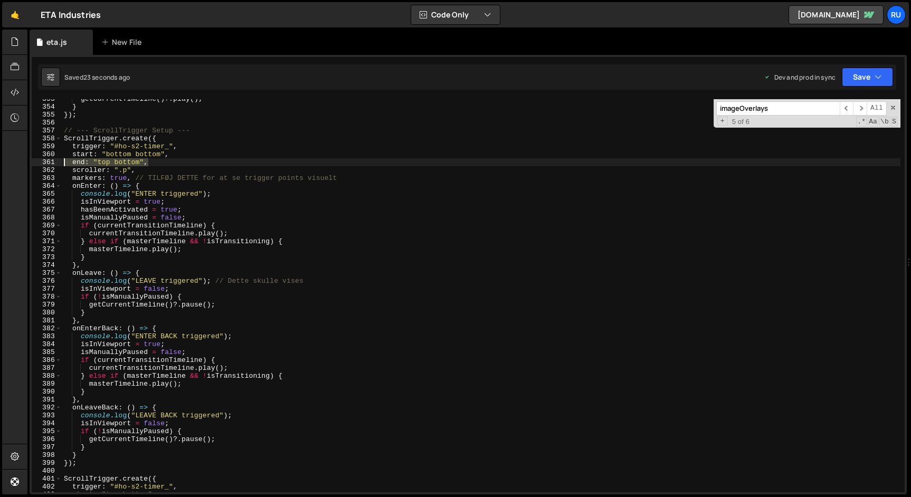
drag, startPoint x: 162, startPoint y: 163, endPoint x: 8, endPoint y: 163, distance: 154.2
click at [8, 163] on div "Hold on a sec... Are you certain you wish to leave this page? Any changes you'v…" at bounding box center [455, 248] width 911 height 497
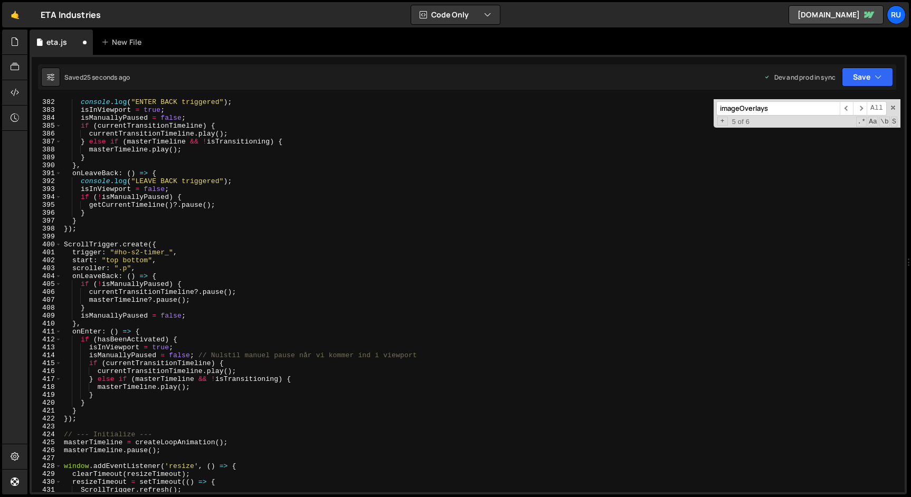
scroll to position [3019, 0]
click at [80, 262] on div "console . log ( "ENTER BACK triggered" ) ; isInViewport = true ; isManuallyPaus…" at bounding box center [481, 302] width 839 height 409
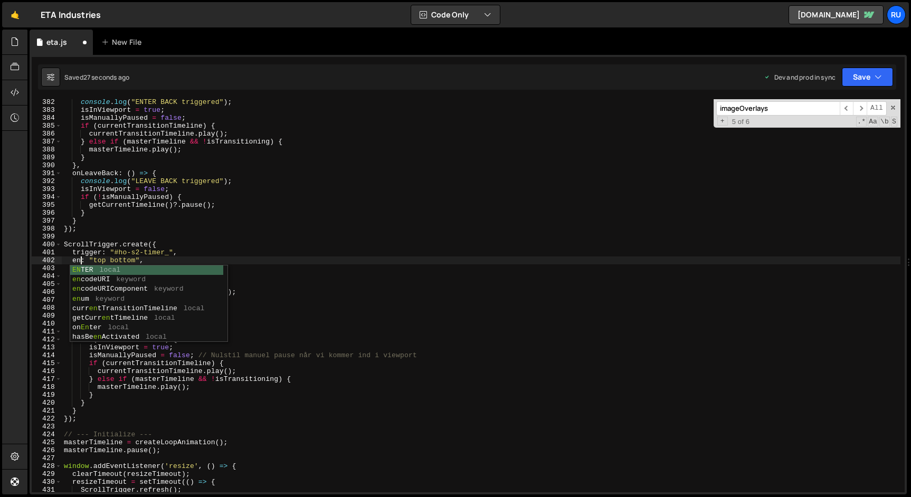
scroll to position [0, 1]
click at [852, 82] on button "Save" at bounding box center [867, 77] width 51 height 19
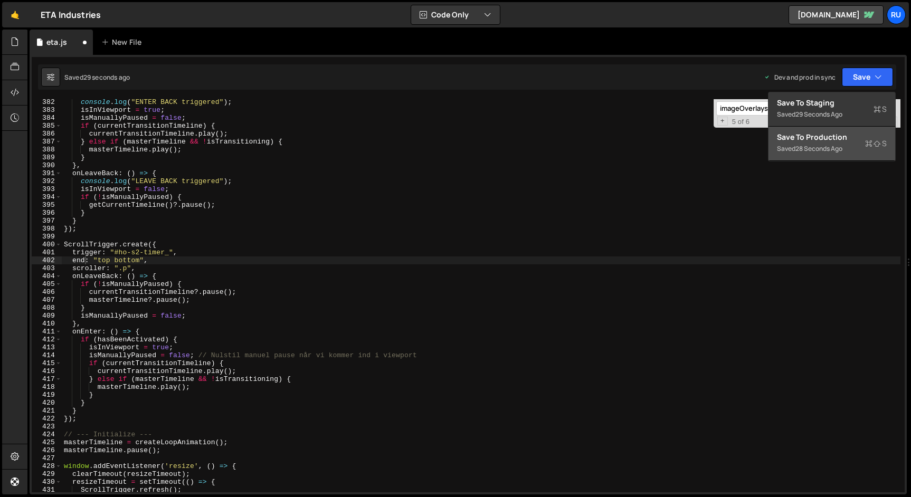
click at [834, 143] on div "Saved 28 seconds ago" at bounding box center [832, 149] width 110 height 13
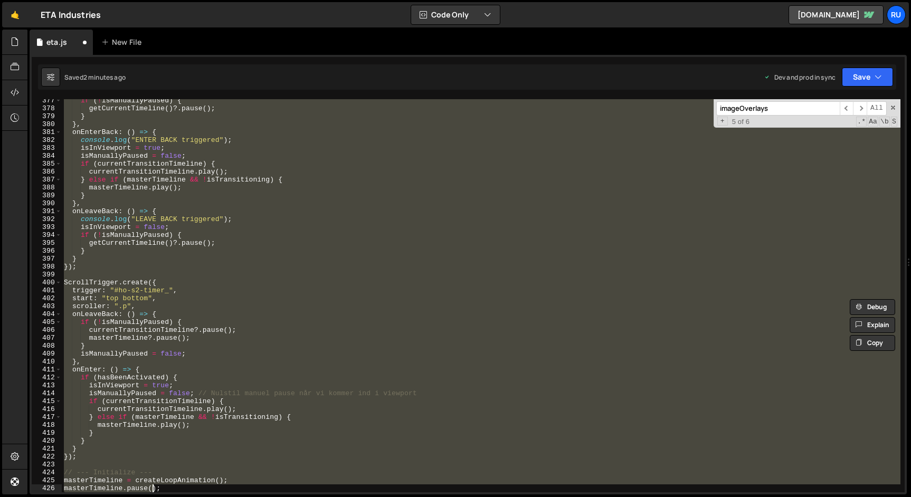
scroll to position [3044, 0]
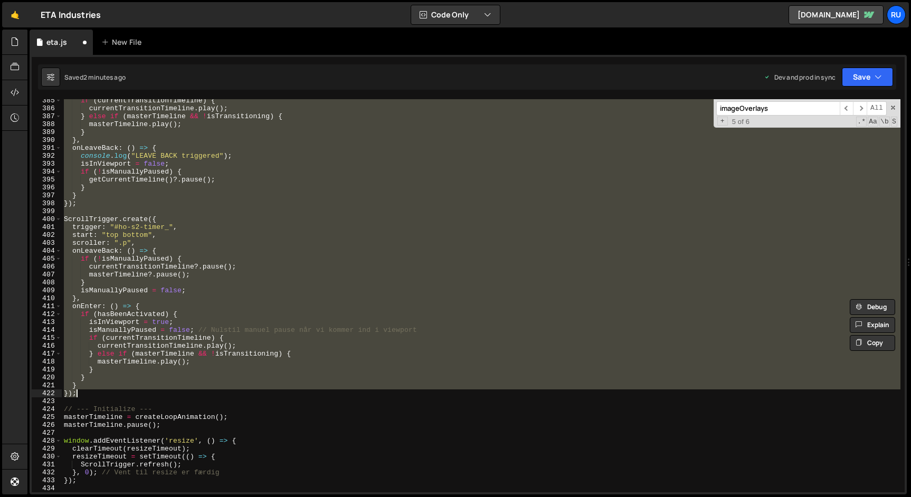
drag, startPoint x: 64, startPoint y: 279, endPoint x: 192, endPoint y: 392, distance: 170.5
click at [192, 392] on div "if ( currentTransitionTimeline ) { currentTransitionTimeline . play ( ) ; } els…" at bounding box center [481, 301] width 839 height 409
paste textarea
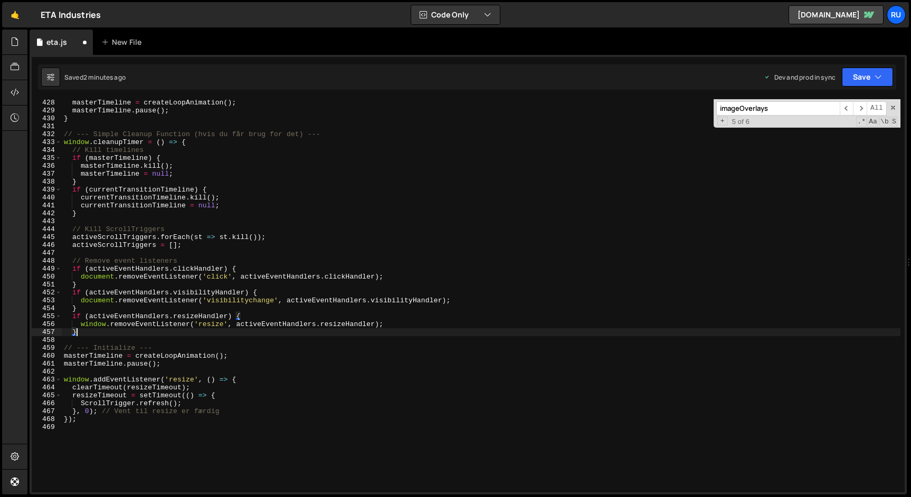
scroll to position [3377, 0]
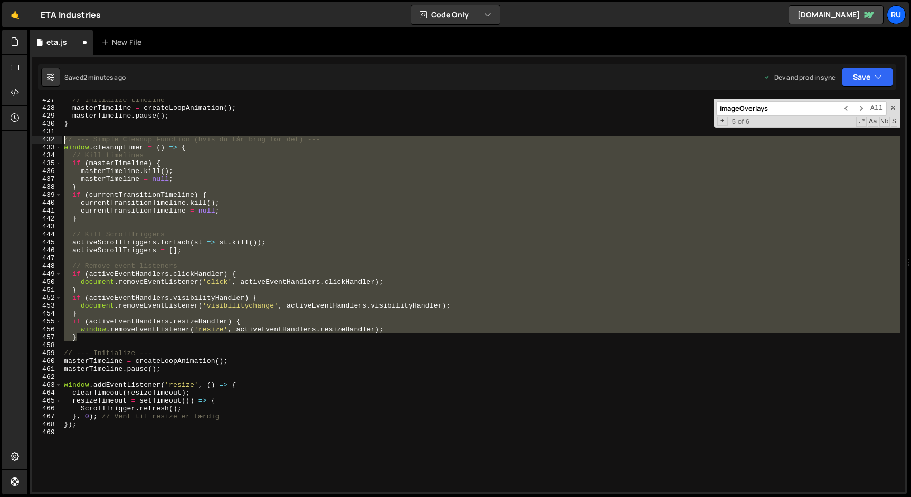
drag, startPoint x: 94, startPoint y: 340, endPoint x: 53, endPoint y: 143, distance: 201.1
click at [53, 143] on div "} 427 428 429 430 431 432 433 434 435 436 437 438 439 440 441 442 443 444 445 4…" at bounding box center [468, 295] width 873 height 393
type textarea "// --- Simple Cleanup Function (hvis du får brug for det) --- window.cleanupTim…"
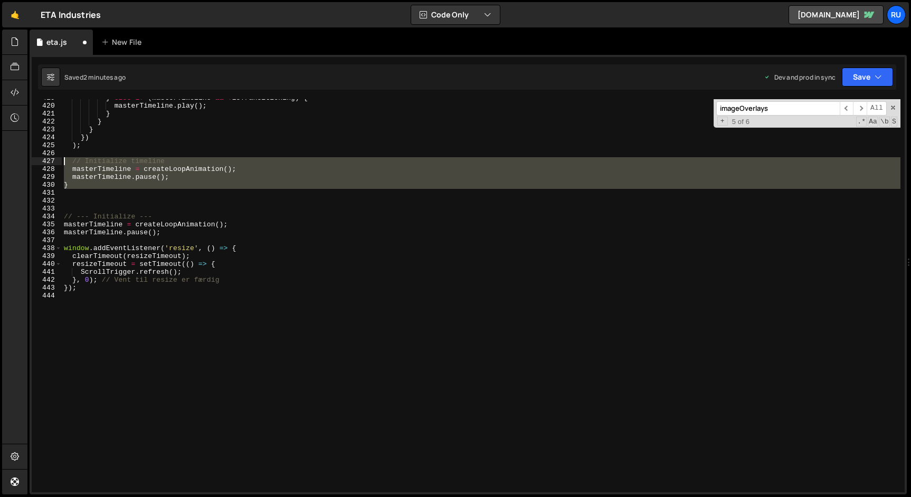
drag, startPoint x: 92, startPoint y: 191, endPoint x: 45, endPoint y: 158, distance: 57.3
click at [45, 158] on div "419 420 421 422 423 424 425 426 427 428 429 430 431 432 433 434 435 436 437 438…" at bounding box center [468, 295] width 873 height 393
type textarea "// Initialize timeline masterTimeline = createLoopAnimation();"
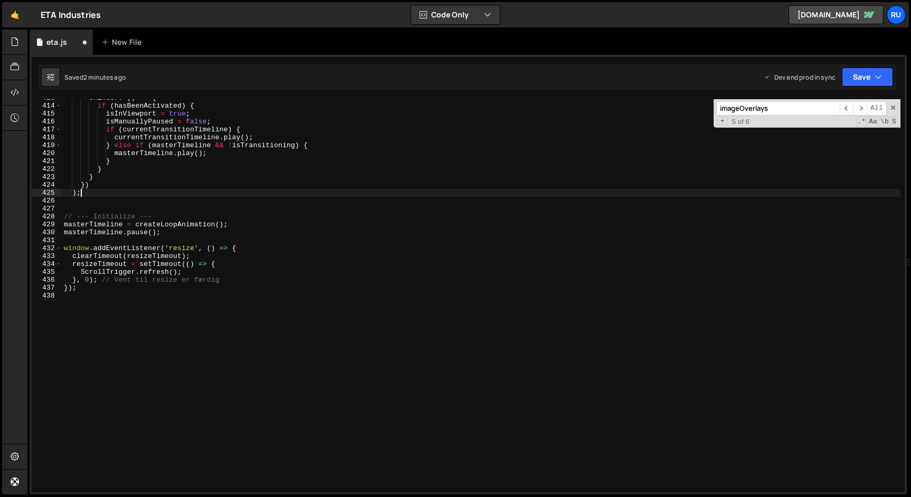
scroll to position [3268, 0]
click at [871, 69] on button "Save" at bounding box center [867, 77] width 51 height 19
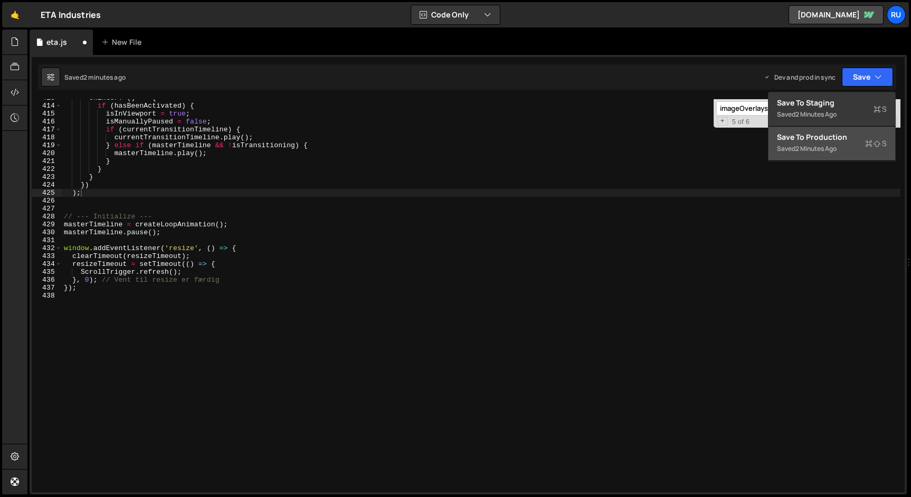
click at [846, 156] on button "Save to Production S Saved 2 minutes ago" at bounding box center [832, 144] width 127 height 34
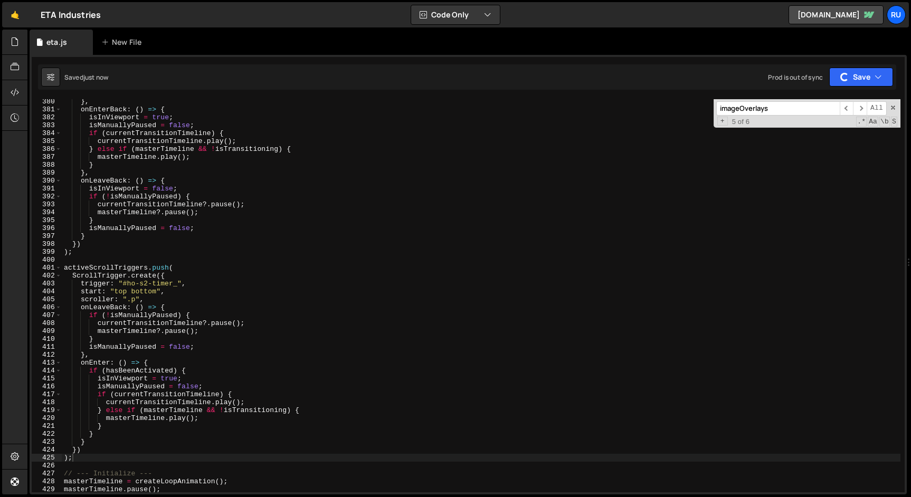
scroll to position [3003, 0]
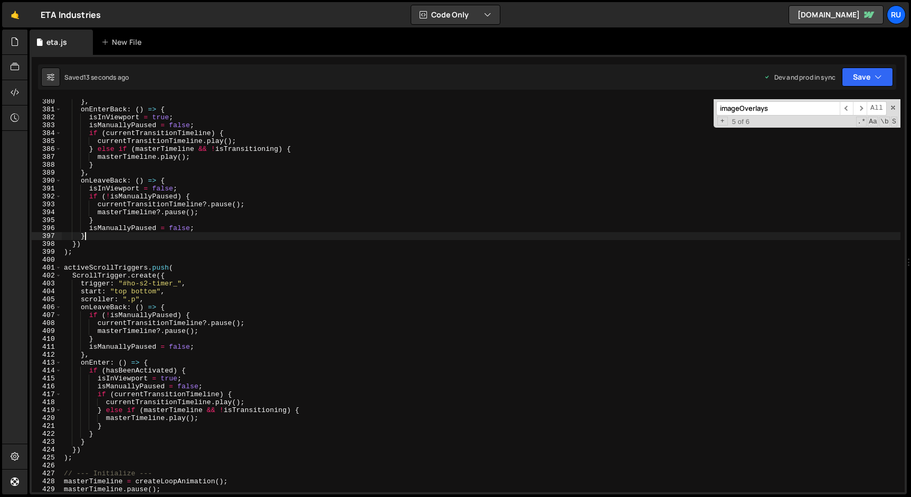
click at [220, 235] on div "} , onEnterBack : ( ) => { isInViewport = true ; isManuallyPaused = false ; if …" at bounding box center [481, 302] width 839 height 409
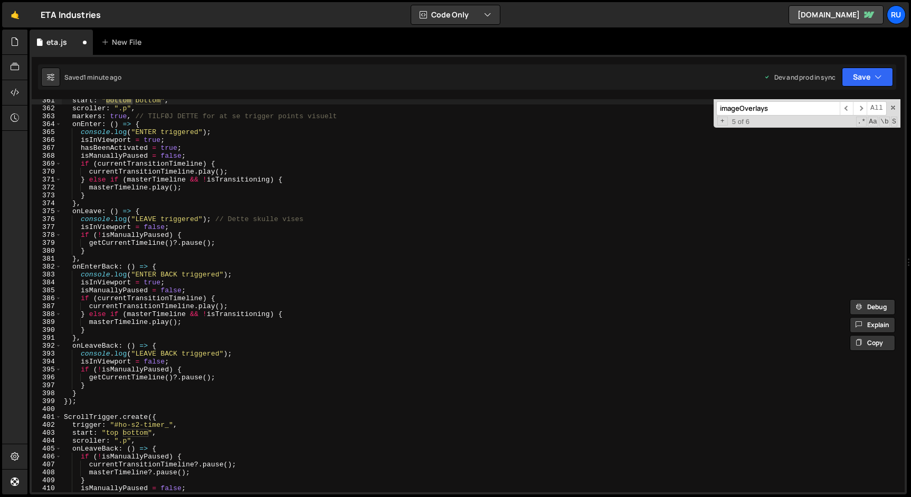
scroll to position [2854, 0]
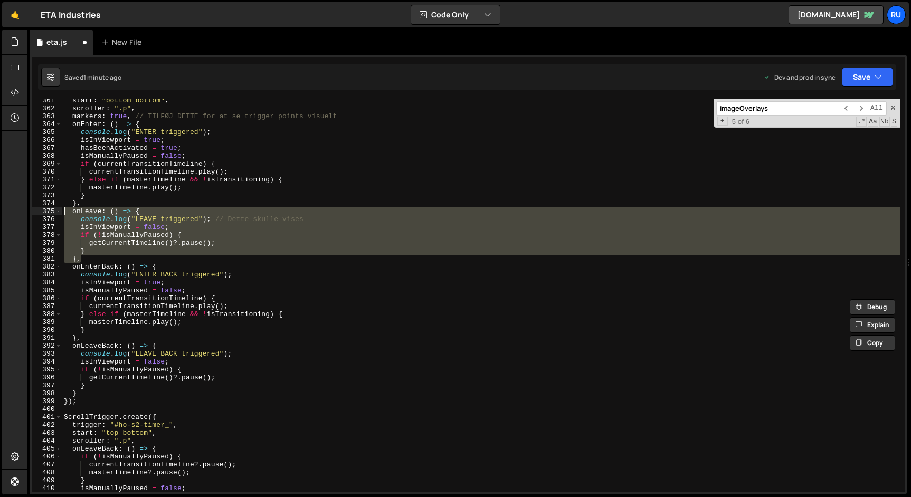
drag, startPoint x: 86, startPoint y: 259, endPoint x: 31, endPoint y: 210, distance: 73.7
click at [31, 210] on div "start: "bottom bottom", 361 362 363 364 365 366 367 368 369 370 371 372 373 374…" at bounding box center [469, 275] width 878 height 440
paste textarea "},"
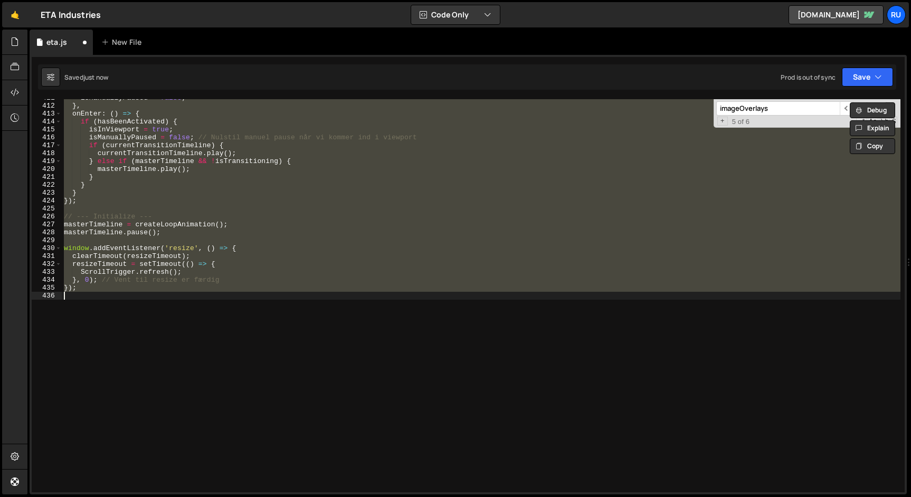
scroll to position [2813, 0]
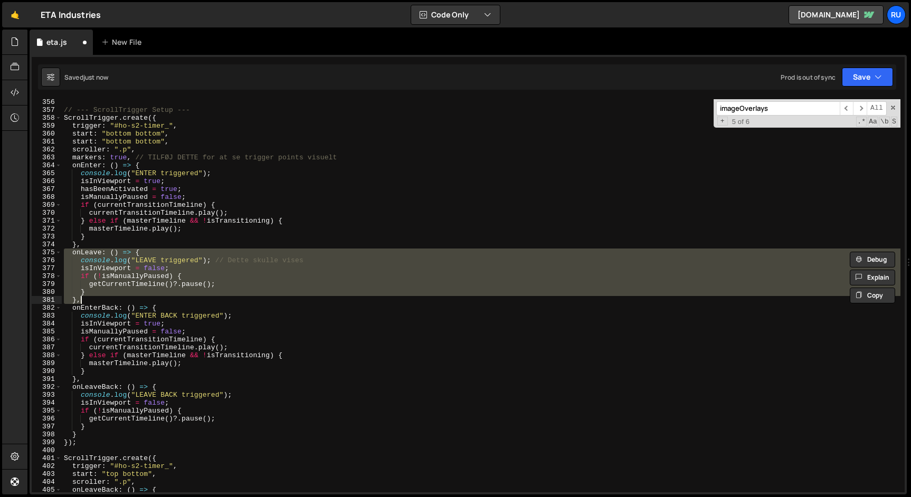
paste textarea
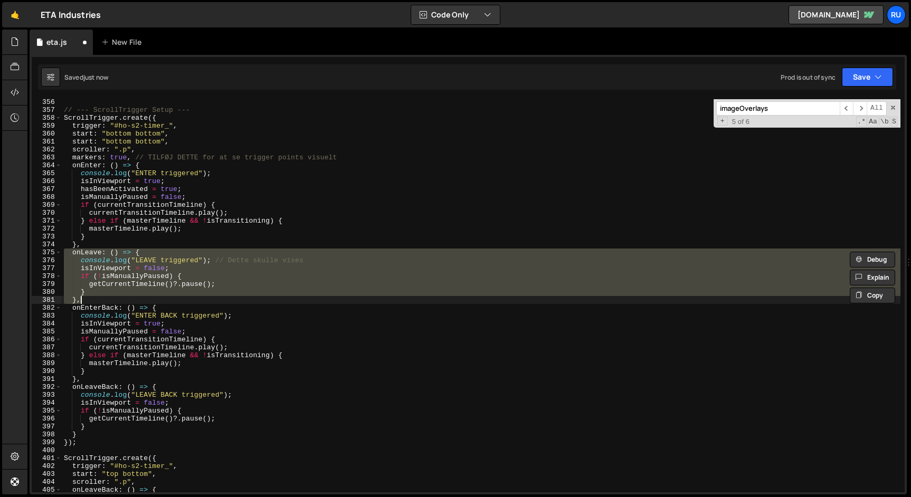
paste textarea
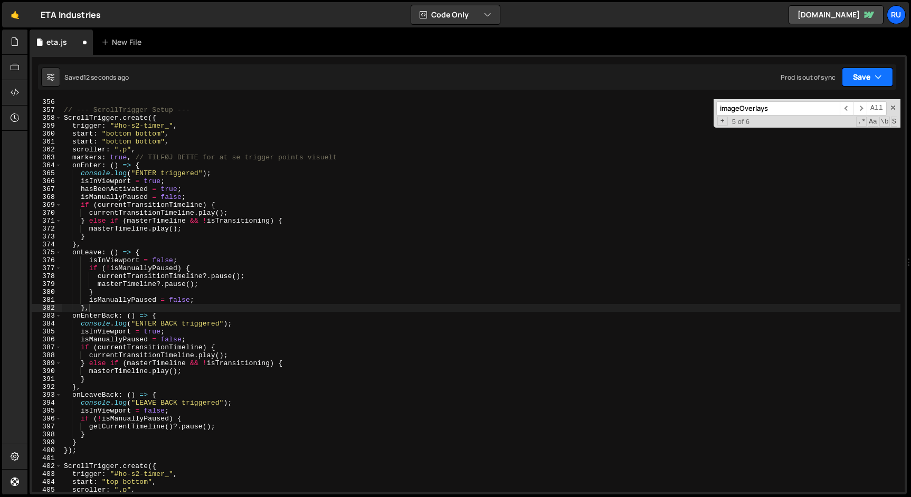
click at [854, 77] on button "Save" at bounding box center [867, 77] width 51 height 19
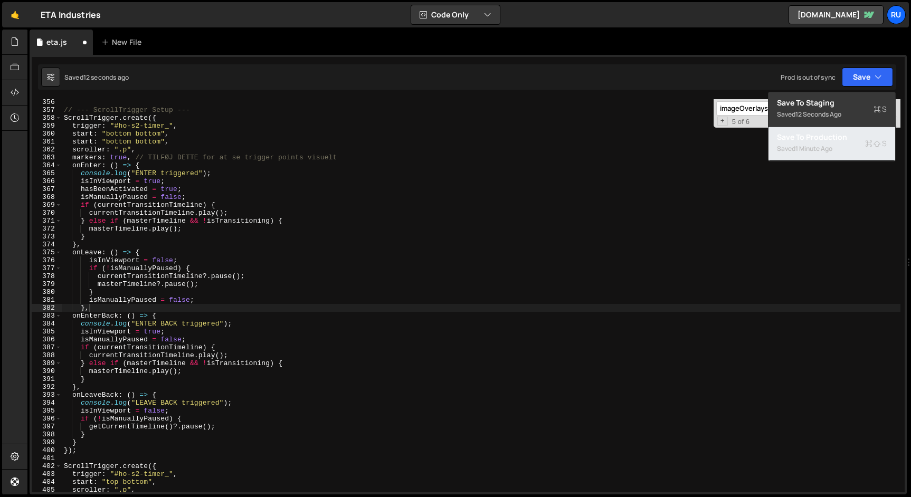
click at [831, 142] on div "Save to Production S" at bounding box center [832, 137] width 110 height 11
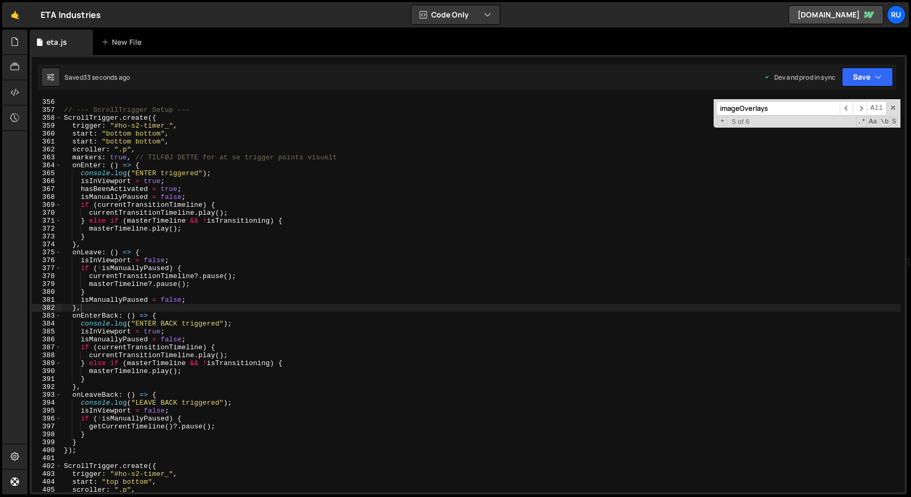
click at [196, 285] on div "// --- ScrollTrigger Setup --- ScrollTrigger . create ({ trigger : "#ho-s2-time…" at bounding box center [481, 302] width 839 height 409
drag, startPoint x: 176, startPoint y: 142, endPoint x: 0, endPoint y: 142, distance: 175.8
click at [0, 142] on div "Hold on a sec... Are you certain you wish to leave this page? Any changes you'v…" at bounding box center [455, 248] width 911 height 497
type textarea "start: "bottom bottom","
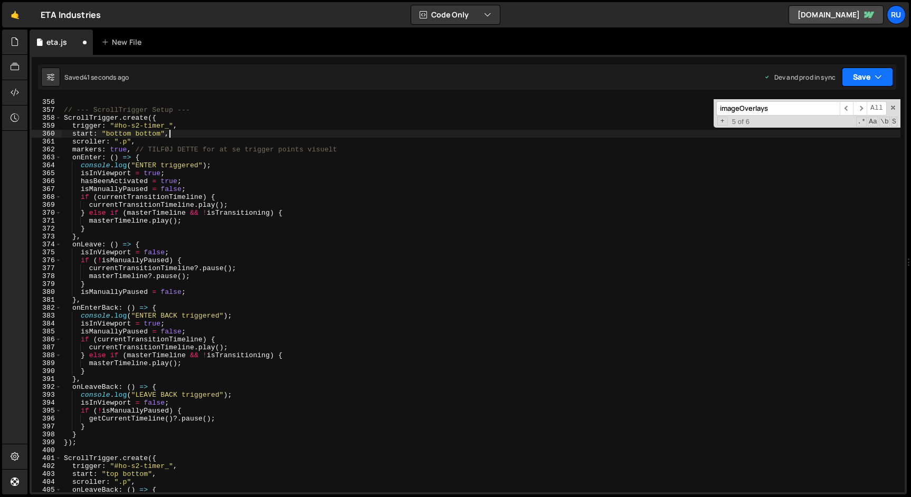
click at [860, 74] on button "Save" at bounding box center [867, 77] width 51 height 19
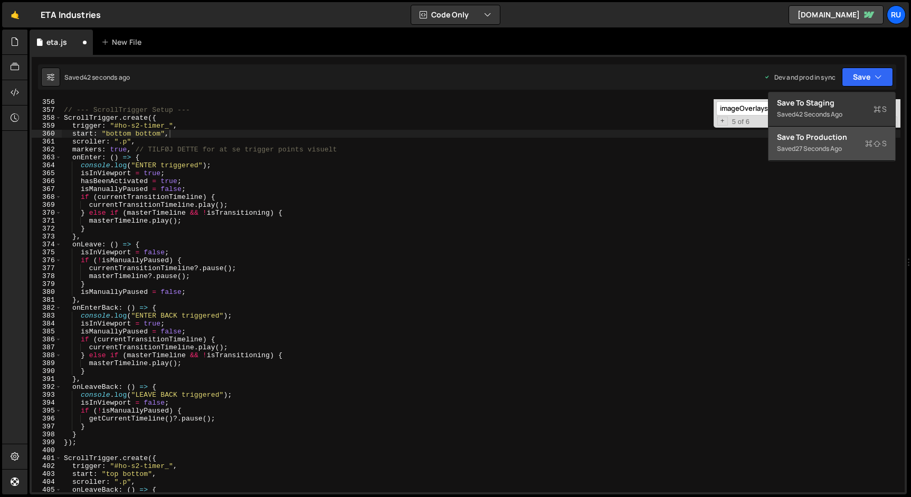
click at [843, 134] on div "Save to Production S" at bounding box center [832, 137] width 110 height 11
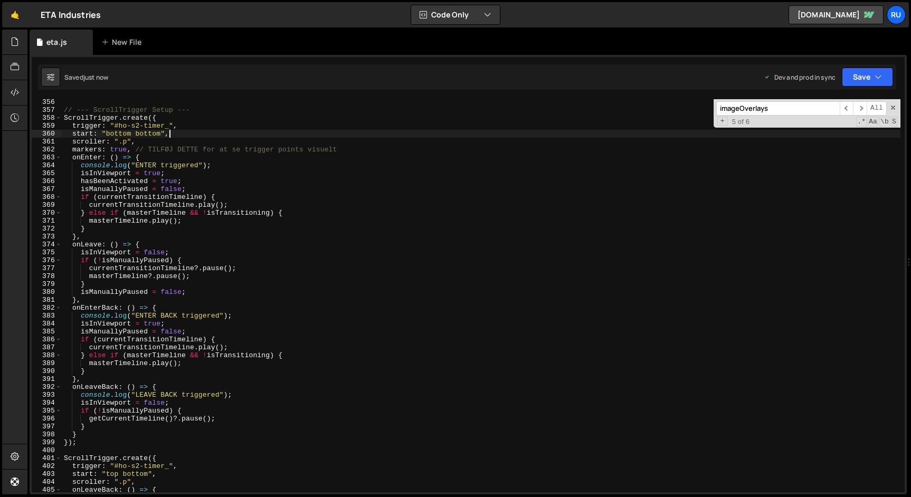
click at [177, 133] on div "// --- ScrollTrigger Setup --- ScrollTrigger . create ({ trigger : "#ho-s2-time…" at bounding box center [481, 302] width 839 height 409
click at [211, 263] on div "// --- ScrollTrigger Setup --- ScrollTrigger . create ({ trigger : "#ho-s2-time…" at bounding box center [481, 302] width 839 height 409
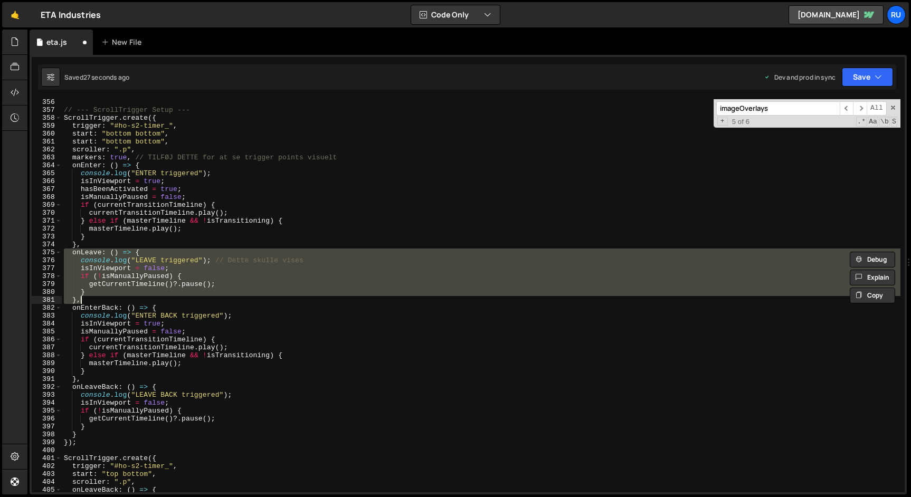
type textarea "});"
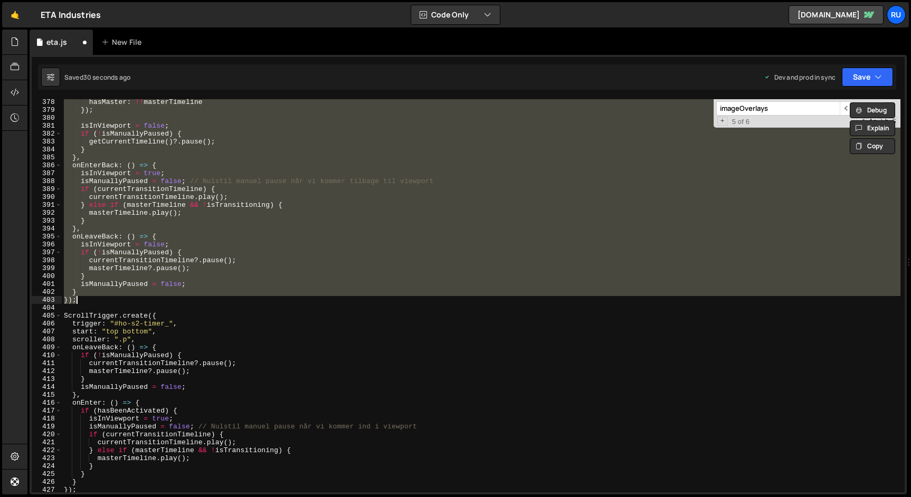
scroll to position [2987, 0]
type textarea "});"
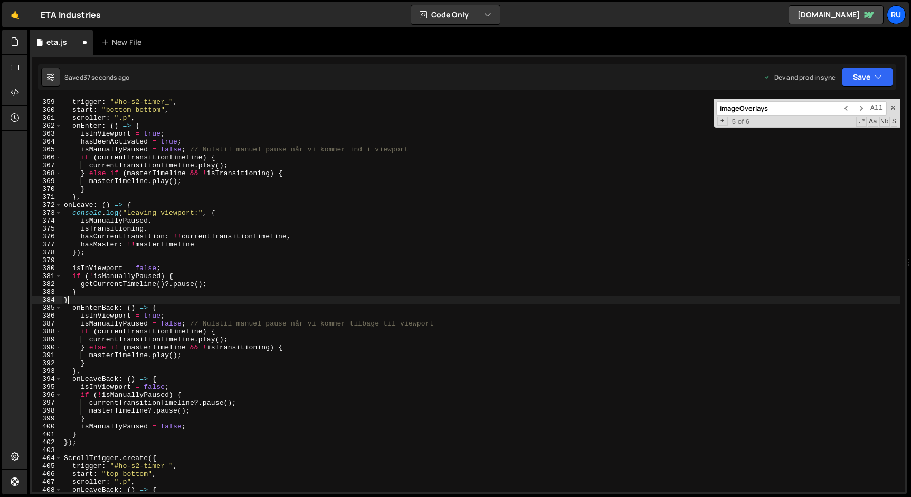
scroll to position [2837, 0]
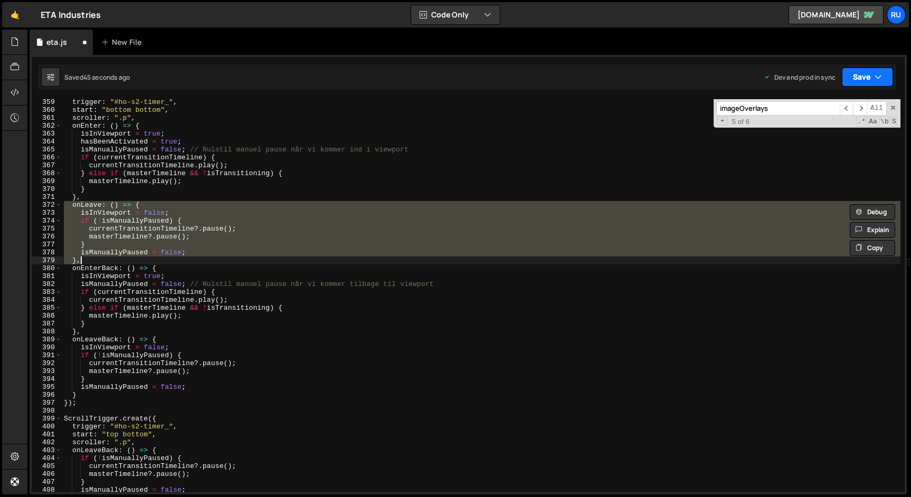
click at [864, 74] on button "Save" at bounding box center [867, 77] width 51 height 19
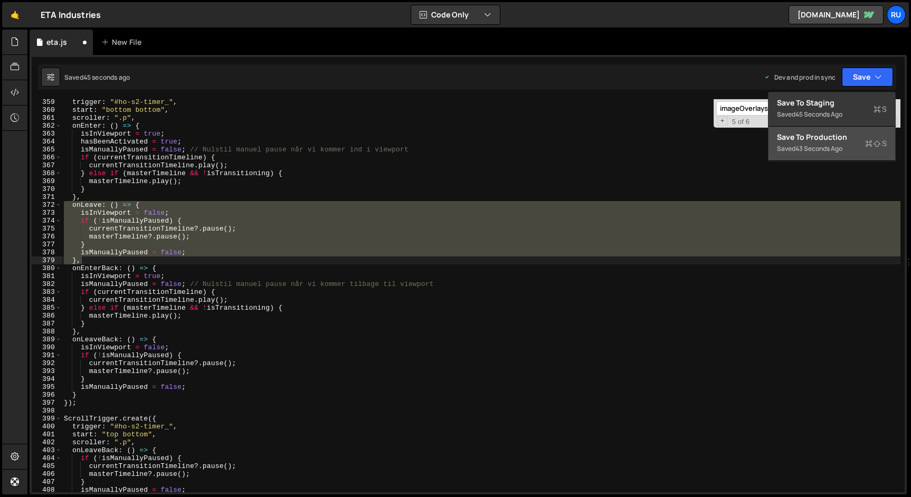
click at [853, 140] on div "Save to Production S" at bounding box center [832, 137] width 110 height 11
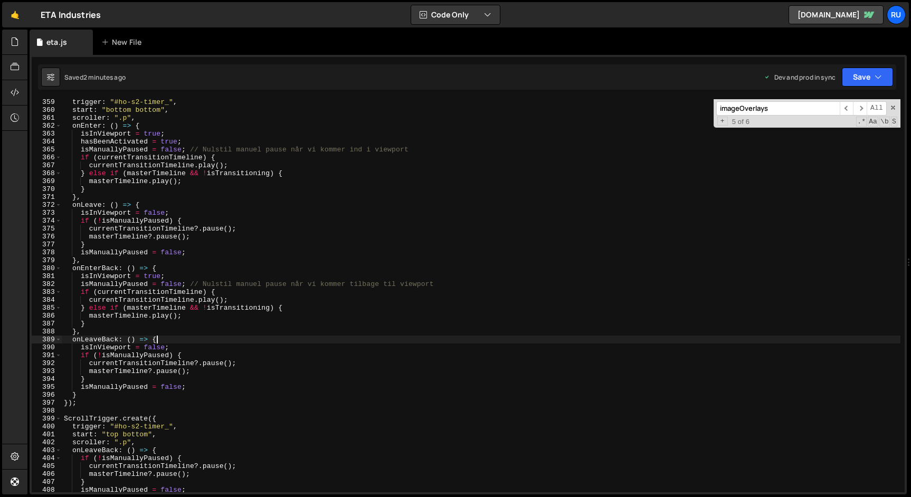
click at [334, 339] on div "trigger : "#ho-s2-timer_" , start : "bottom bottom" , scroller : ".p" , onEnter…" at bounding box center [481, 302] width 839 height 409
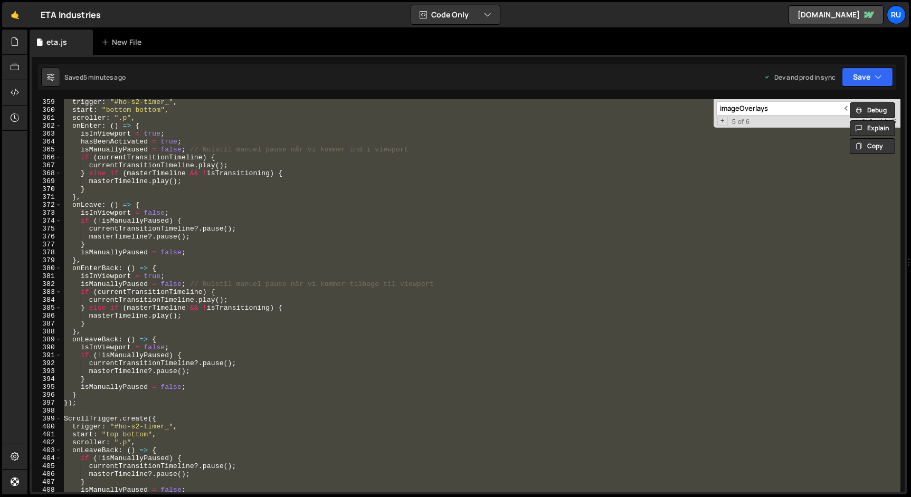
click at [323, 218] on div "trigger : "#ho-s2-timer_" , start : "bottom bottom" , scroller : ".p" , onEnter…" at bounding box center [481, 295] width 839 height 393
type textarea "if (!isManuallyPaused) {"
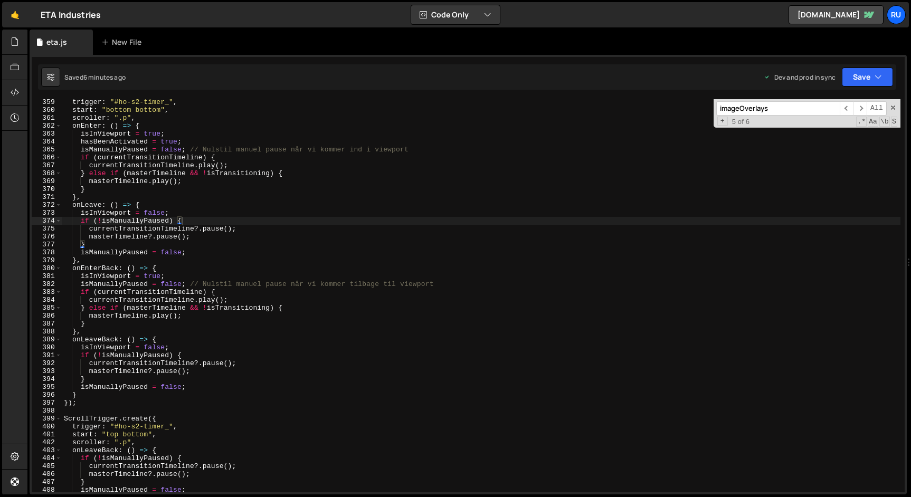
click at [777, 108] on input "imageOverlays" at bounding box center [779, 108] width 124 height 14
paste input "handleInactiveButtonClick"
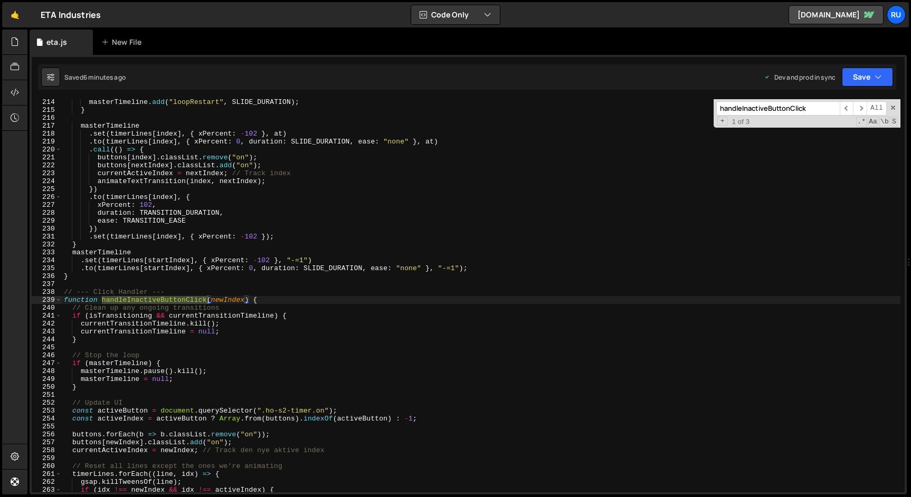
scroll to position [1688, 0]
type input "handleInactiveButtonClick"
click at [267, 300] on div "masterTimeline . add ( "loopRestart" , SLIDE_DURATION ) ; } masterTimeline . se…" at bounding box center [481, 302] width 839 height 409
drag, startPoint x: 230, startPoint y: 307, endPoint x: 75, endPoint y: 308, distance: 154.7
click at [75, 308] on div "masterTimeline . add ( "loopRestart" , SLIDE_DURATION ) ; } masterTimeline . se…" at bounding box center [481, 302] width 839 height 409
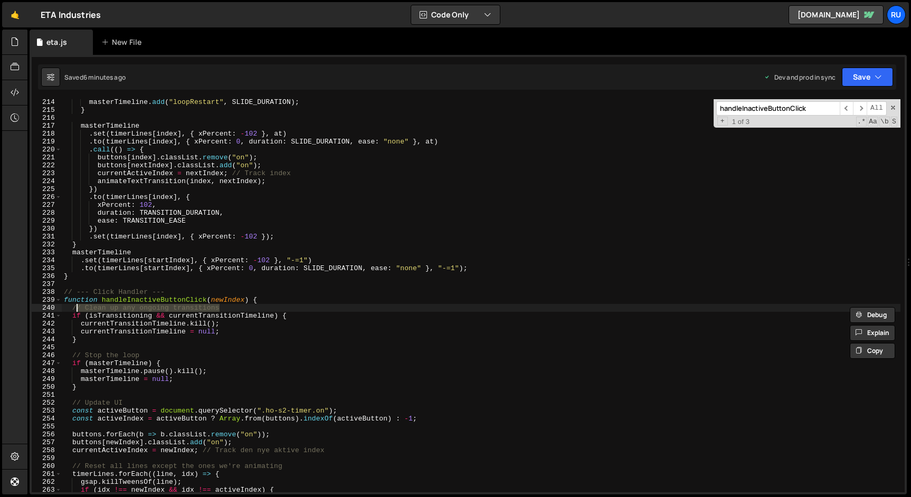
type textarea "/"
paste textarea "isManuallyPaused = false;"
click at [856, 77] on button "Save" at bounding box center [867, 77] width 51 height 19
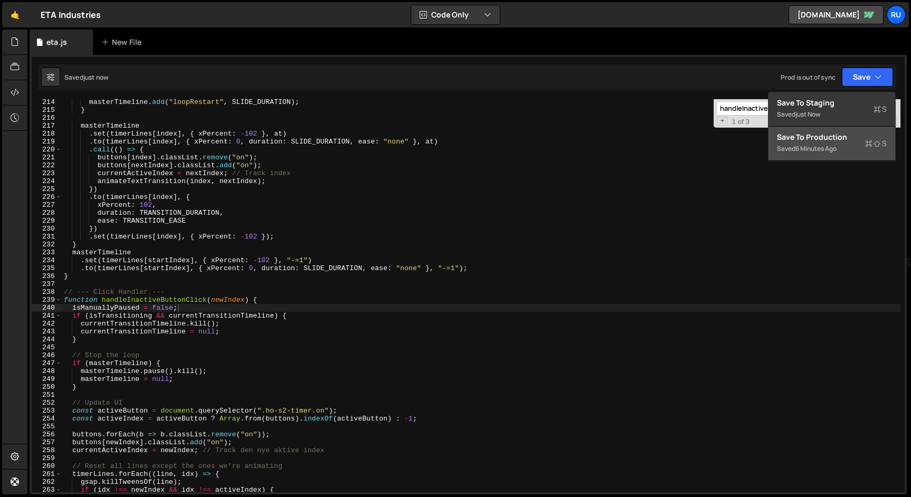
click at [847, 139] on div "Save to Production S" at bounding box center [832, 137] width 110 height 11
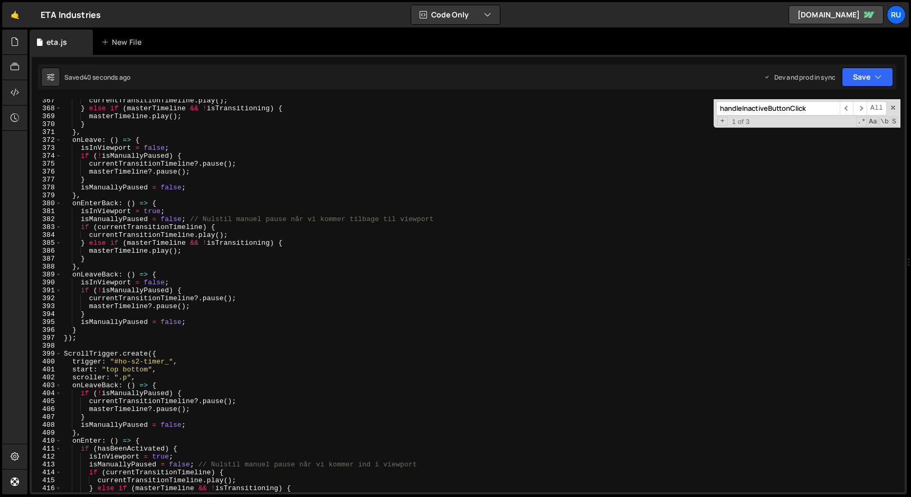
scroll to position [2884, 0]
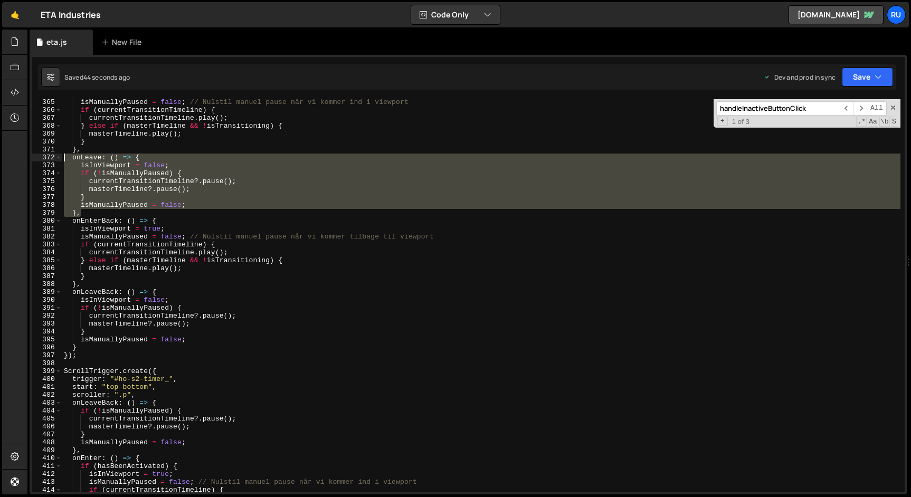
drag, startPoint x: 86, startPoint y: 213, endPoint x: 24, endPoint y: 160, distance: 81.6
click at [24, 160] on div "Hold on a sec... Are you certain you wish to leave this page? Any changes you'v…" at bounding box center [455, 248] width 911 height 497
type textarea "onLeave: () => { isInViewport = false;"
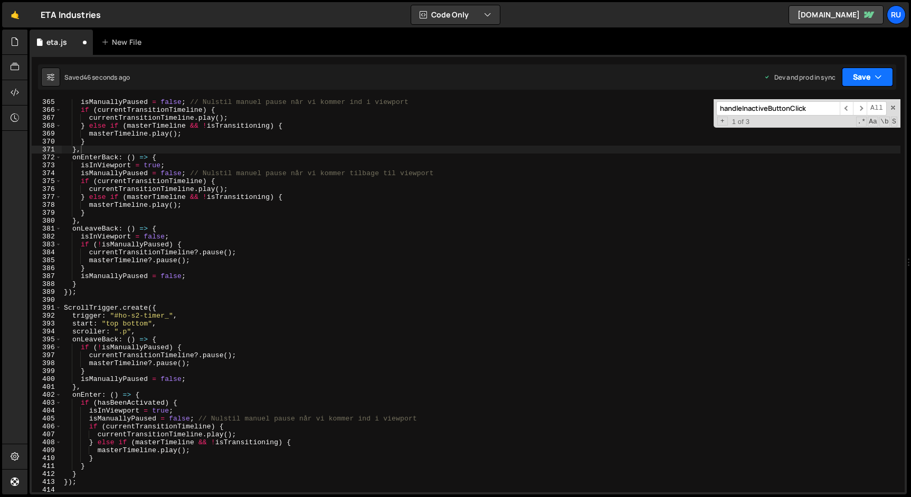
click at [866, 80] on button "Save" at bounding box center [867, 77] width 51 height 19
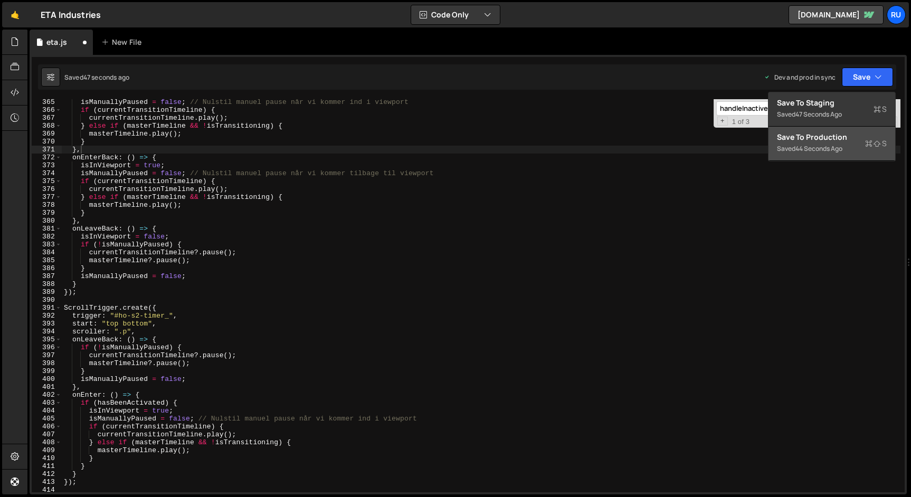
click at [843, 146] on div "44 seconds ago" at bounding box center [819, 148] width 47 height 9
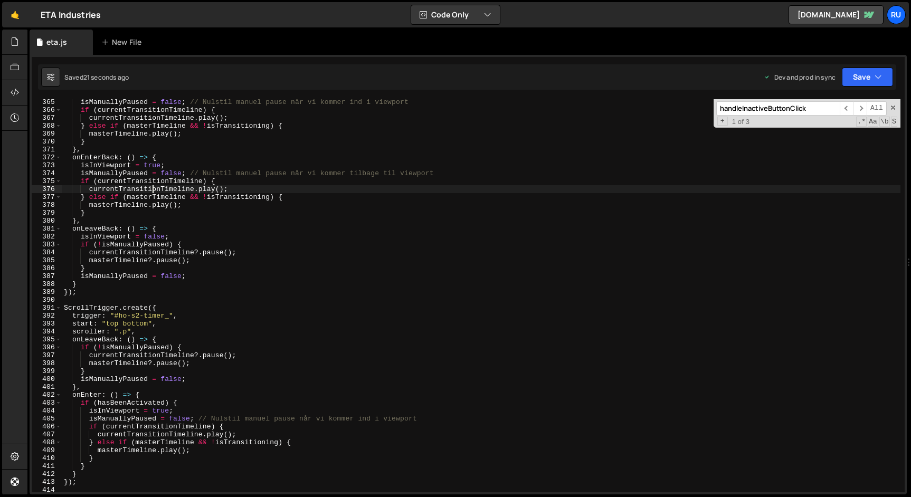
click at [152, 193] on div "isManuallyPaused = false ; // Nulstil [PERSON_NAME] pause når vi kommer ind i v…" at bounding box center [481, 302] width 839 height 409
click at [148, 147] on div "isManuallyPaused = false ; // Nulstil [PERSON_NAME] pause når vi kommer ind i v…" at bounding box center [481, 302] width 839 height 409
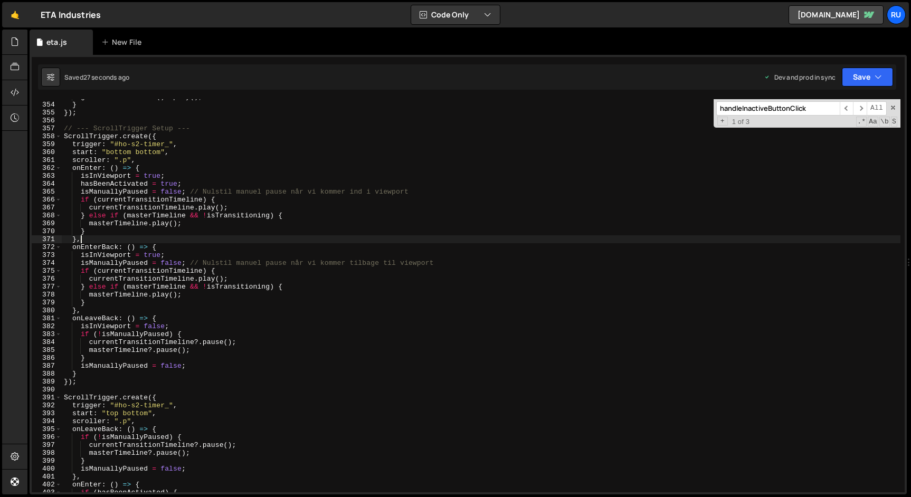
scroll to position [2808, 0]
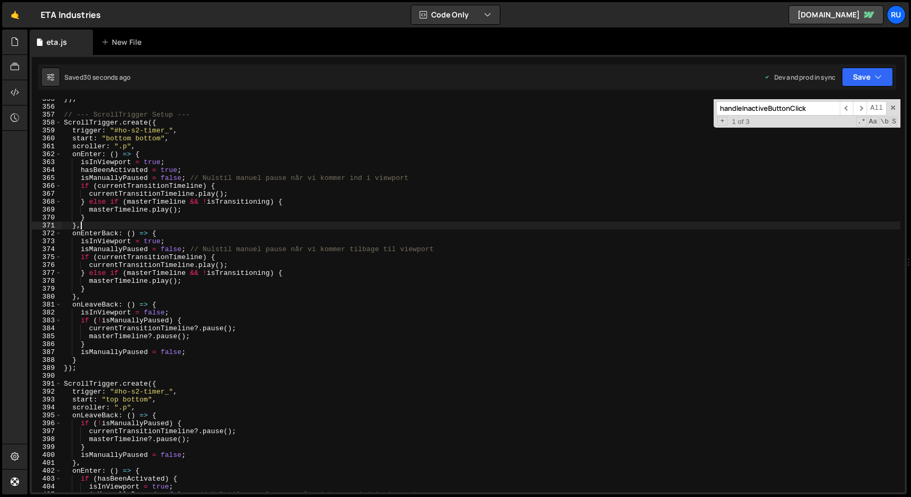
click at [123, 223] on div "}) ; // --- ScrollTrigger Setup --- ScrollTrigger . create ({ trigger : "#ho-s2…" at bounding box center [481, 299] width 839 height 409
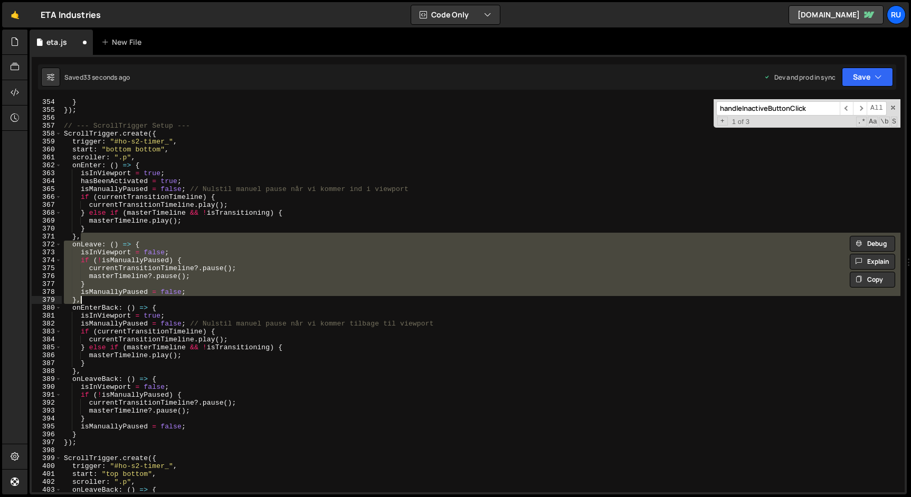
scroll to position [2797, 0]
click at [145, 228] on div "} }) ; // --- ScrollTrigger Setup --- ScrollTrigger . create ({ trigger : "#ho-…" at bounding box center [481, 302] width 839 height 409
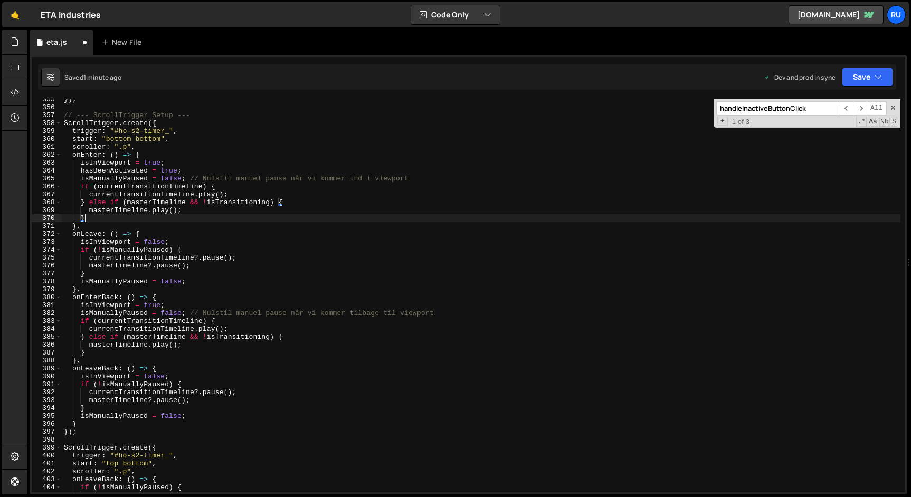
scroll to position [2796, 0]
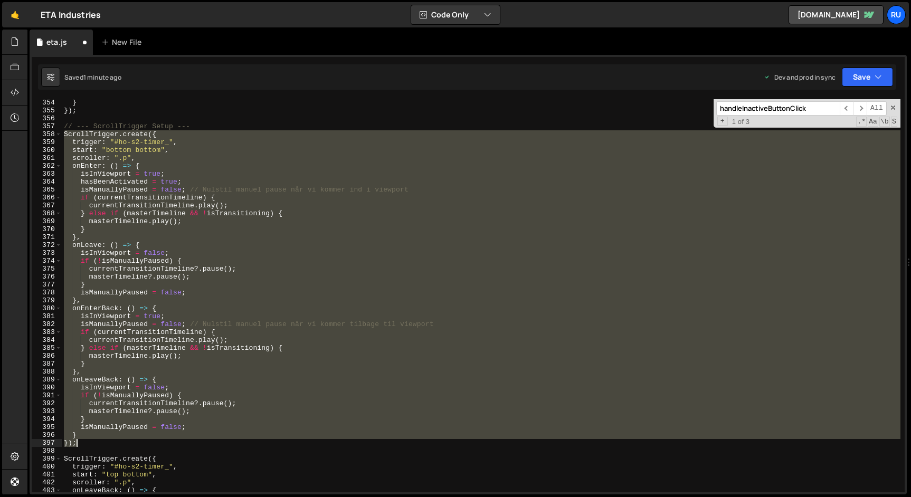
drag, startPoint x: 65, startPoint y: 135, endPoint x: 146, endPoint y: 443, distance: 318.1
click at [146, 444] on div "} }) ; // --- ScrollTrigger Setup --- ScrollTrigger . create ({ trigger : "#ho-…" at bounding box center [481, 303] width 839 height 409
paste textarea
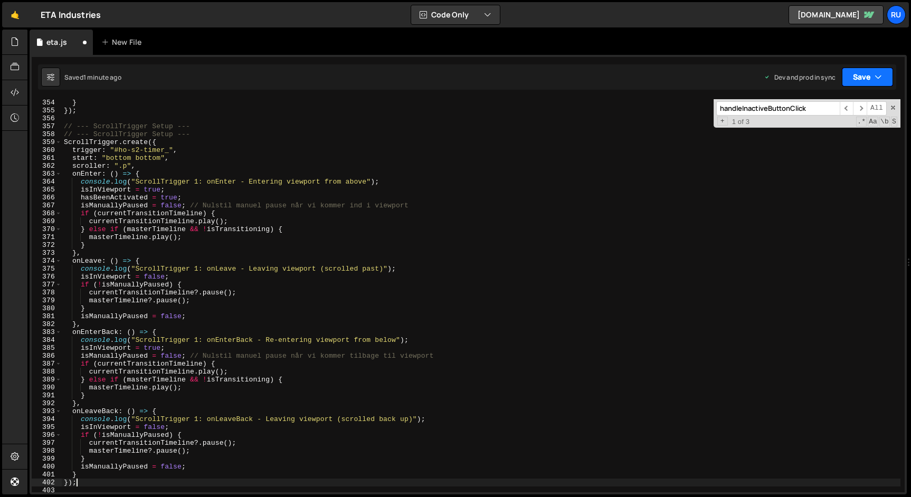
click at [859, 80] on button "Save" at bounding box center [867, 77] width 51 height 19
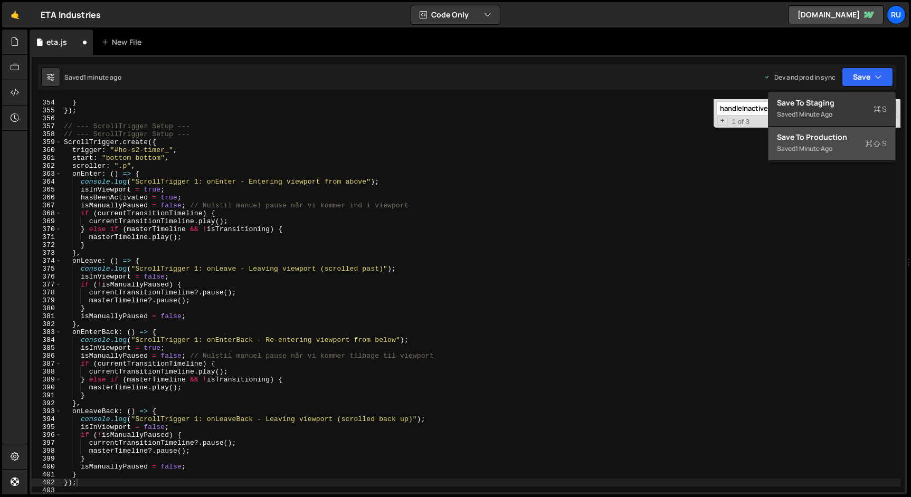
click at [830, 136] on div "Save to Production S" at bounding box center [832, 137] width 110 height 11
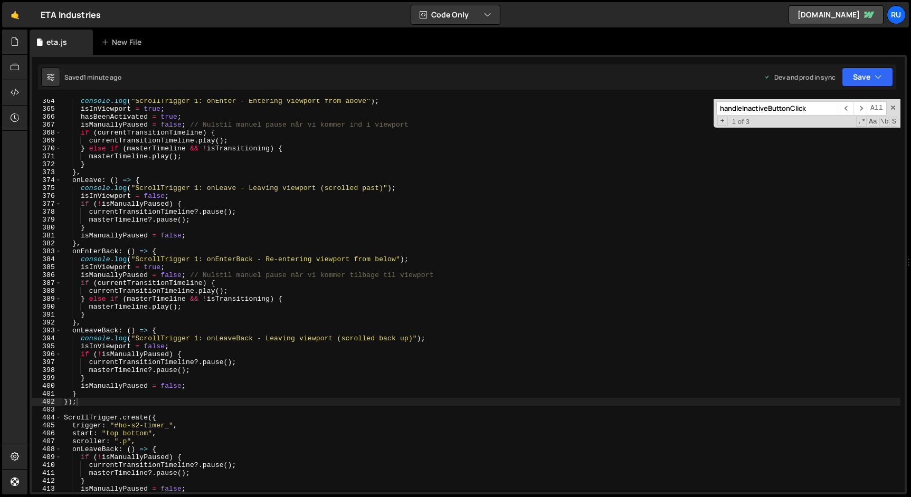
scroll to position [2872, 0]
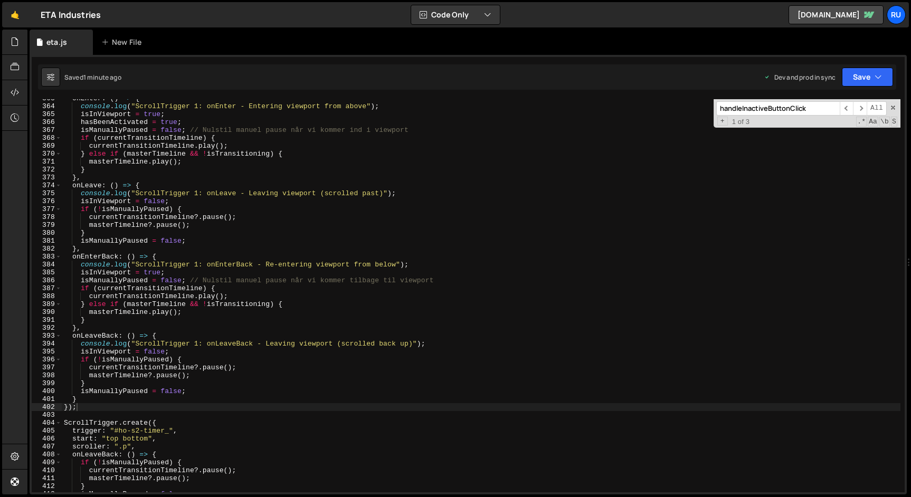
click at [90, 186] on div "onEnter : ( ) => { console . log ( "ScrollTrigger 1: onEnter - Entering viewpor…" at bounding box center [481, 299] width 839 height 409
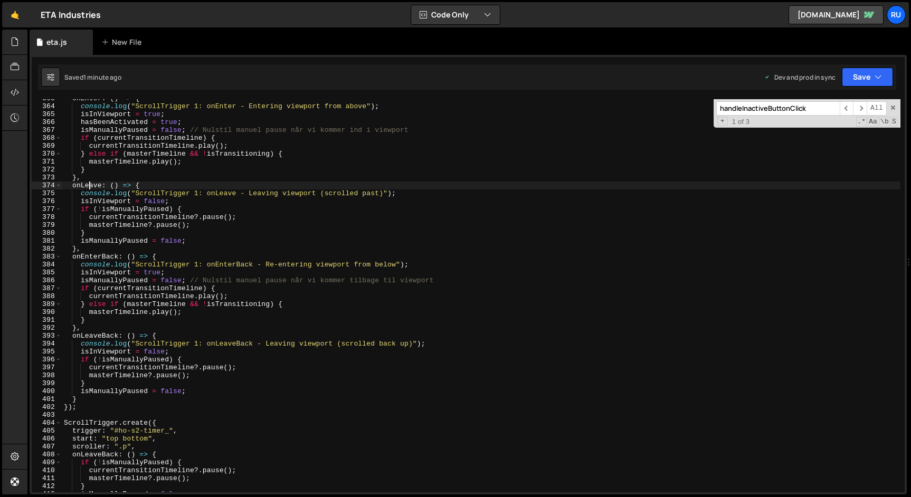
click at [90, 186] on div "onEnter : ( ) => { console . log ( "ScrollTrigger 1: onEnter - Entering viewpor…" at bounding box center [481, 299] width 839 height 409
click at [108, 255] on div "onEnter : ( ) => { console . log ( "ScrollTrigger 1: onEnter - Entering viewpor…" at bounding box center [481, 299] width 839 height 409
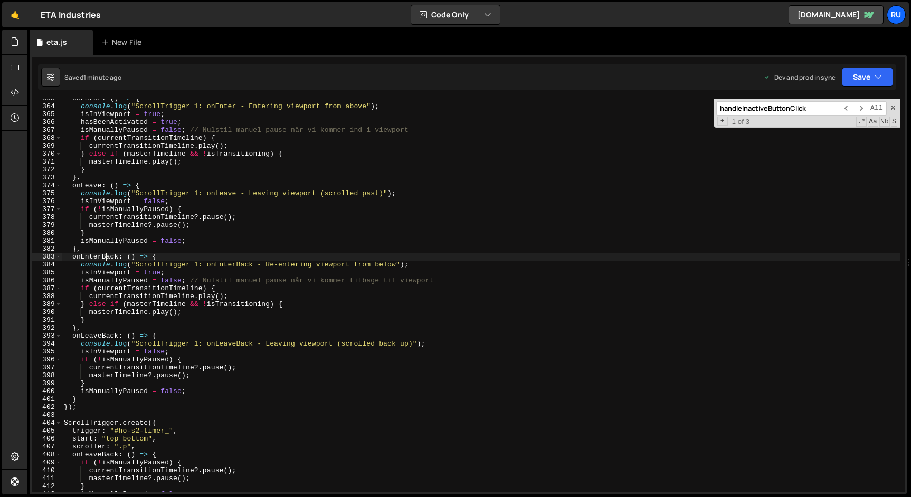
click at [108, 255] on div "onEnter : ( ) => { console . log ( "ScrollTrigger 1: onEnter - Entering viewpor…" at bounding box center [481, 299] width 839 height 409
click at [113, 319] on div "onEnter : ( ) => { console . log ( "ScrollTrigger 1: onEnter - Entering viewpor…" at bounding box center [481, 299] width 839 height 409
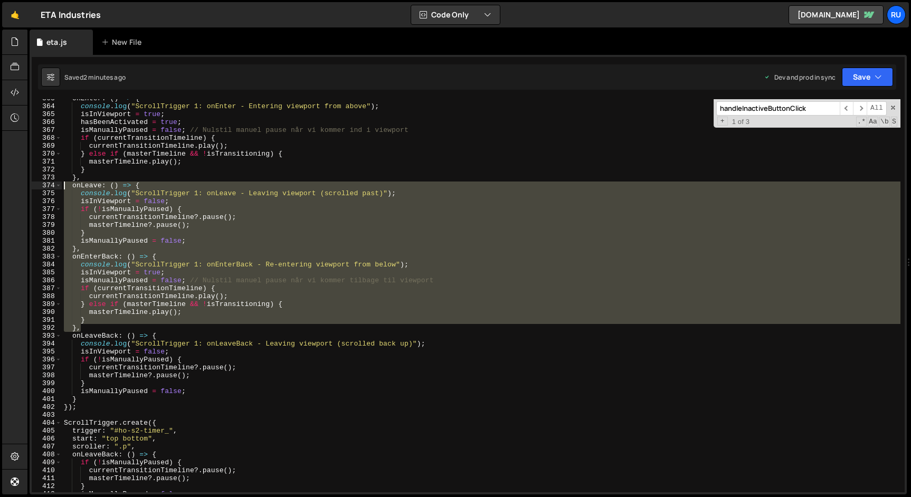
drag, startPoint x: 86, startPoint y: 328, endPoint x: 23, endPoint y: 184, distance: 157.5
click at [23, 184] on div "Hold on a sec... Are you certain you wish to leave this page? Any changes you'v…" at bounding box center [455, 248] width 911 height 497
type textarea "onLeave: () => { console.log("ScrollTrigger 1: onLeave - Leaving viewport (scro…"
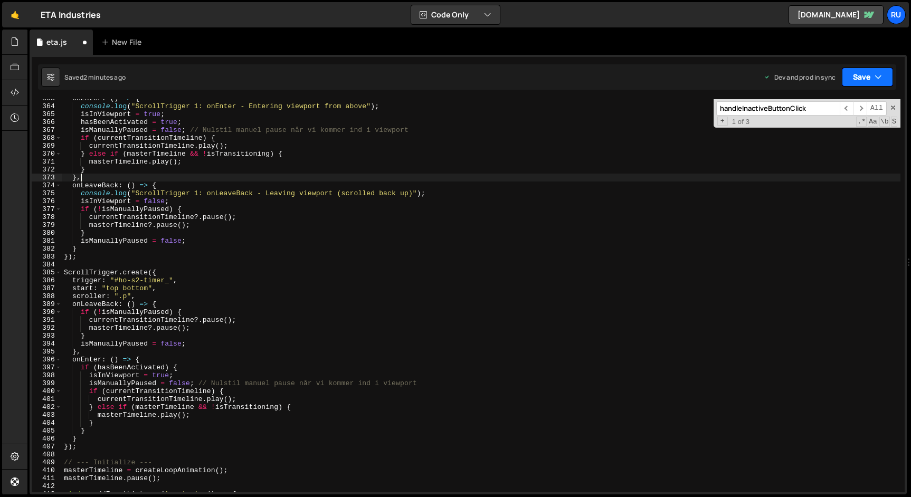
click at [871, 82] on button "Save" at bounding box center [867, 77] width 51 height 19
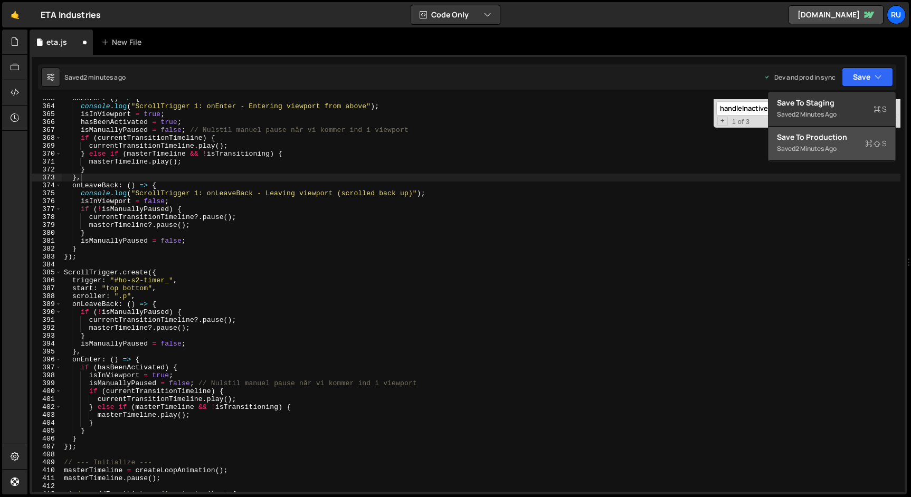
click at [849, 138] on div "Save to Production S" at bounding box center [832, 137] width 110 height 11
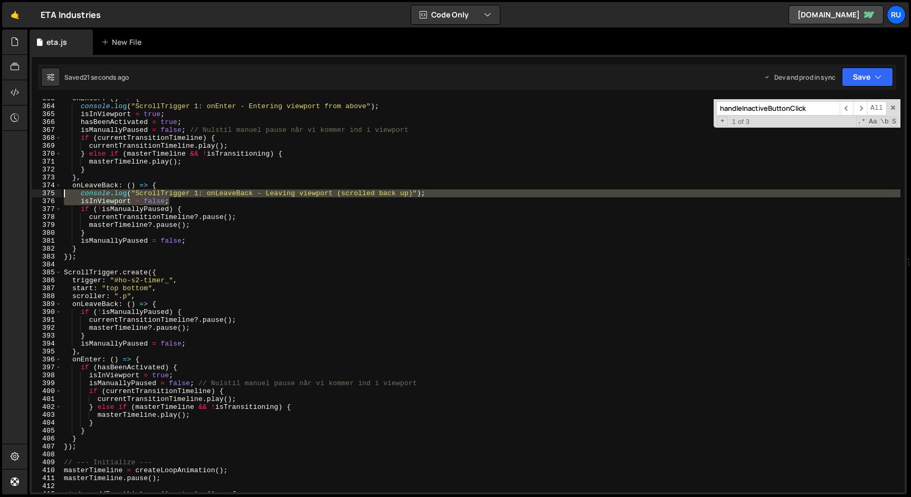
drag, startPoint x: 458, startPoint y: 197, endPoint x: 0, endPoint y: 191, distance: 457.8
click at [0, 191] on div "Hold on a sec... Are you certain you wish to leave this page? Any changes you'v…" at bounding box center [455, 248] width 911 height 497
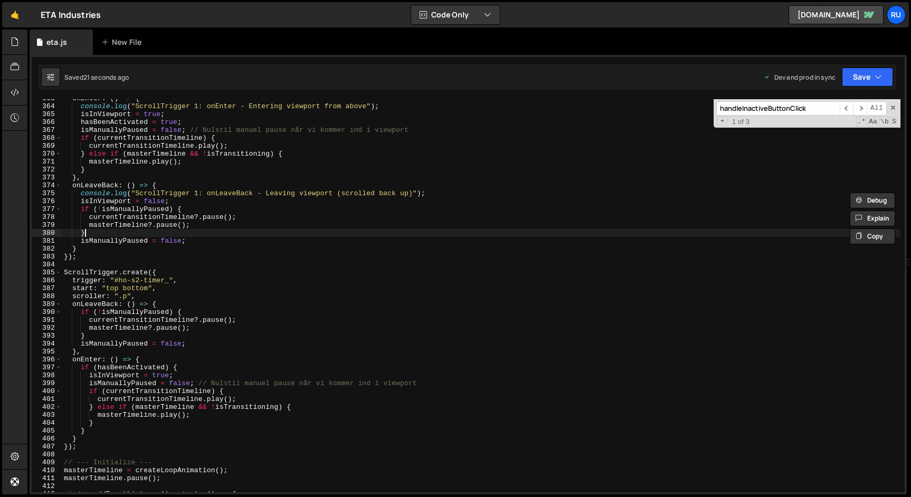
click at [195, 230] on div "onEnter : ( ) => { console . log ( "ScrollTrigger 1: onEnter - Entering viewpor…" at bounding box center [481, 299] width 839 height 409
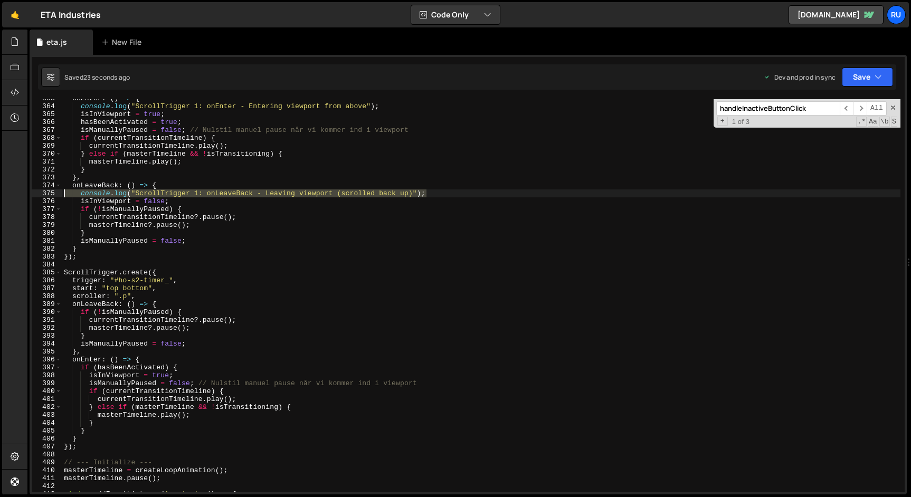
drag, startPoint x: 440, startPoint y: 193, endPoint x: 17, endPoint y: 193, distance: 423.5
click at [17, 193] on div "Hold on a sec... Are you certain you wish to leave this page? Any changes you'v…" at bounding box center [455, 248] width 911 height 497
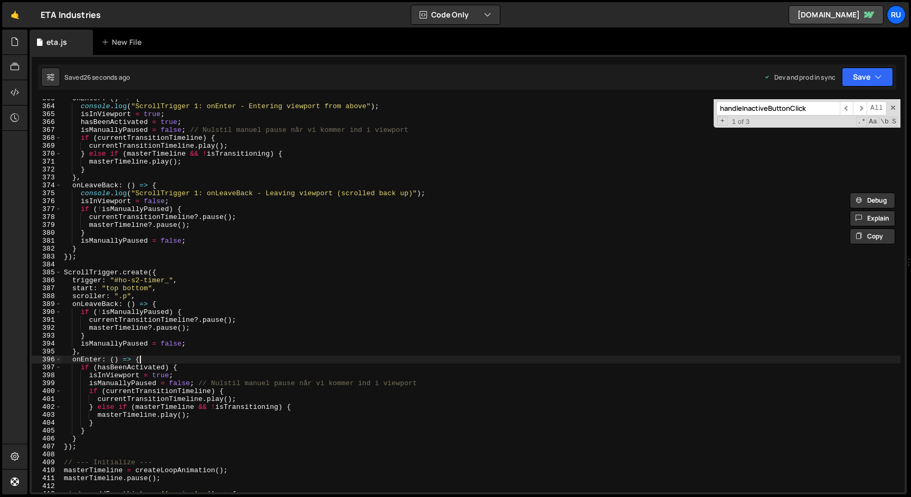
click at [158, 359] on div "onEnter : ( ) => { console . log ( "ScrollTrigger 1: onEnter - Entering viewpor…" at bounding box center [481, 299] width 839 height 409
type textarea "onEnter: () => {"
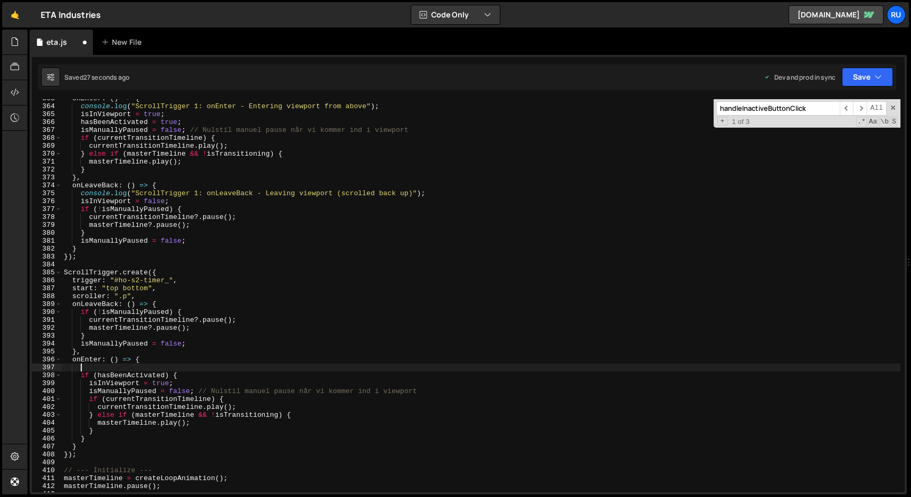
paste textarea "console.log("ScrollTrigger 1: onLeaveBack - Leaving viewport (scrolled back up)…"
click at [200, 368] on div "onEnter : ( ) => { console . log ( "ScrollTrigger 1: onEnter - Entering viewpor…" at bounding box center [481, 299] width 839 height 409
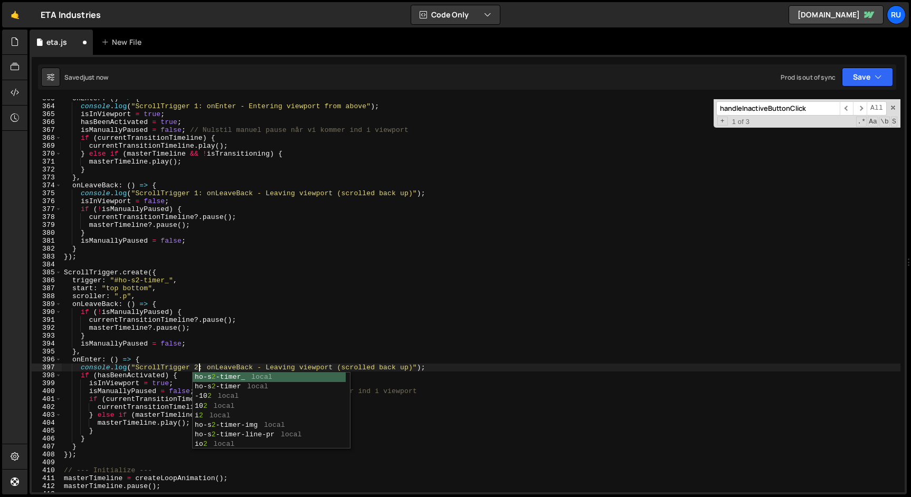
click at [215, 106] on div "onEnter : ( ) => { console . log ( "ScrollTrigger 1: onEnter - Entering viewpor…" at bounding box center [481, 299] width 839 height 409
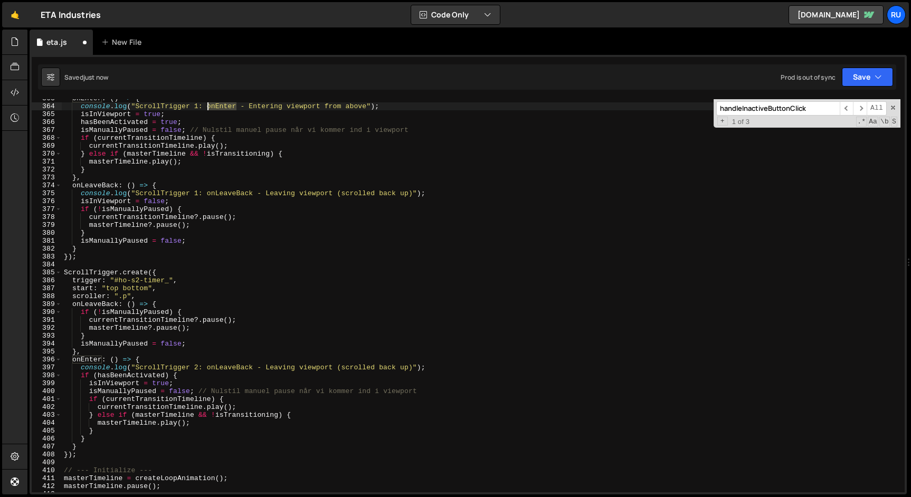
click at [215, 106] on div "onEnter : ( ) => { console . log ( "ScrollTrigger 1: onEnter - Entering viewpor…" at bounding box center [481, 299] width 839 height 409
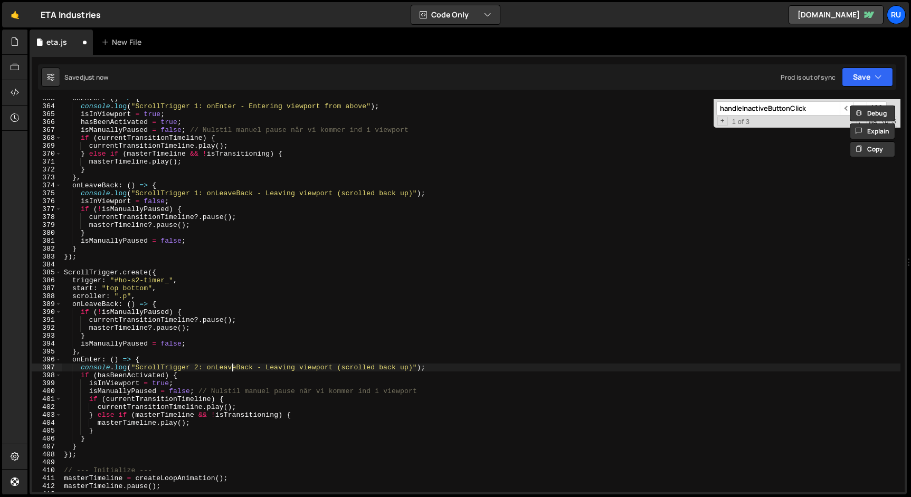
click at [231, 367] on div "onEnter : ( ) => { console . log ( "ScrollTrigger 1: onEnter - Entering viewpor…" at bounding box center [481, 299] width 839 height 409
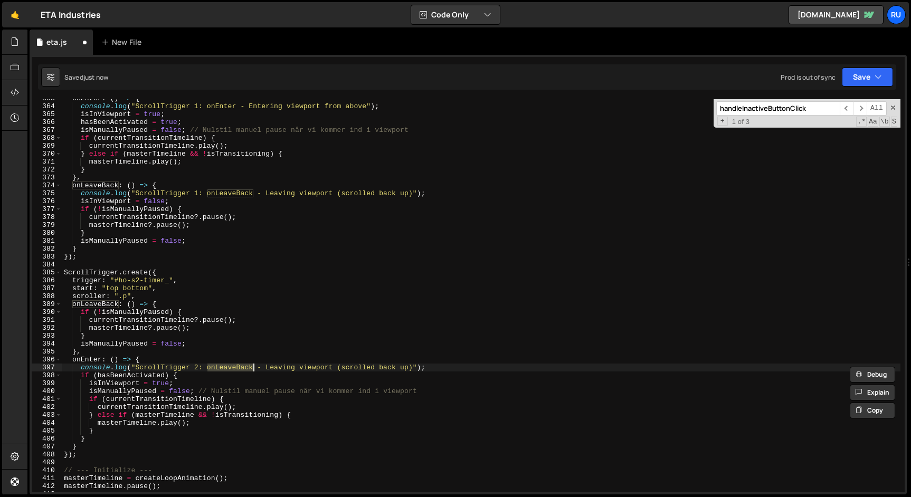
paste textarea "Enter"
type textarea "console.log("ScrollTrigger 2: onEnter - Leaving viewport (scrolled back up)");"
click at [861, 69] on button "Save" at bounding box center [867, 77] width 51 height 19
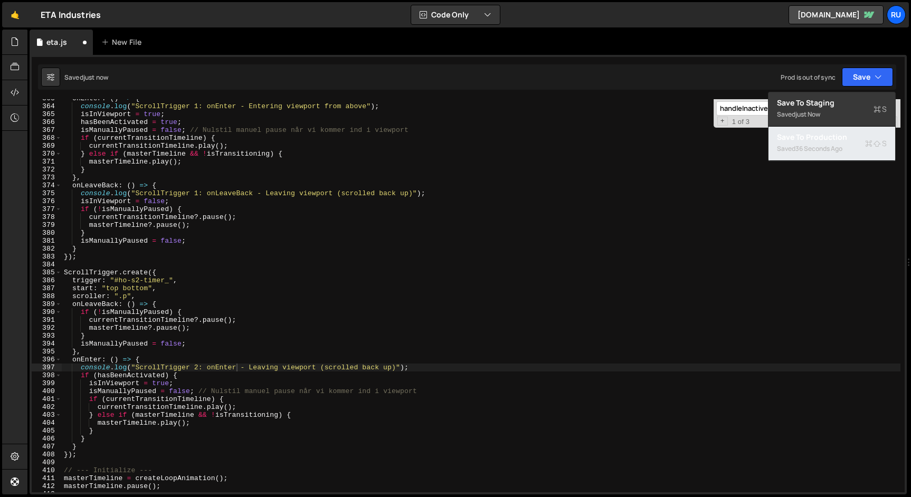
click at [849, 146] on div "Saved 36 seconds ago" at bounding box center [832, 149] width 110 height 13
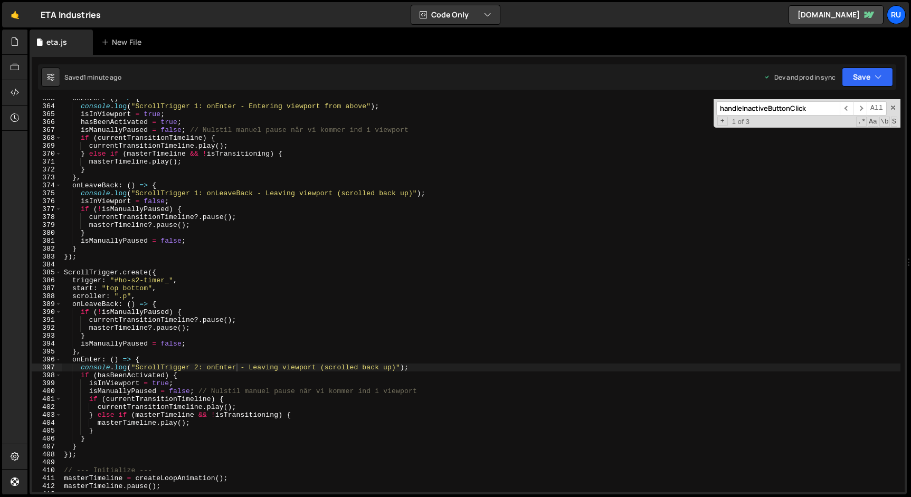
scroll to position [0, 0]
click at [100, 265] on div "onEnter : ( ) => { console . log ( "ScrollTrigger 1: onEnter - Entering viewpor…" at bounding box center [481, 299] width 839 height 409
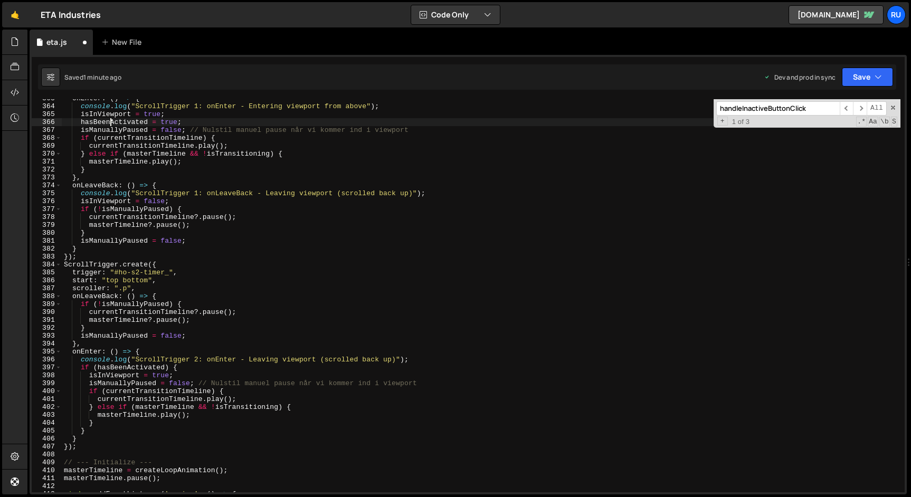
click at [111, 123] on div "onEnter : ( ) => { console . log ( "ScrollTrigger 1: onEnter - Entering viewpor…" at bounding box center [481, 299] width 839 height 409
type textarea "hasBeenActivated = true;"
click at [111, 123] on div "onEnter : ( ) => { console . log ( "ScrollTrigger 1: onEnter - Entering viewpor…" at bounding box center [481, 299] width 839 height 409
click at [765, 110] on input "handleInactiveButtonClick" at bounding box center [779, 108] width 124 height 14
paste input "sBeenActivated"
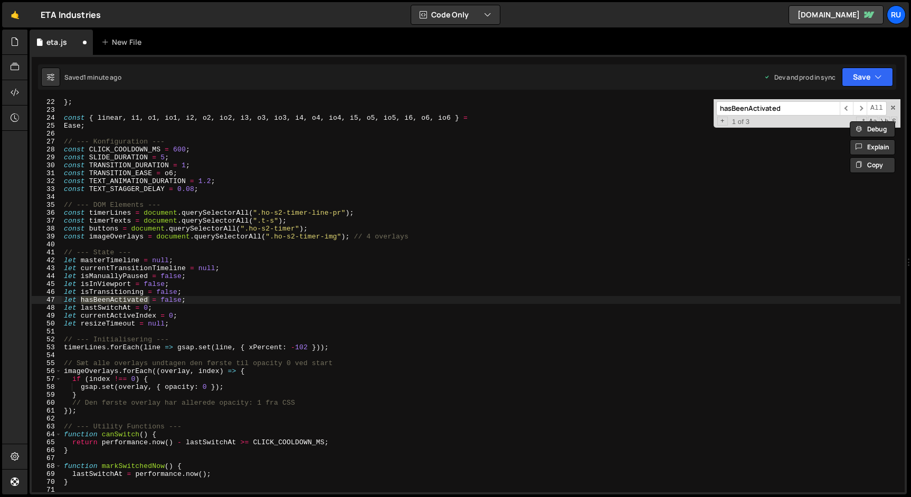
scroll to position [167, 0]
type input "hasBeenActivated"
click at [174, 303] on div "} ; const { linear , i1 , o1 , io1 , i2 , o2 , io2 , i3 , o3 , io3 , i4 , o4 , …" at bounding box center [481, 302] width 839 height 409
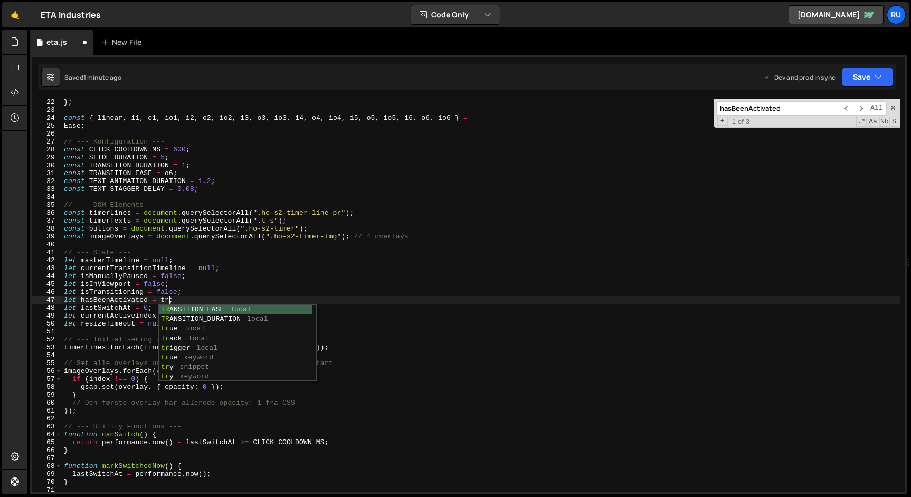
scroll to position [0, 8]
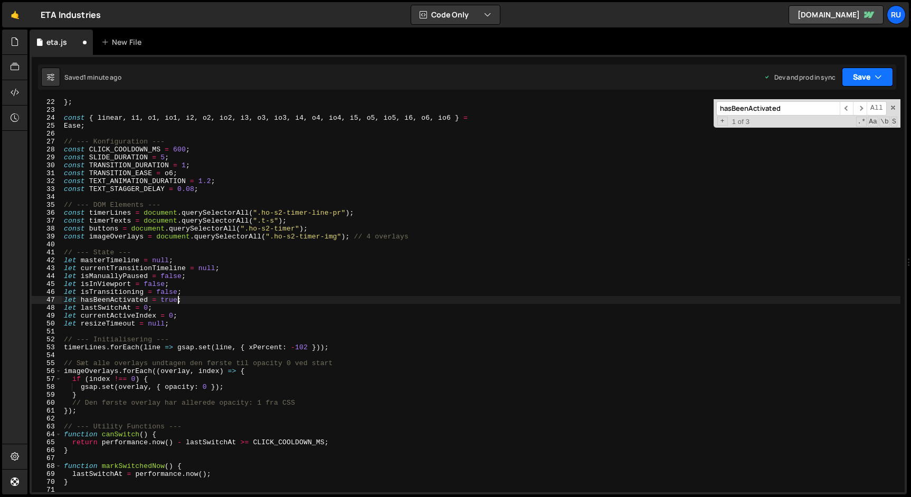
click at [870, 73] on button "Save" at bounding box center [867, 77] width 51 height 19
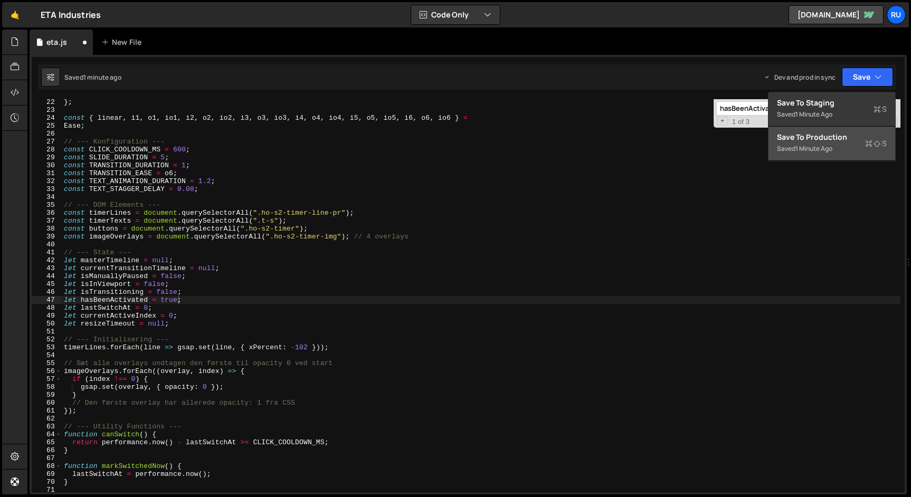
click at [847, 137] on div "Save to Production S" at bounding box center [832, 137] width 110 height 11
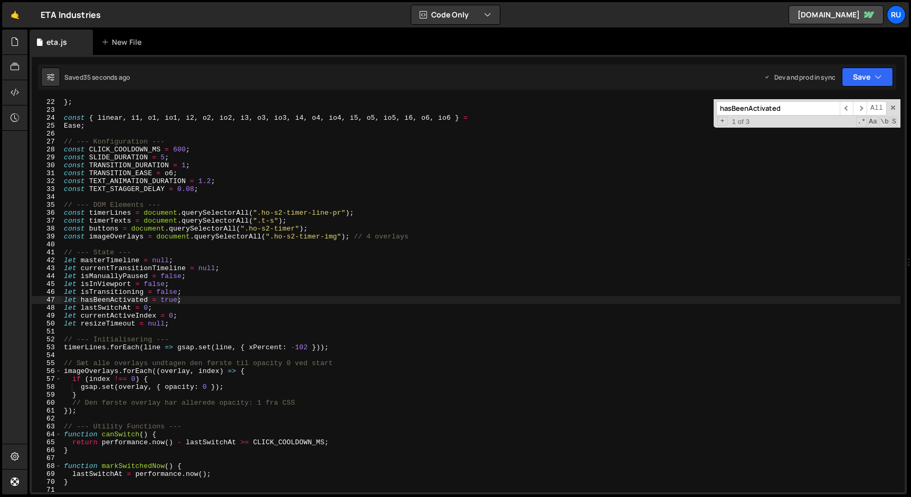
click at [223, 279] on div "} ; const { linear , i1 , o1 , io1 , i2 , o2 , io2 , i3 , o3 , io3 , i4 , o4 , …" at bounding box center [481, 302] width 839 height 409
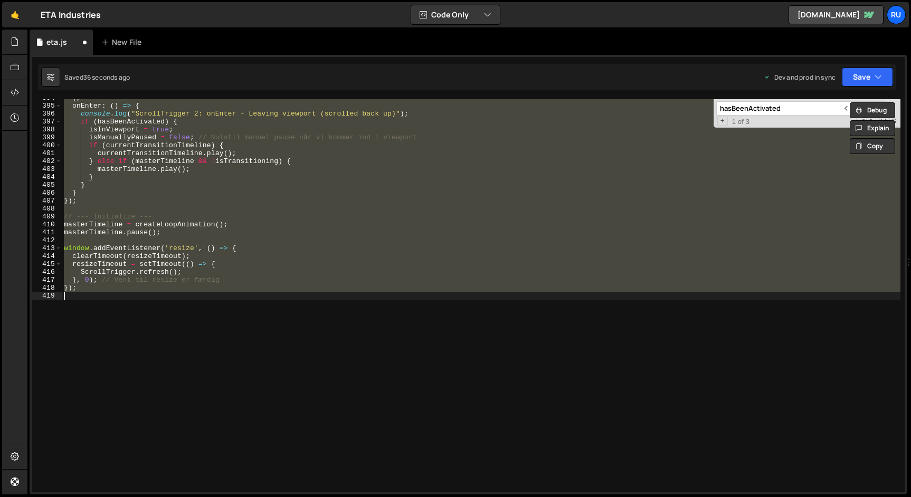
scroll to position [167, 0]
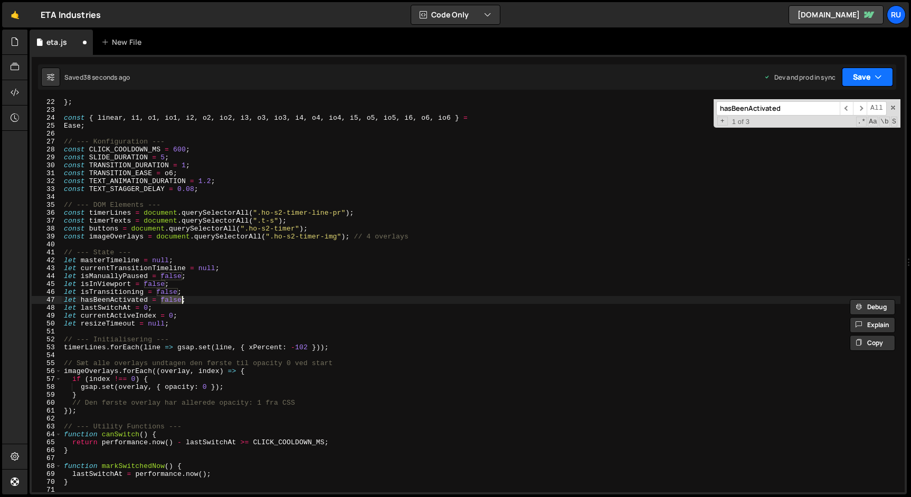
click at [862, 81] on button "Save" at bounding box center [867, 77] width 51 height 19
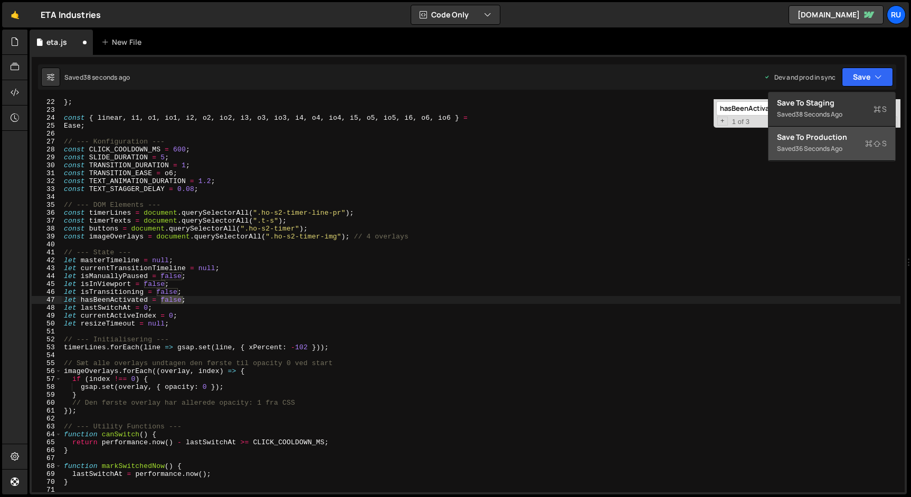
click at [856, 135] on div "Save to Production S" at bounding box center [832, 137] width 110 height 11
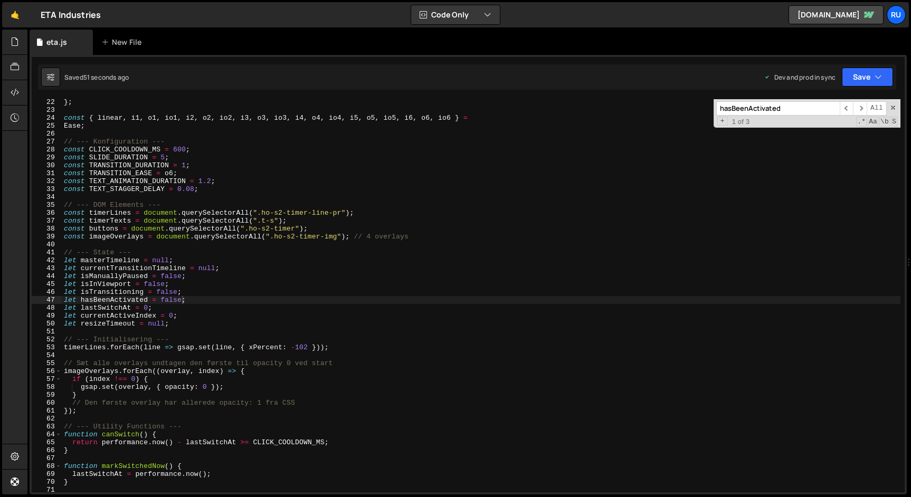
click at [187, 300] on div "} ; const { linear , i1 , o1 , io1 , i2 , o2 , io2 , i3 , o3 , io3 , i4 , o4 , …" at bounding box center [481, 302] width 839 height 409
click at [130, 300] on div "} ; const { linear , i1 , o1 , io1 , i2 , o2 , io2 , i3 , o3 , io3 , i4 , o4 , …" at bounding box center [481, 302] width 839 height 409
click at [786, 111] on input "hasBeenActivated" at bounding box center [779, 108] width 124 height 14
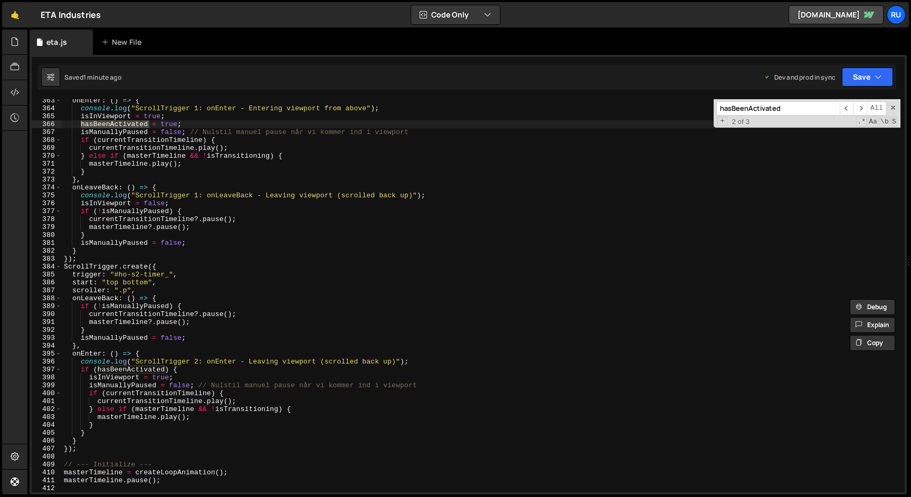
scroll to position [2871, 0]
click at [120, 124] on div "onEnter : ( ) => { console . log ( "ScrollTrigger 1: onEnter - Entering viewpor…" at bounding box center [481, 295] width 839 height 393
click at [120, 124] on div "onEnter : ( ) => { console . log ( "ScrollTrigger 1: onEnter - Entering viewpor…" at bounding box center [481, 299] width 839 height 409
click at [203, 234] on div "onEnter : ( ) => { console . log ( "ScrollTrigger 1: onEnter - Entering viewpor…" at bounding box center [481, 299] width 839 height 409
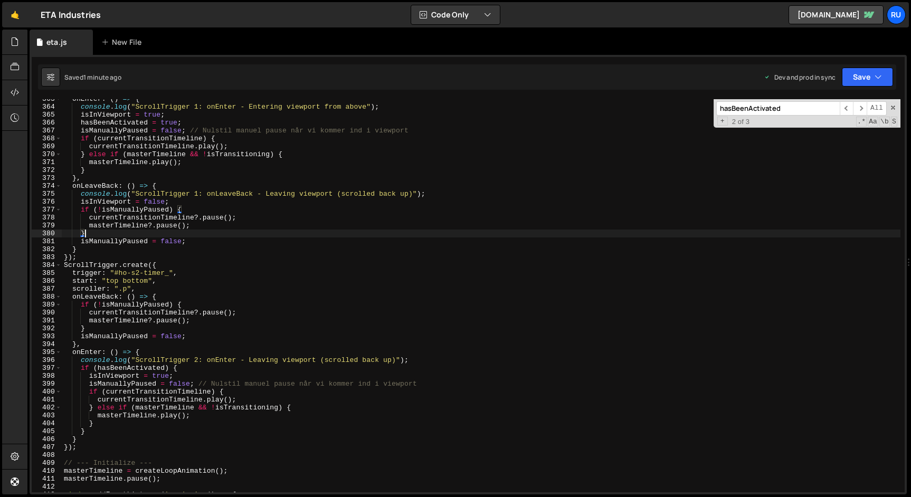
click at [181, 223] on div "onEnter : ( ) => { console . log ( "ScrollTrigger 1: onEnter - Entering viewpor…" at bounding box center [481, 299] width 839 height 409
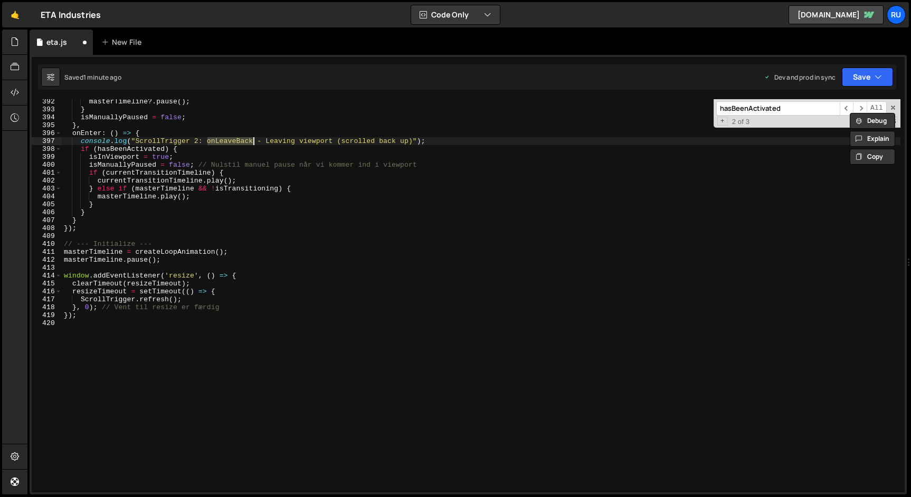
scroll to position [3074, 0]
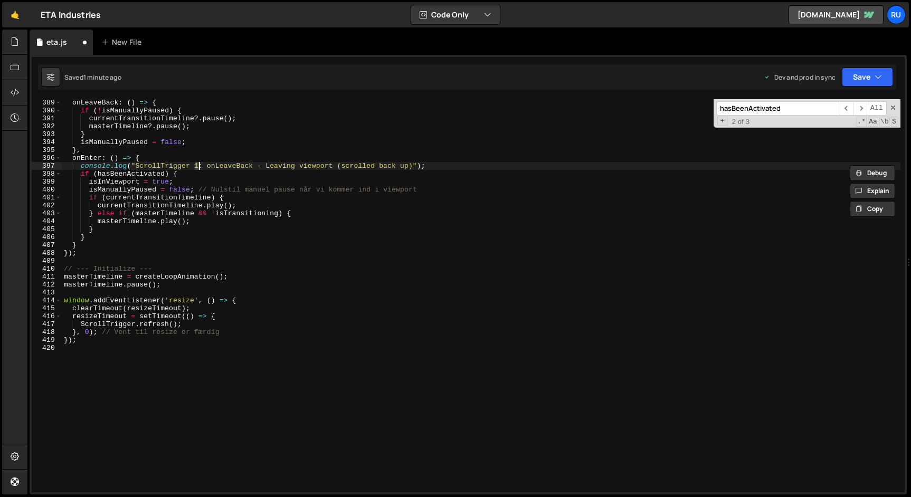
type textarea "});"
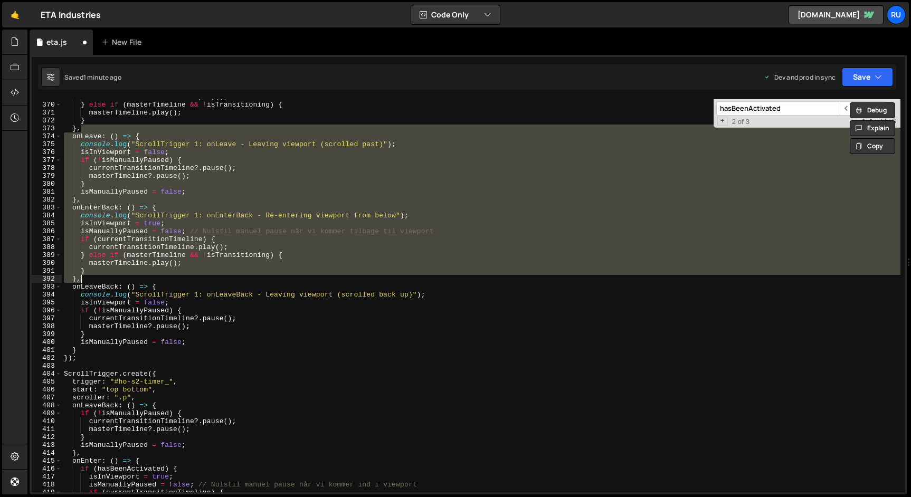
scroll to position [2921, 0]
click at [881, 85] on button "Save" at bounding box center [867, 77] width 51 height 19
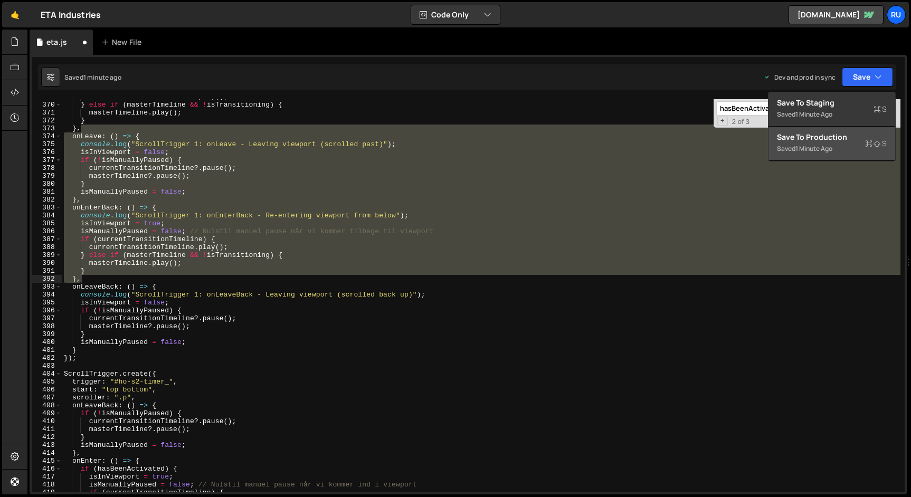
click at [828, 143] on div "Saved 1 minute ago" at bounding box center [832, 149] width 110 height 13
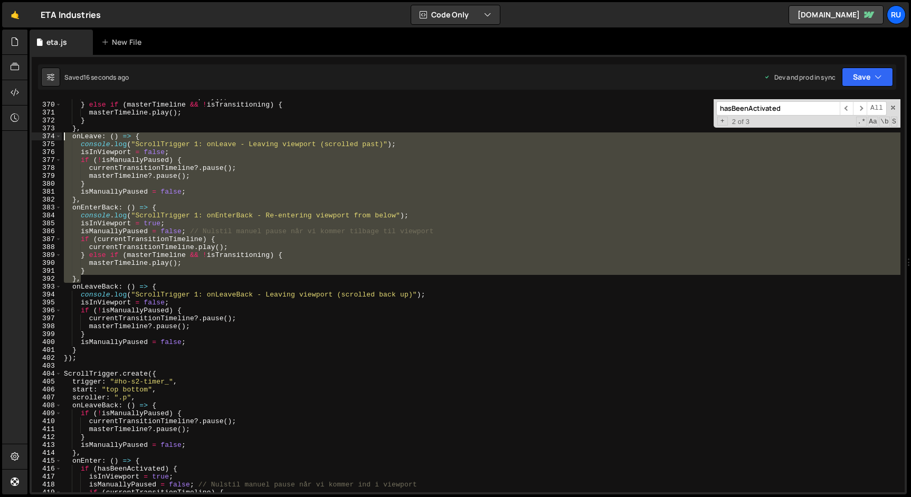
drag, startPoint x: 86, startPoint y: 278, endPoint x: 28, endPoint y: 140, distance: 149.6
click at [28, 140] on div "Files New File Javascript files 1 eta.js 0 CSS files Copy share link Edit File …" at bounding box center [469, 263] width 884 height 466
type textarea "onLeave: () => { console.log("ScrollTrigger 1: onLeave - Leaving viewport (scro…"
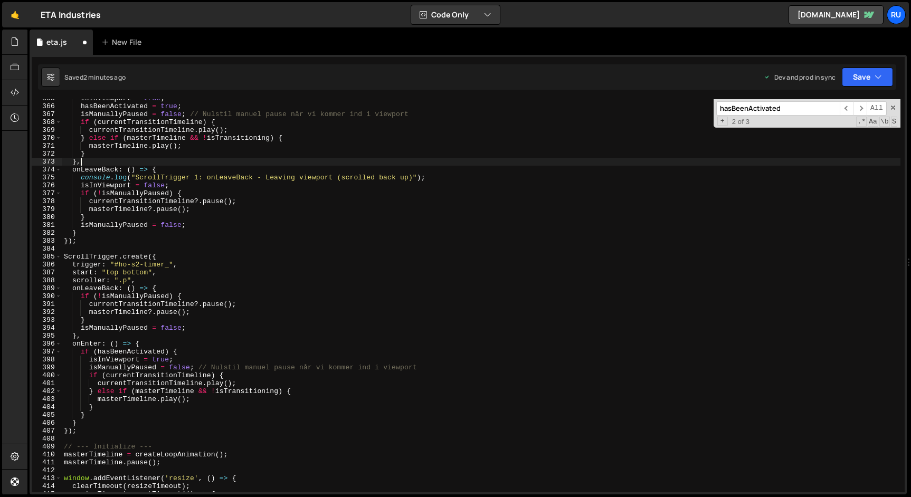
scroll to position [2872, 0]
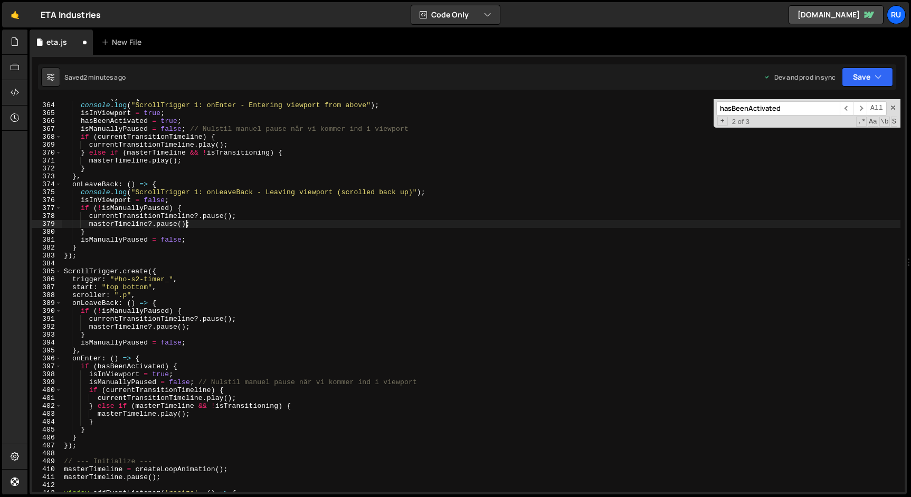
click at [185, 227] on div "onEnter : ( ) => { console . log ( "ScrollTrigger 1: onEnter - Entering viewpor…" at bounding box center [481, 297] width 839 height 409
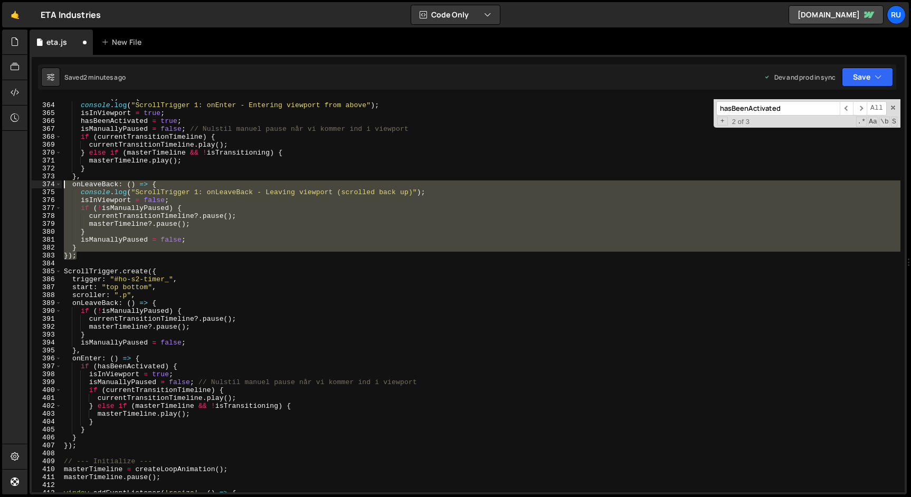
drag, startPoint x: 85, startPoint y: 258, endPoint x: 44, endPoint y: 187, distance: 81.6
click at [44, 187] on div "masterTimeline?.pause(); 363 364 365 366 367 368 369 370 371 372 373 374 375 37…" at bounding box center [468, 295] width 873 height 393
paste textarea "}"
click at [80, 246] on div "onEnter : ( ) => { console . log ( "ScrollTrigger 1: onEnter - Entering viewpor…" at bounding box center [481, 295] width 839 height 393
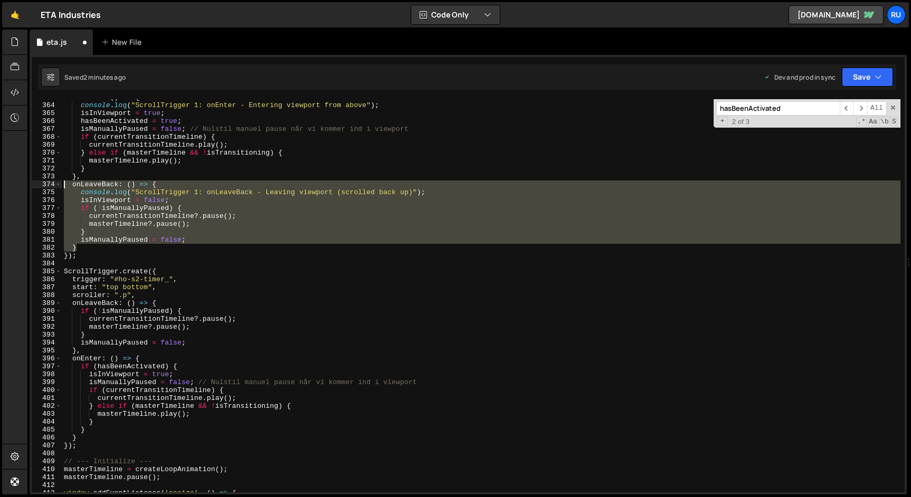
drag, startPoint x: 84, startPoint y: 247, endPoint x: 35, endPoint y: 188, distance: 76.1
click at [35, 187] on div "} 363 364 365 366 367 368 369 370 371 372 373 374 375 376 377 378 379 380 381 3…" at bounding box center [468, 295] width 873 height 393
paste textarea "}"
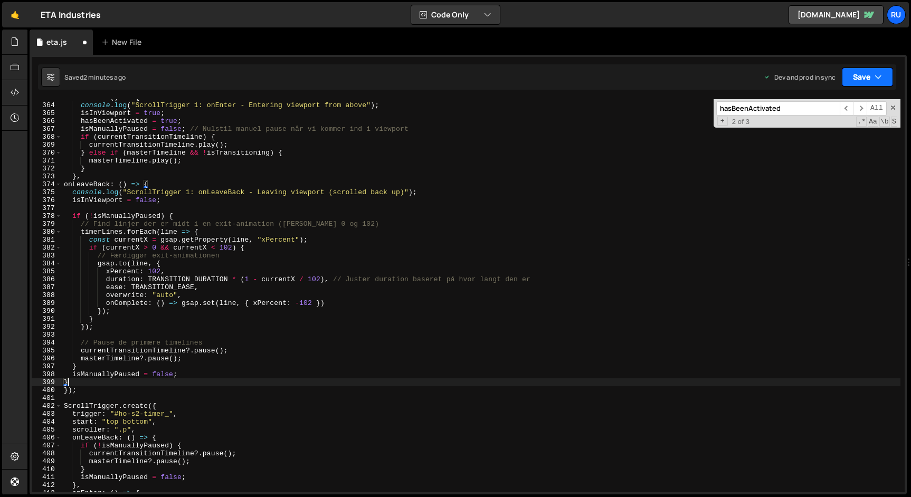
click at [877, 78] on icon "button" at bounding box center [878, 77] width 7 height 11
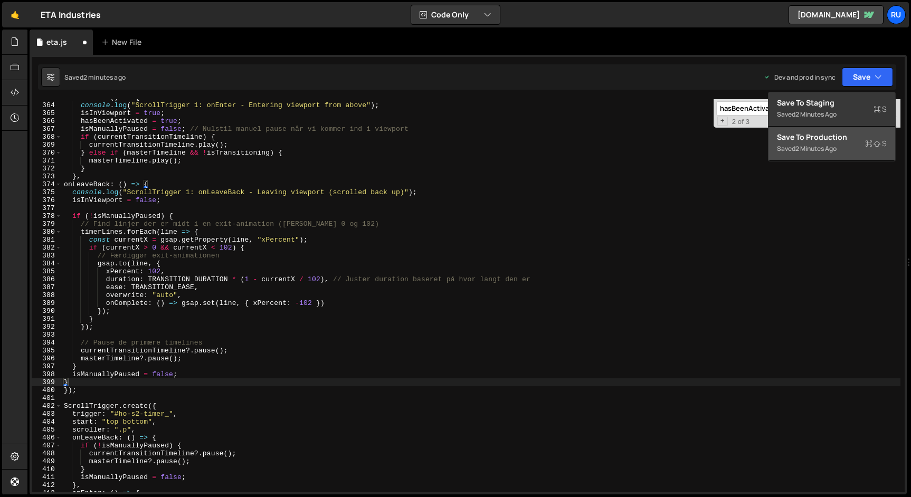
click at [856, 140] on div "Save to Production S" at bounding box center [832, 137] width 110 height 11
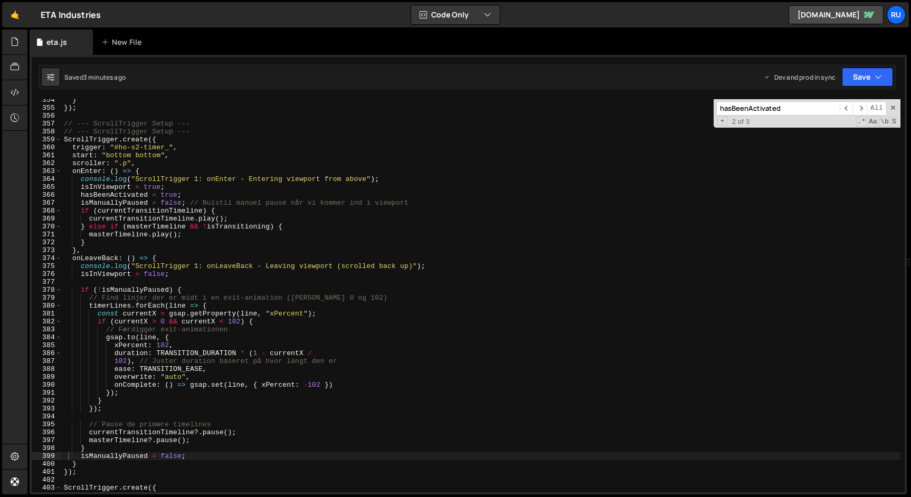
scroll to position [2867, 0]
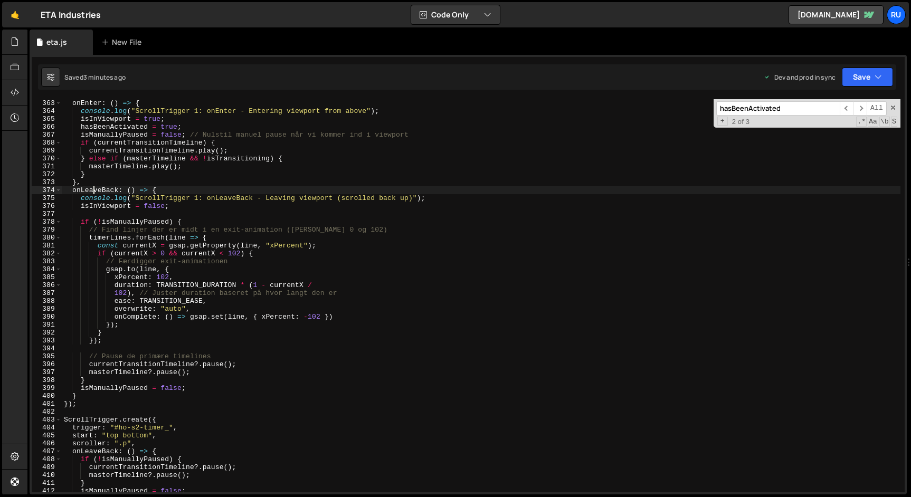
click at [94, 187] on div "scroller : ".p" , onEnter : ( ) => { console . log ( "ScrollTrigger 1: onEnter …" at bounding box center [481, 295] width 839 height 409
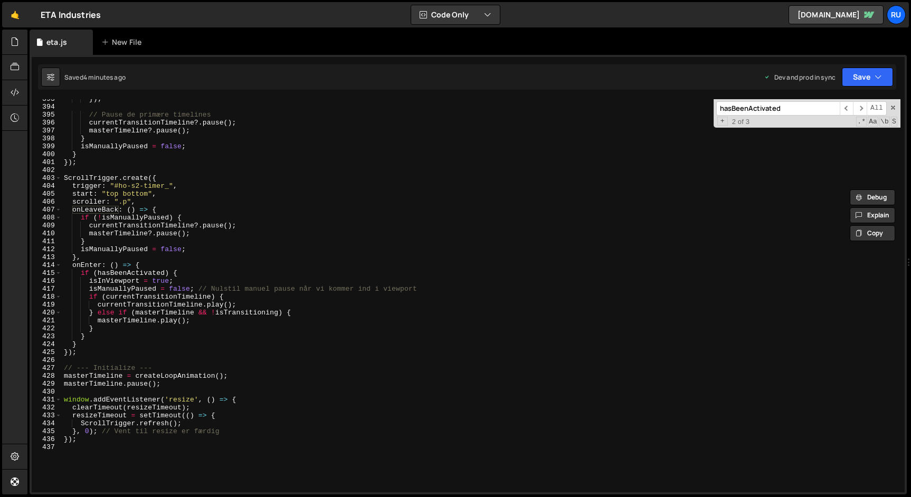
scroll to position [3122, 0]
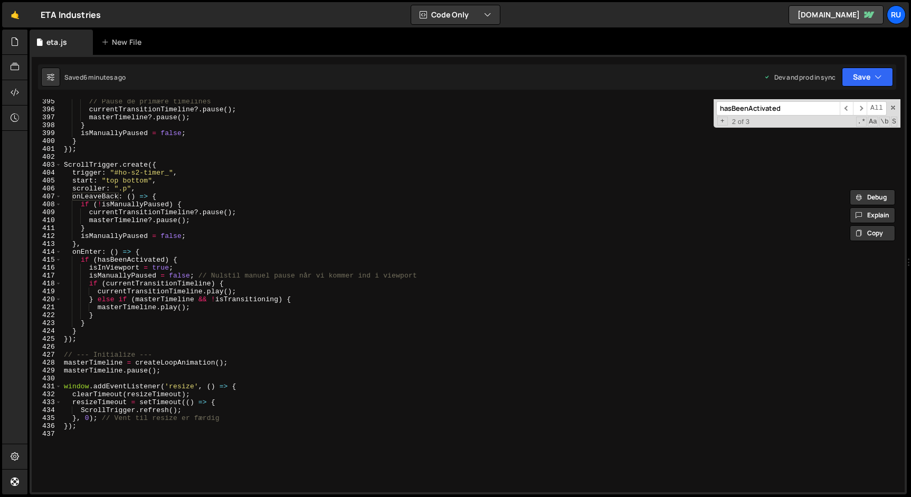
click at [226, 233] on div "// Pause de primære timelines currentTransitionTimeline ?. pause ( ) ; masterTi…" at bounding box center [481, 302] width 839 height 409
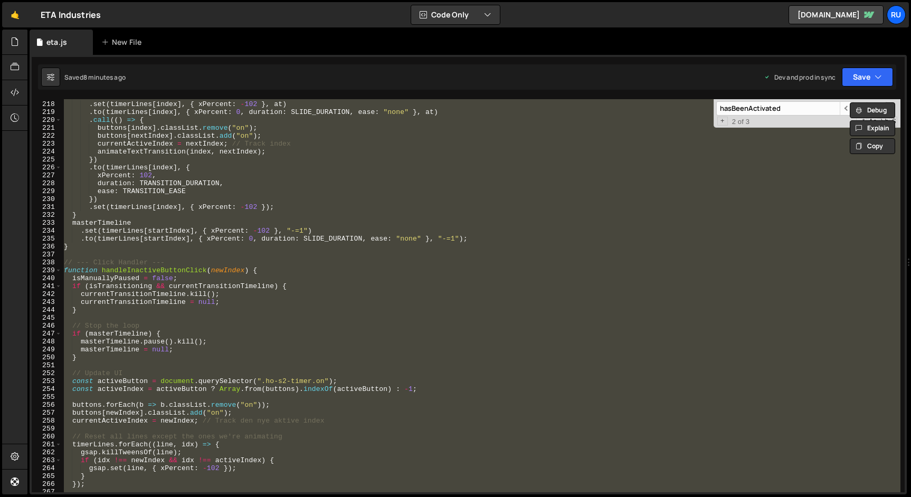
click at [139, 215] on div "masterTimeline . set ( timerLines [ index ] , { xPercent : - 102 } , at ) . to …" at bounding box center [481, 295] width 839 height 393
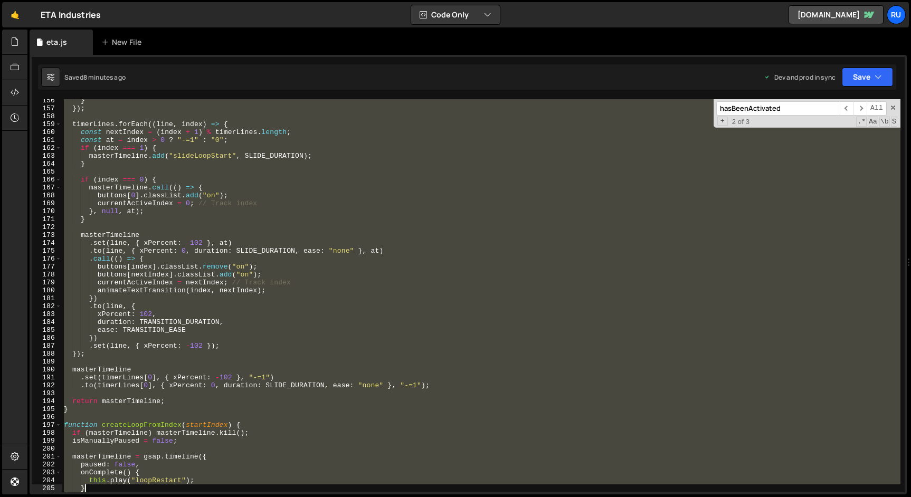
scroll to position [1262, 0]
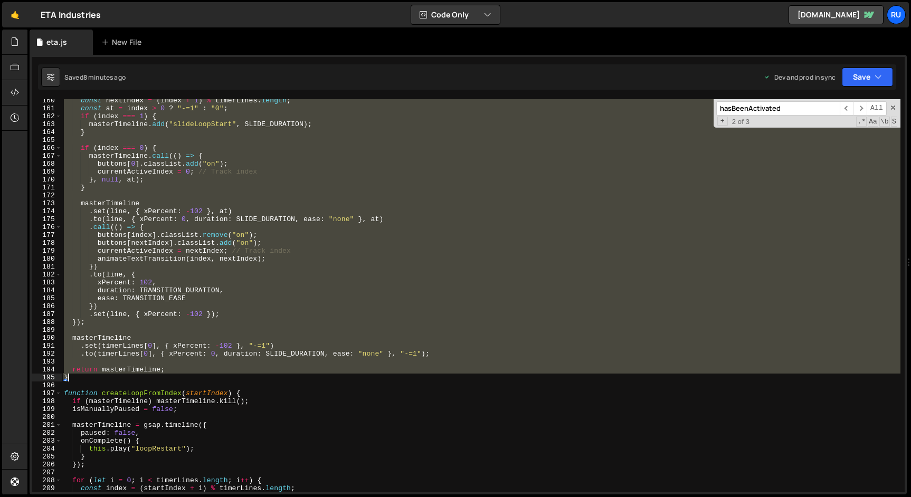
drag, startPoint x: 65, startPoint y: 122, endPoint x: 201, endPoint y: 378, distance: 289.4
click at [201, 377] on div "const nextIndex = ( index + 1 ) % timerLines . length ; const at = index > 0 ? …" at bounding box center [481, 301] width 839 height 409
type textarea "return masterTimeline; }"
paste textarea
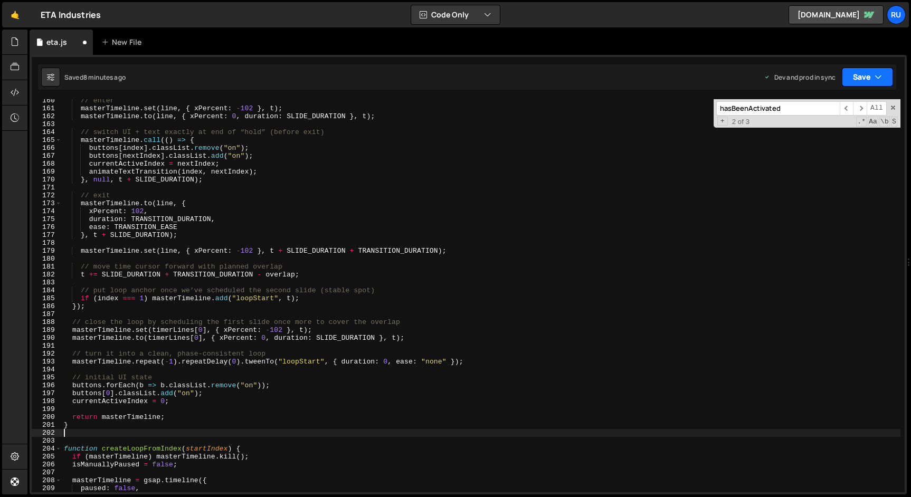
click at [862, 74] on button "Save" at bounding box center [867, 77] width 51 height 19
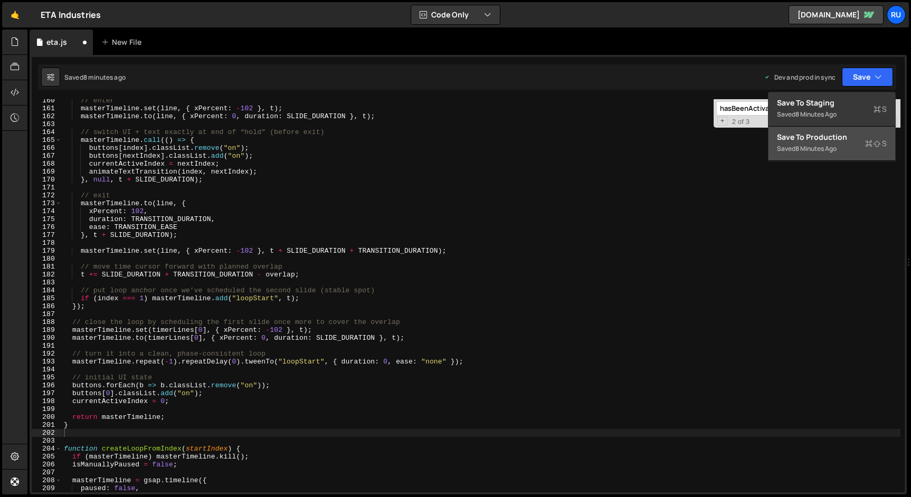
click at [856, 145] on div "Saved 8 minutes ago" at bounding box center [832, 149] width 110 height 13
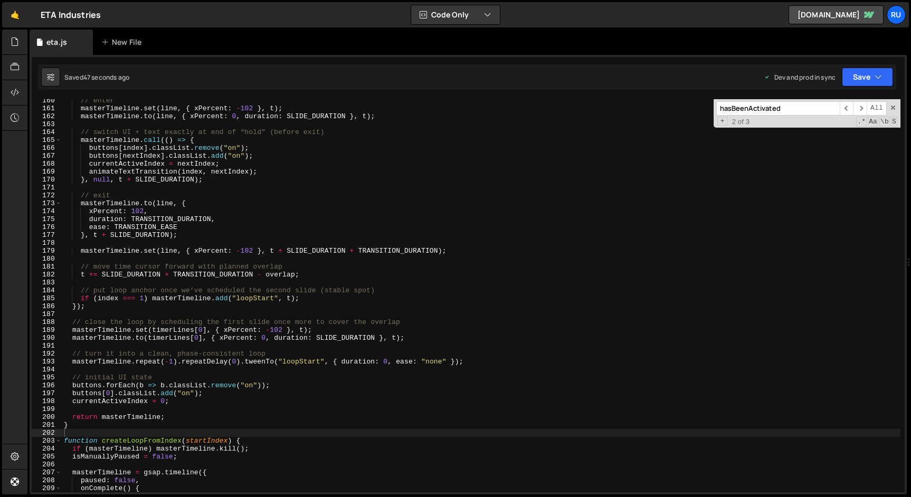
click at [224, 199] on div "// enter masterTimeline . set ( line , { xPercent : - 102 } , t ) ; masterTimel…" at bounding box center [481, 301] width 839 height 409
type textarea "});"
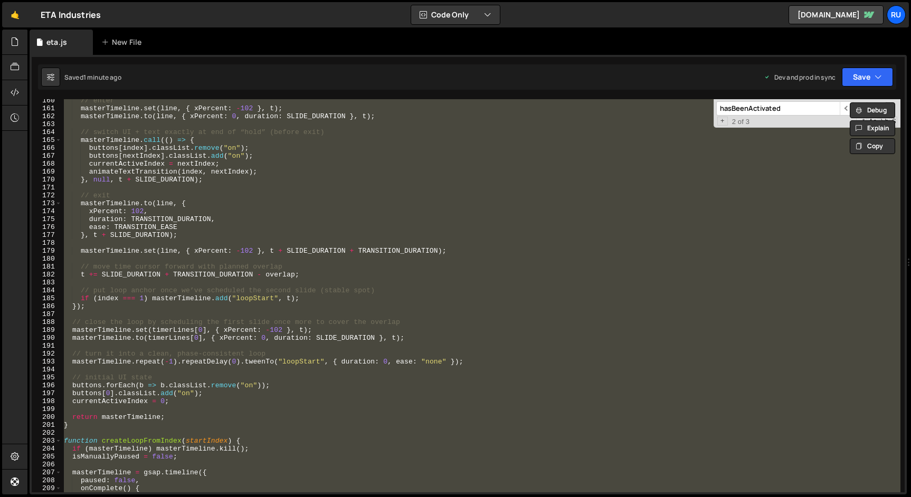
click at [280, 187] on div "// enter masterTimeline . set ( line , { xPercent : - 102 } , t ) ; masterTimel…" at bounding box center [481, 295] width 839 height 393
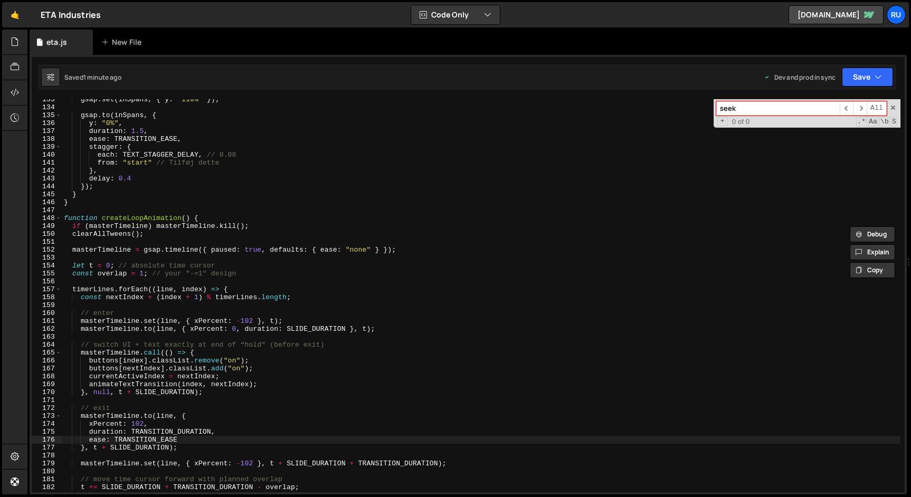
scroll to position [1100, 0]
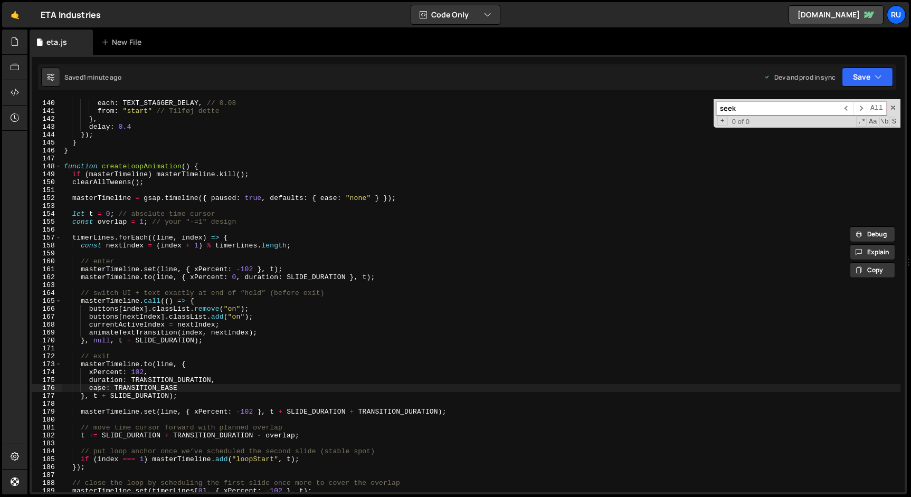
type input "seek"
type textarea "// switch UI + text exactly at end of “hold” (before exit)"
click at [192, 296] on div "stagger : { each : TEXT_STAGGER_DELAY , // 0.08 from : "start" // Tilføj dette …" at bounding box center [481, 295] width 839 height 409
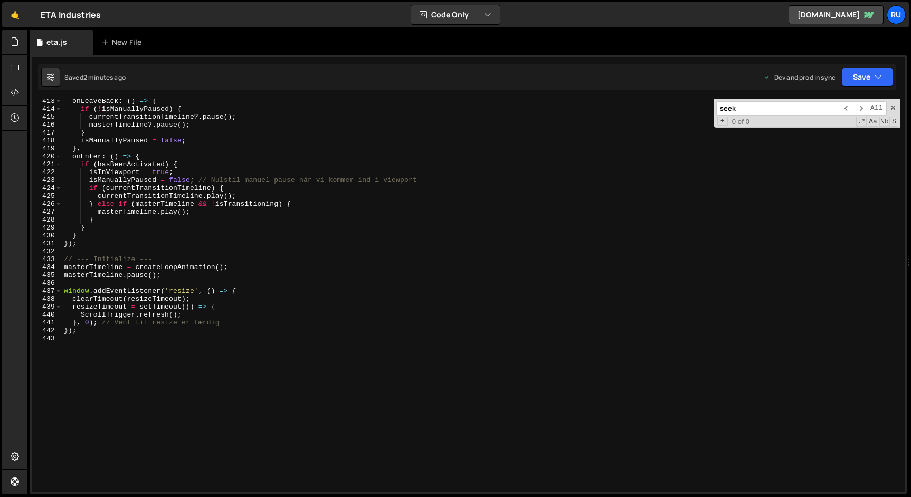
scroll to position [3308, 0]
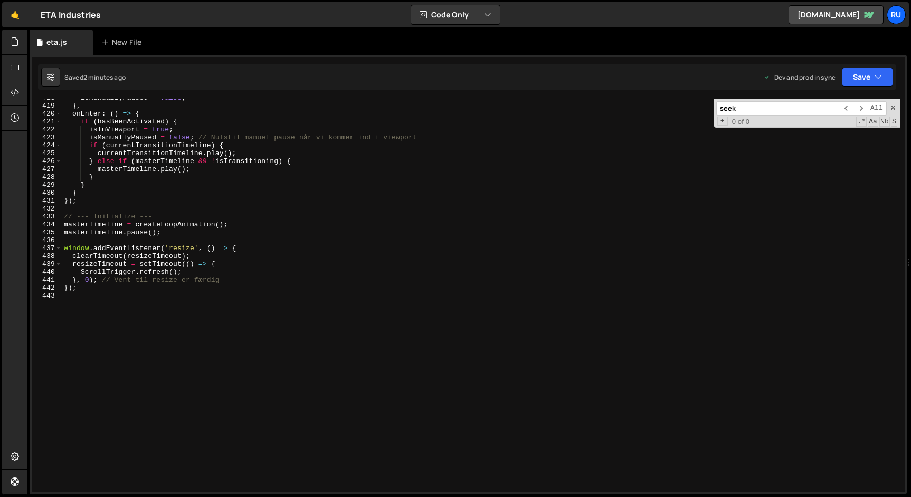
click at [192, 296] on div "isManuallyPaused = false ; } , onEnter : ( ) => { if ( hasBeenActivated ) { isI…" at bounding box center [481, 298] width 839 height 409
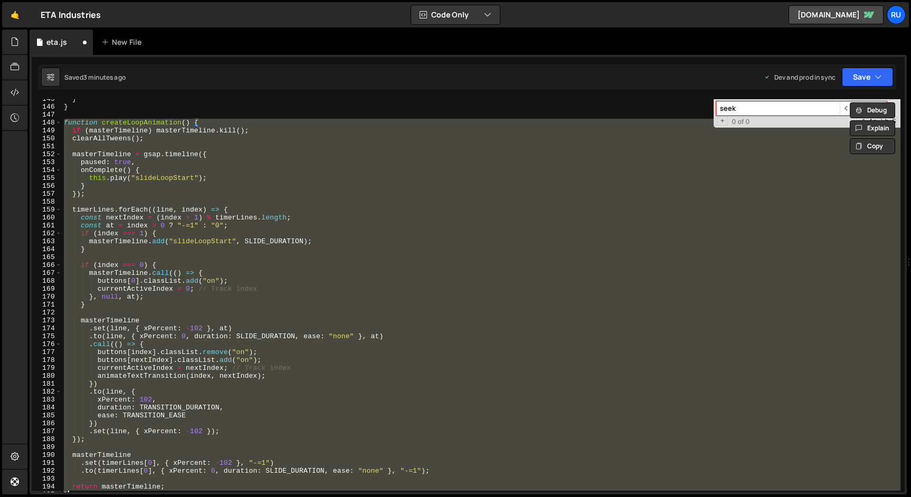
scroll to position [1119, 0]
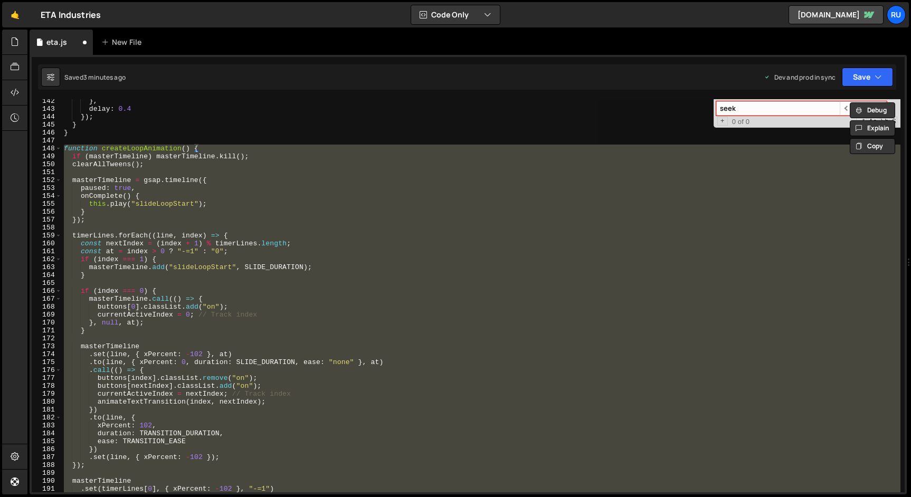
click at [267, 249] on div "} , delay : 0.4 }) ; } } function createLoopAnimation ( ) { if ( masterTimeline…" at bounding box center [481, 295] width 839 height 393
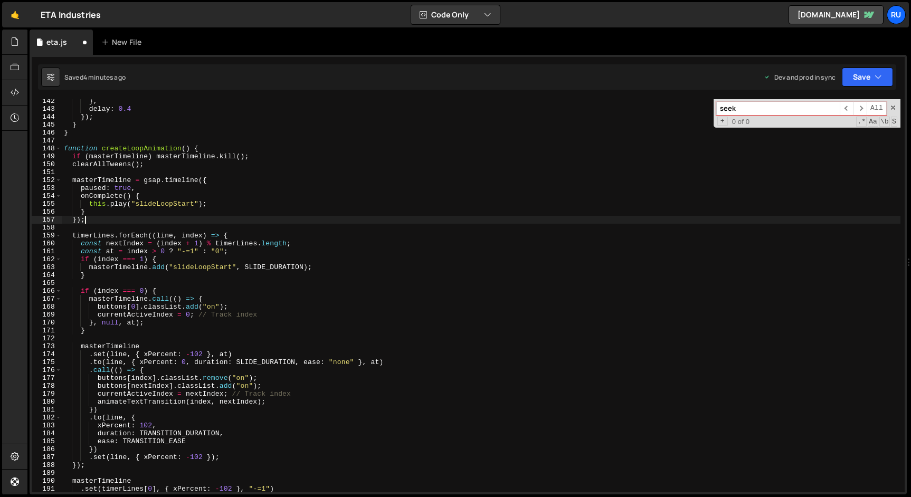
click at [222, 223] on div "} , delay : 0.4 }) ; } } function createLoopAnimation ( ) { if ( masterTimeline…" at bounding box center [481, 301] width 839 height 409
type textarea "});"
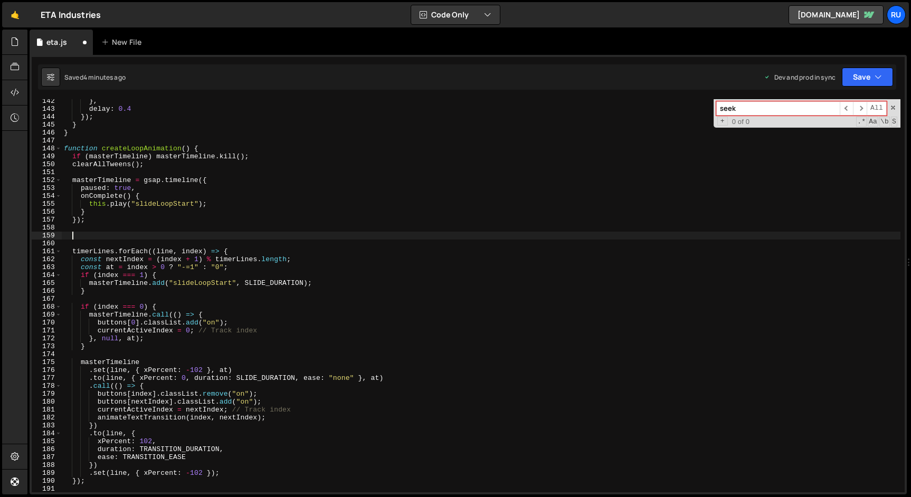
paste textarea "masterTimeline = gsap.timeline({ paused: true, defaults: { ease: "none" } });"
type textarea "masterTimeline = gsap.timeline({ paused: true, defaults: { ease: "none" } });"
drag, startPoint x: 409, startPoint y: 237, endPoint x: 0, endPoint y: 237, distance: 409.2
click at [0, 237] on div "Hold on a sec... Are you certain you wish to leave this page? Any changes you'v…" at bounding box center [455, 248] width 911 height 497
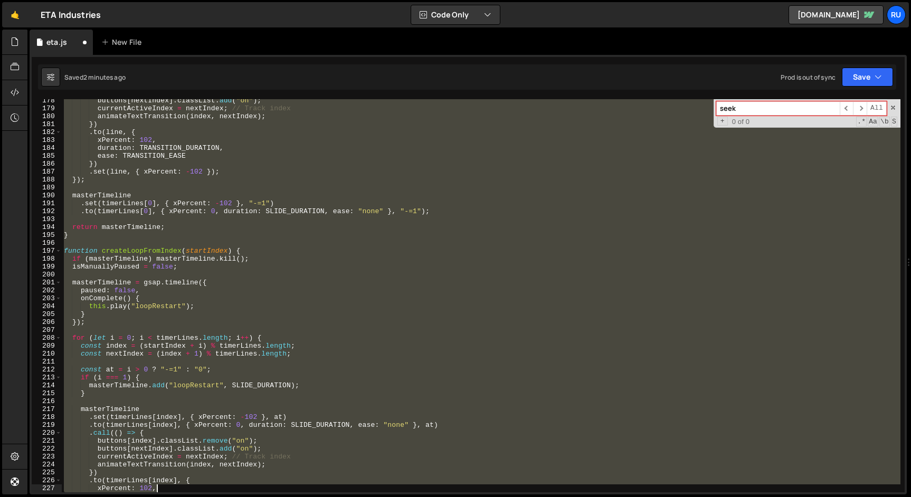
scroll to position [1405, 0]
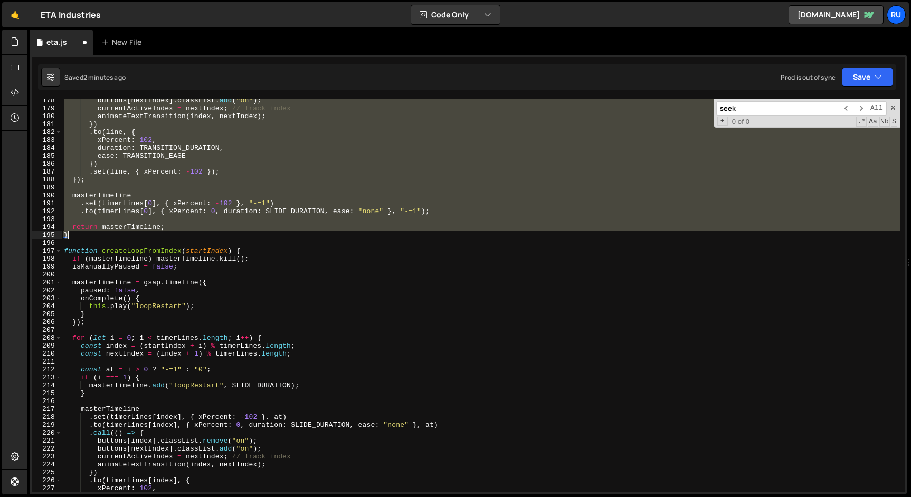
drag, startPoint x: 63, startPoint y: 189, endPoint x: 176, endPoint y: 238, distance: 123.0
click at [176, 238] on div "buttons [ nextIndex ] . classList . add ( "on" ) ; currentActiveIndex = nextInd…" at bounding box center [481, 301] width 839 height 409
type textarea "return masterTimeline; }"
paste textarea
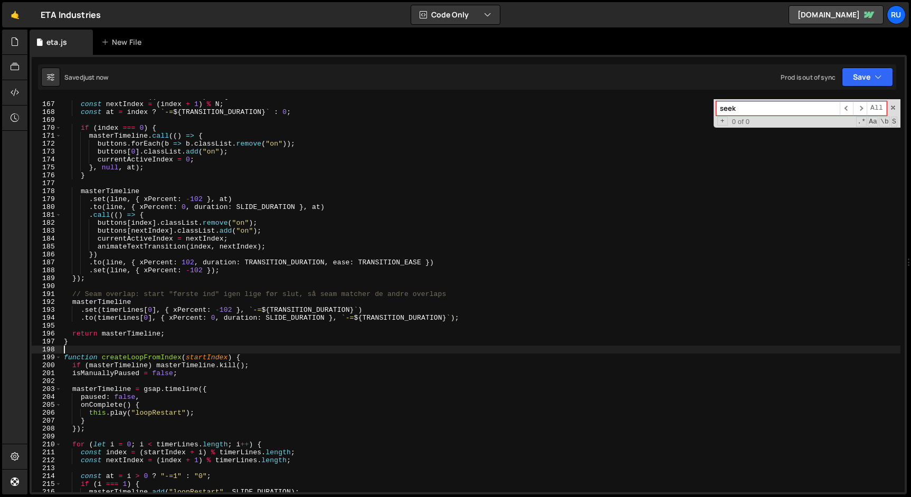
scroll to position [1298, 0]
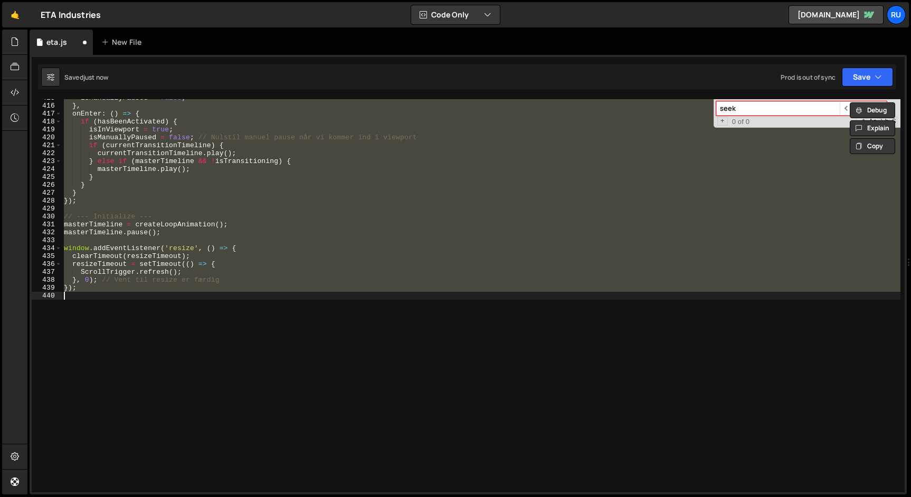
type textarea "return masterTimeline; }"
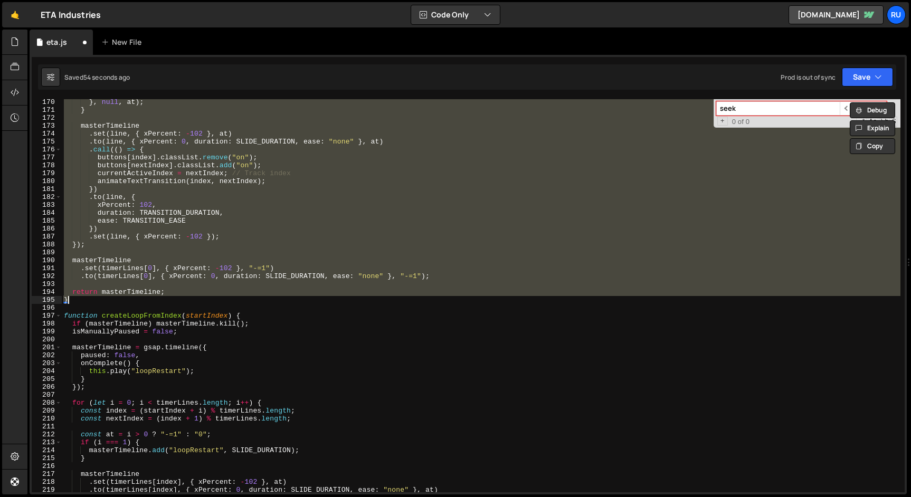
paste textarea
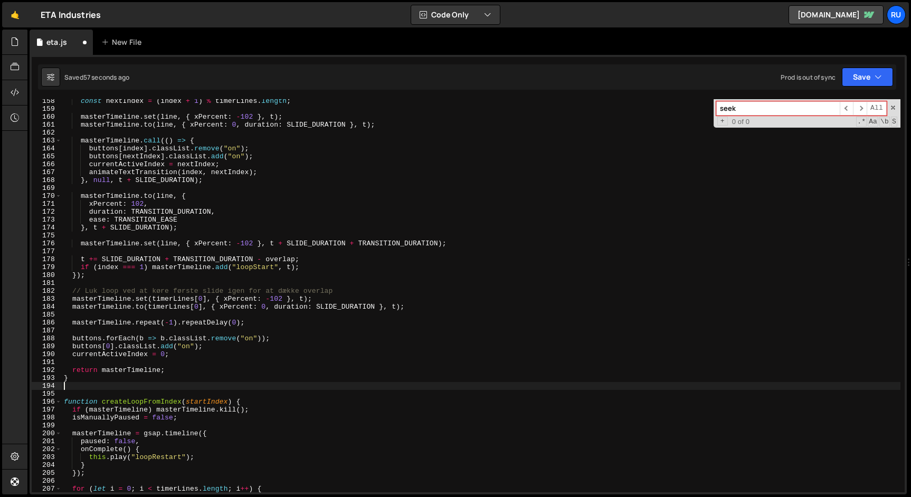
scroll to position [1245, 0]
click at [863, 80] on button "Save" at bounding box center [867, 77] width 51 height 19
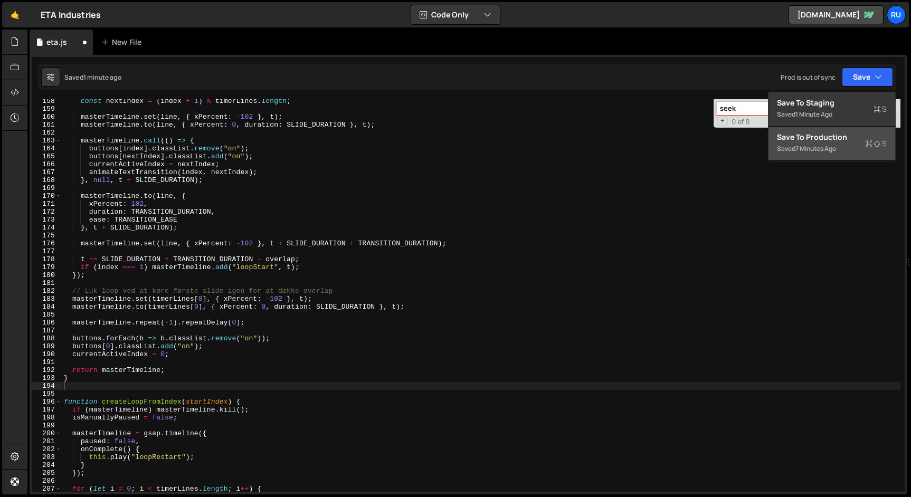
click at [815, 145] on div "7 minutes ago" at bounding box center [816, 148] width 41 height 9
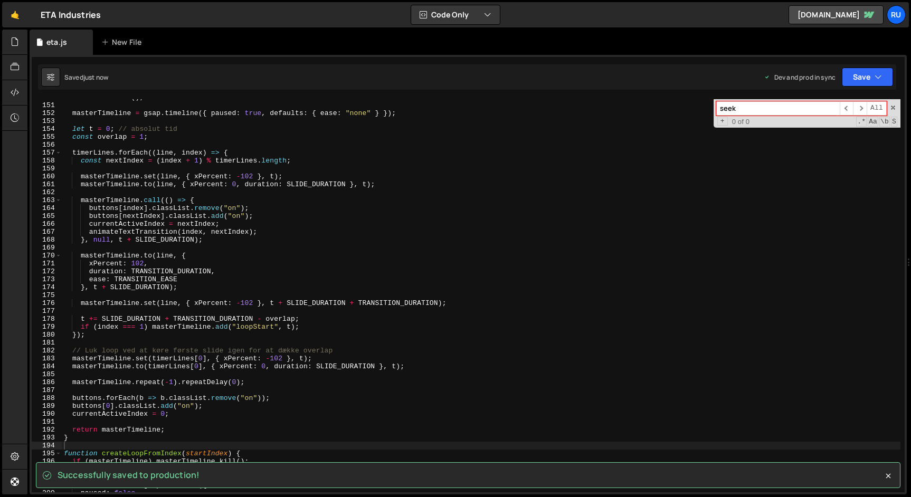
scroll to position [1204, 0]
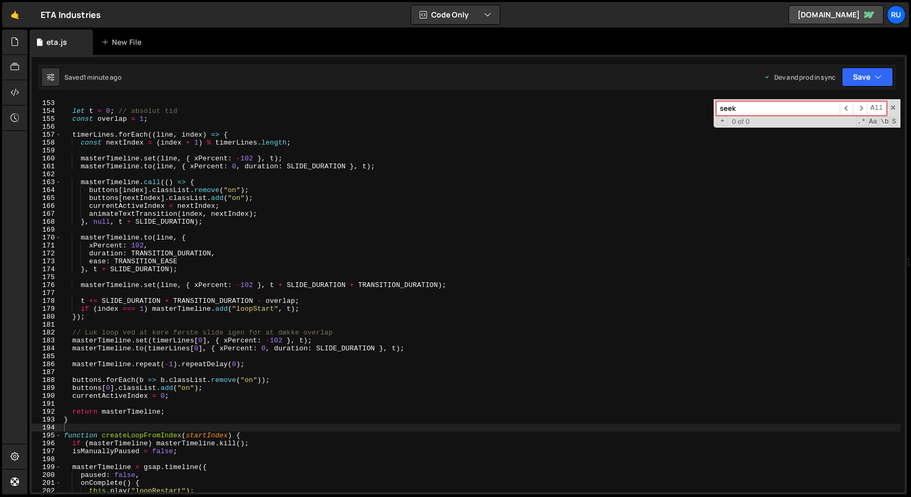
click at [231, 348] on div "let t = 0 ; // absolut tid const overlap = 1 ; timerLines . forEach (( line , i…" at bounding box center [481, 303] width 839 height 409
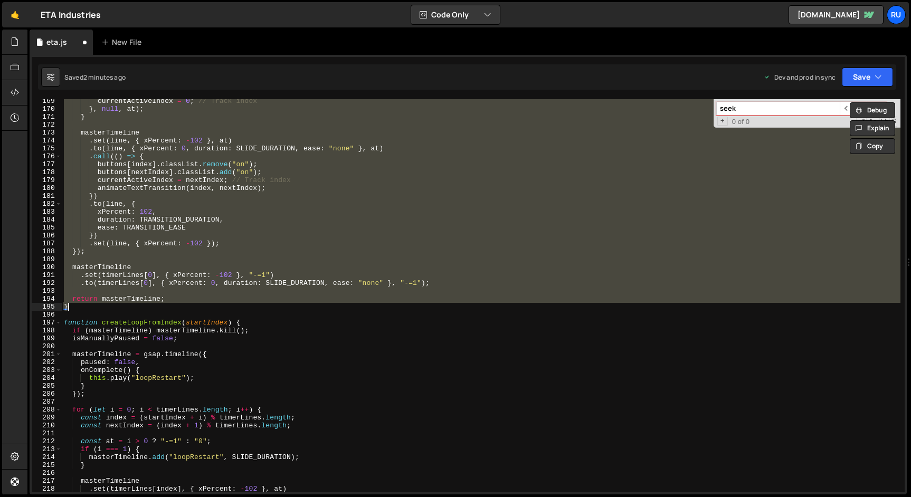
scroll to position [1087, 0]
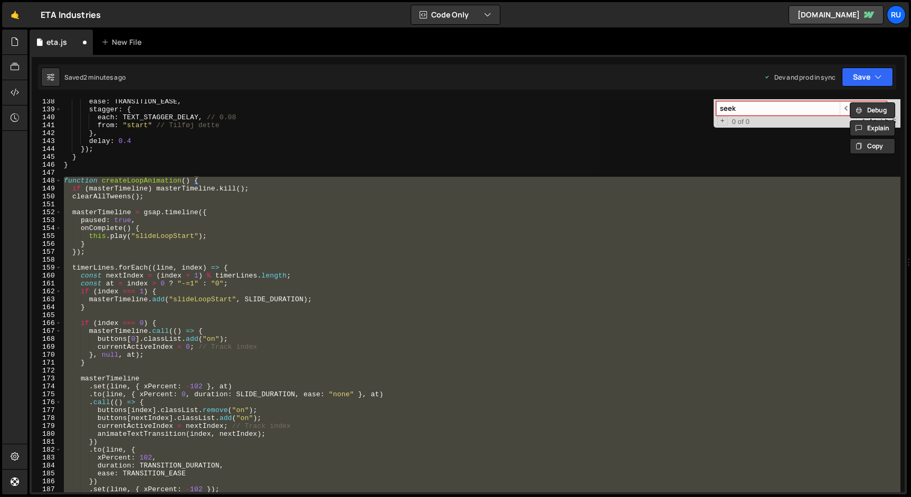
click at [234, 200] on div "ease : TRANSITION_EASE , stagger : { each : TEXT_STAGGER_DELAY , // 0.08 from :…" at bounding box center [481, 295] width 839 height 393
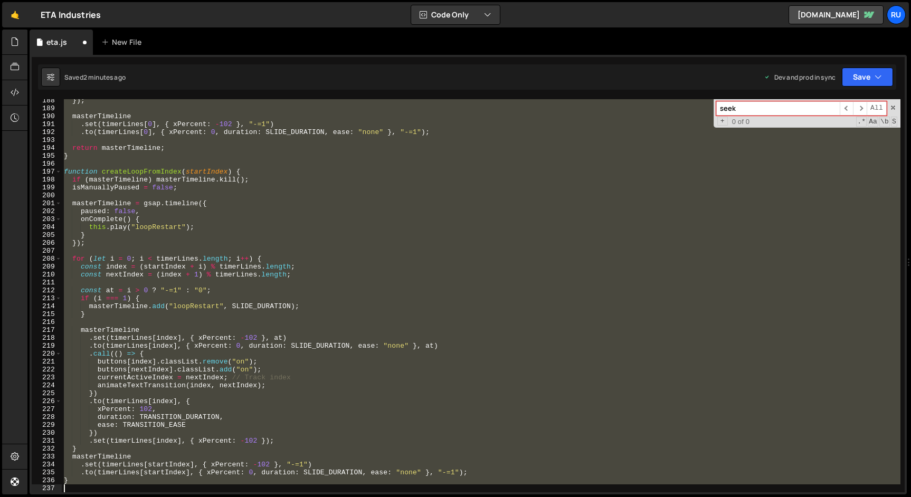
scroll to position [1579, 0]
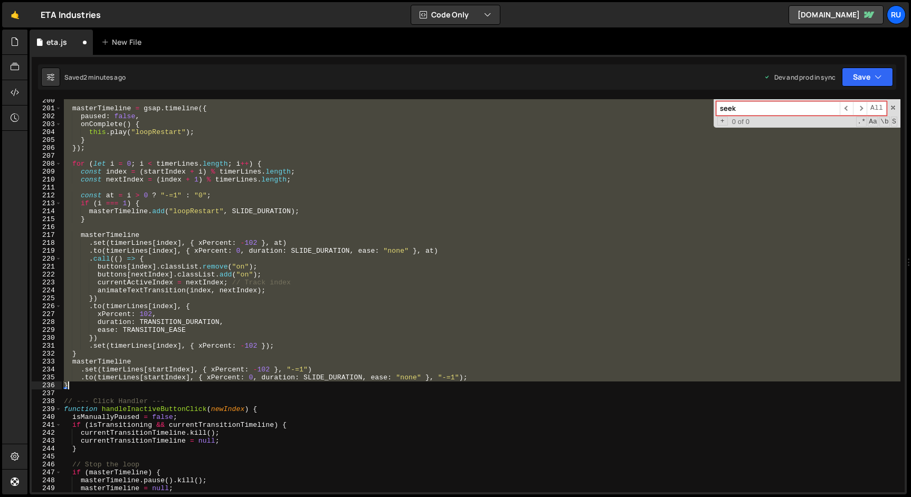
drag, startPoint x: 65, startPoint y: 181, endPoint x: 183, endPoint y: 383, distance: 234.5
click at [183, 383] on div "masterTimeline = gsap . timeline ({ paused : false , onComplete ( ) { this . pl…" at bounding box center [481, 301] width 839 height 409
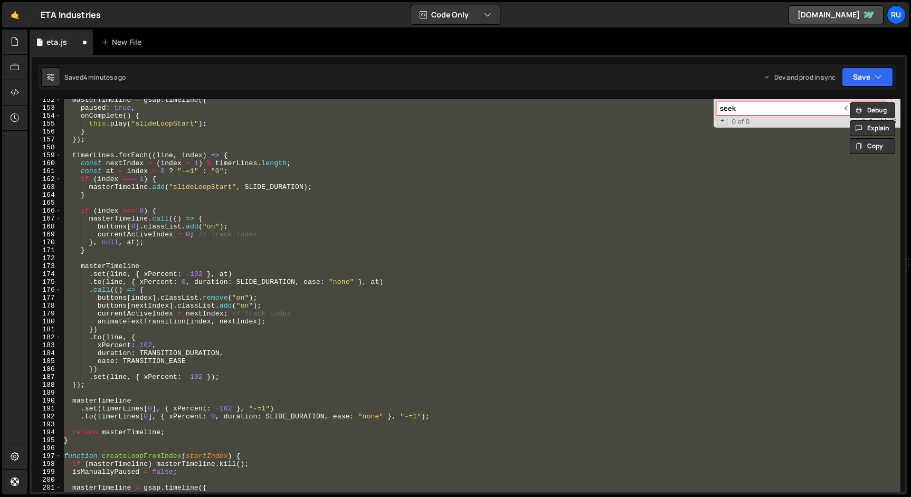
scroll to position [1199, 0]
click at [105, 434] on div "masterTimeline = gsap . timeline ({ paused : true , onComplete ( ) { this . pla…" at bounding box center [481, 295] width 839 height 393
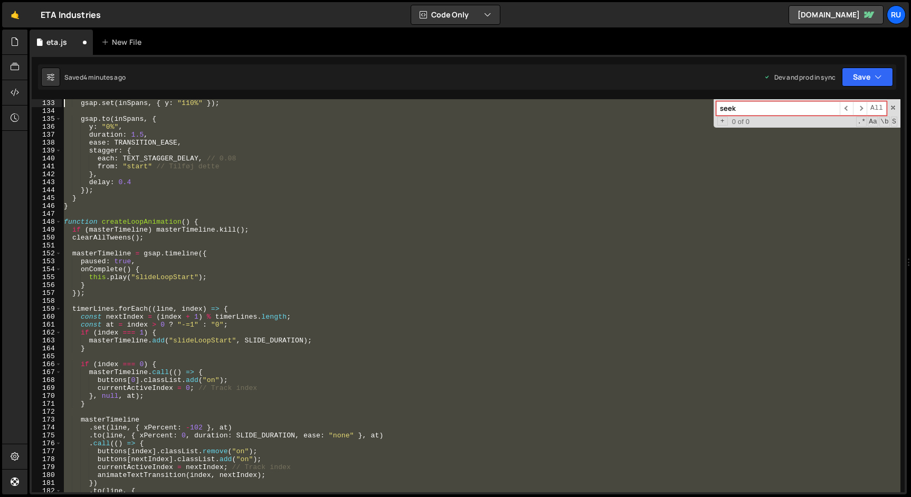
scroll to position [990, 0]
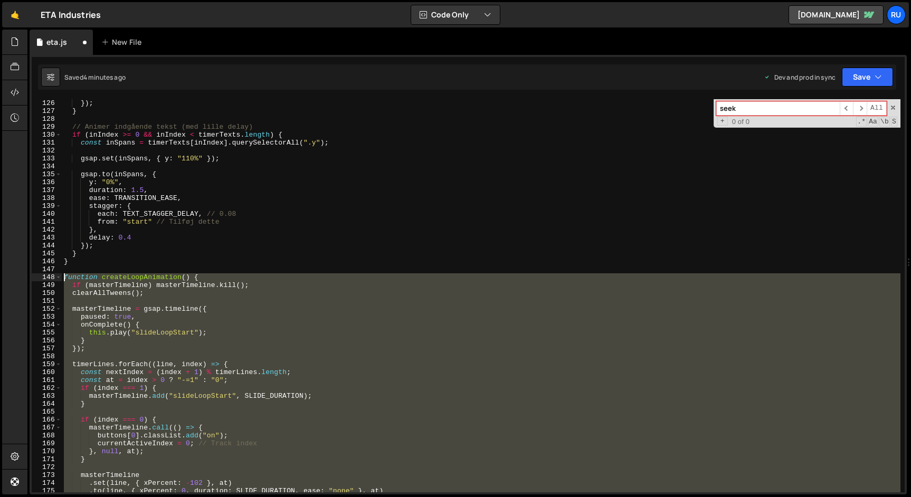
drag, startPoint x: 84, startPoint y: 441, endPoint x: 39, endPoint y: 273, distance: 174.1
click at [39, 273] on div "return masterTimeline; 126 127 128 129 130 131 132 133 134 135 136 137 138 139 …" at bounding box center [468, 295] width 873 height 393
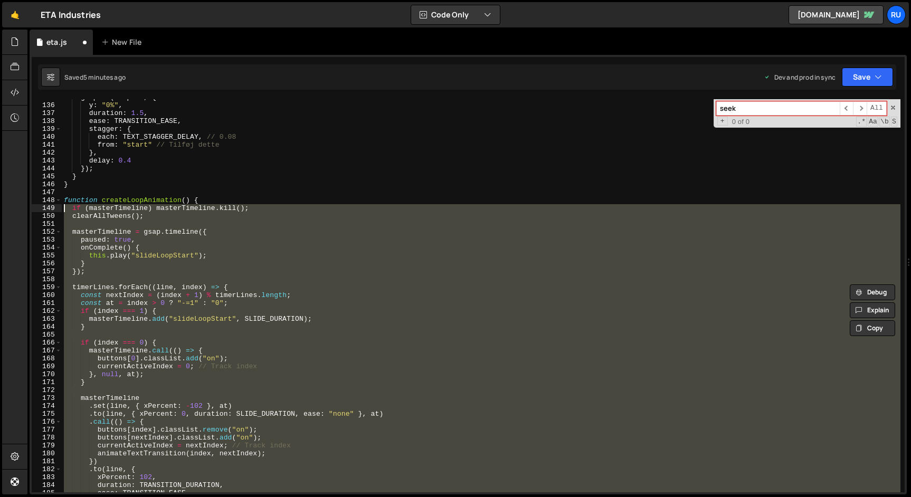
scroll to position [1126, 0]
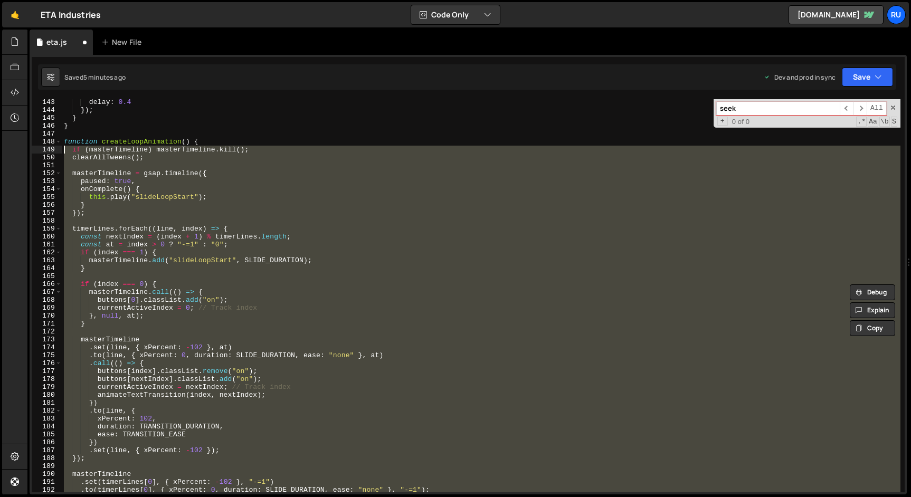
click at [142, 235] on div "delay : 0.4 }) ; } } function createLoopAnimation ( ) { if ( masterTimeline ) m…" at bounding box center [481, 302] width 839 height 409
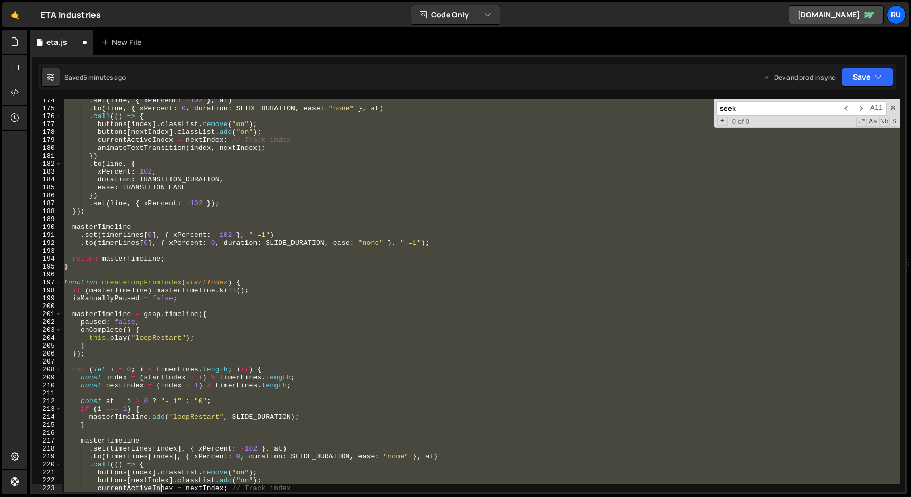
scroll to position [1389, 0]
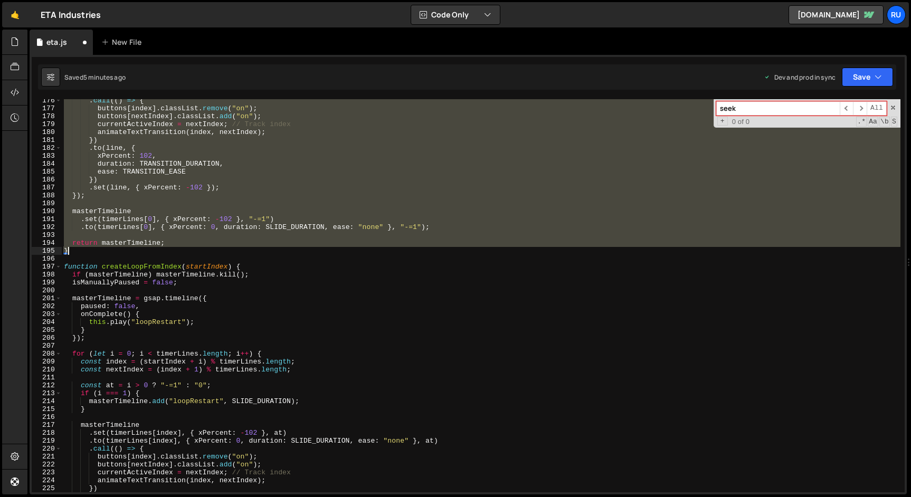
drag, startPoint x: 65, startPoint y: 141, endPoint x: 210, endPoint y: 250, distance: 180.9
click at [210, 250] on div ". call (( ) => { buttons [ index ] . classList . remove ( "on" ) ; buttons [ ne…" at bounding box center [481, 301] width 839 height 409
click at [618, 306] on div ". call (( ) => { buttons [ index ] . classList . remove ( "on" ) ; buttons [ ne…" at bounding box center [481, 301] width 839 height 409
type textarea "paused: false,"
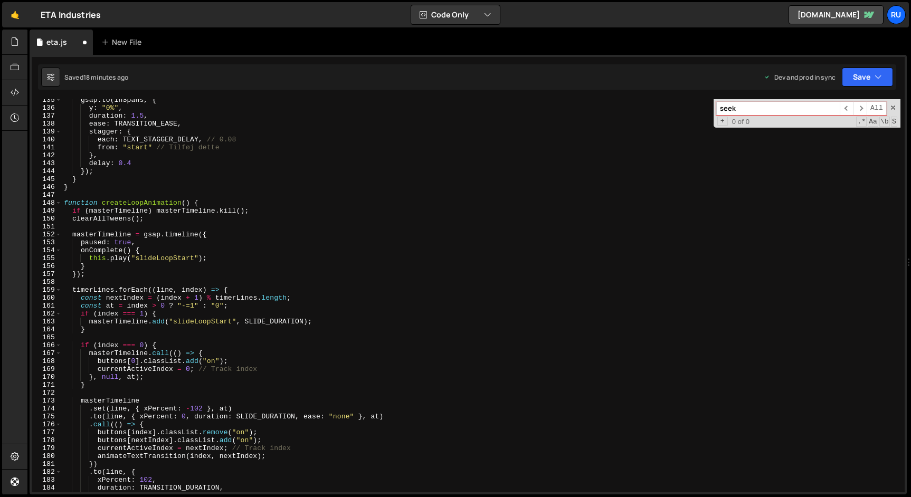
scroll to position [1066, 0]
click at [855, 79] on button "Save" at bounding box center [867, 77] width 51 height 19
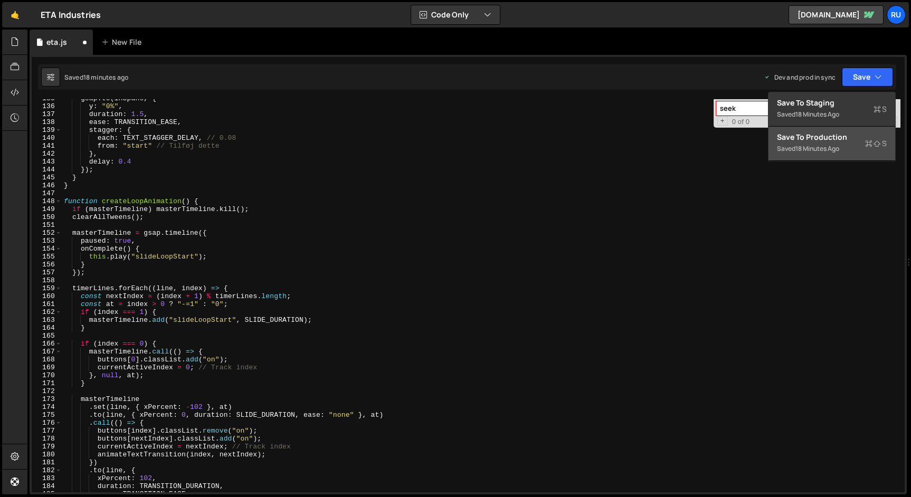
click at [822, 149] on div "18 minutes ago" at bounding box center [818, 148] width 44 height 9
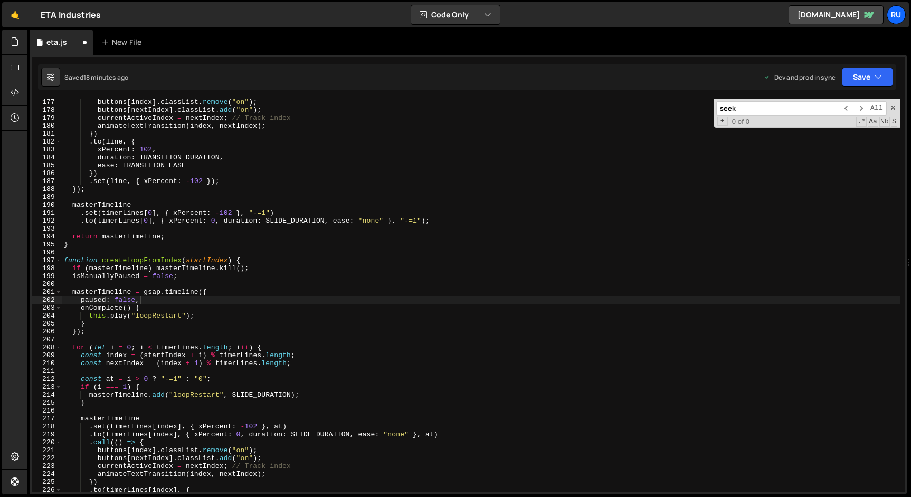
scroll to position [1395, 0]
